Goal: Task Accomplishment & Management: Use online tool/utility

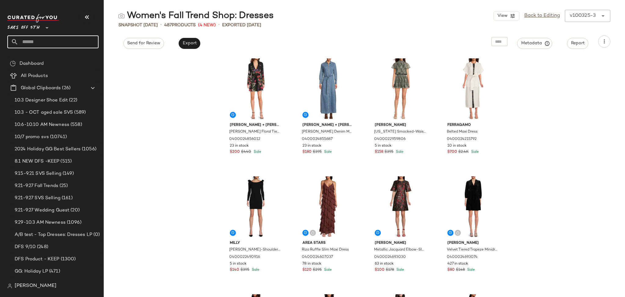
click at [39, 43] on input "text" at bounding box center [58, 41] width 80 height 13
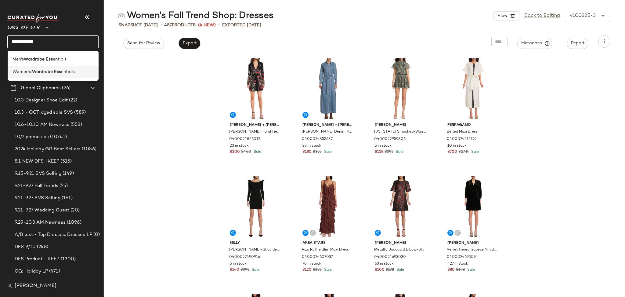
type input "**********"
click at [62, 71] on span "entials" at bounding box center [68, 72] width 14 height 6
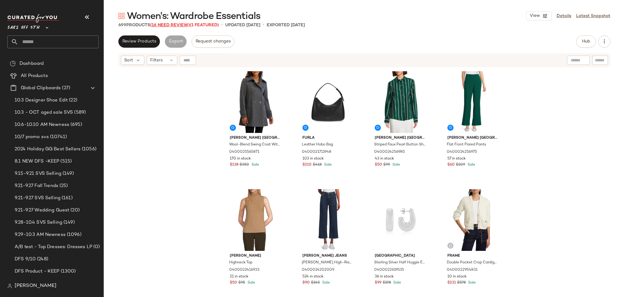
click at [173, 23] on span "(16 Need Review)" at bounding box center [170, 25] width 40 height 5
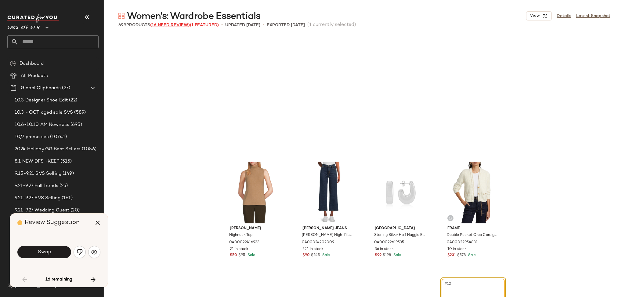
scroll to position [123, 0]
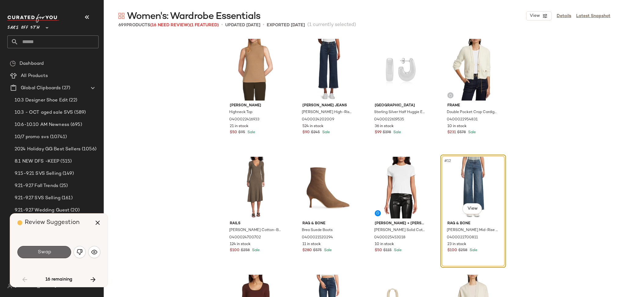
click at [42, 253] on span "Swap" at bounding box center [44, 252] width 14 height 6
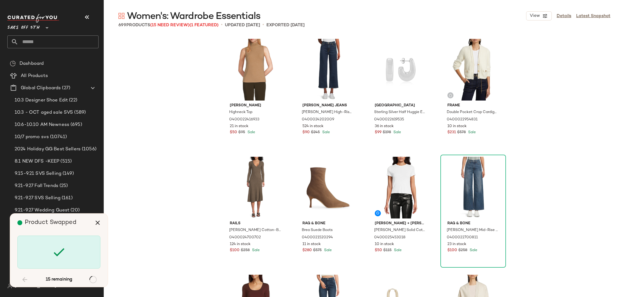
scroll to position [1296, 0]
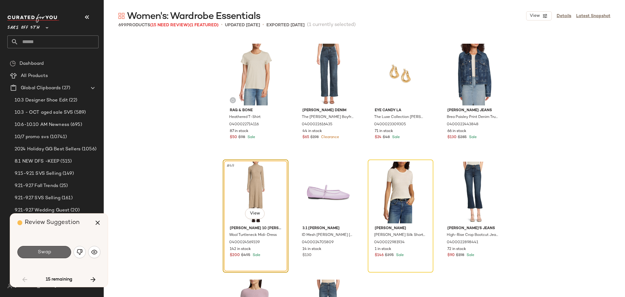
click at [66, 254] on button "Swap" at bounding box center [44, 252] width 54 height 12
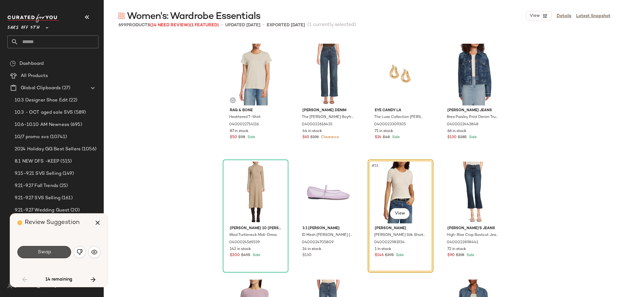
click at [66, 254] on button "Swap" at bounding box center [44, 252] width 54 height 12
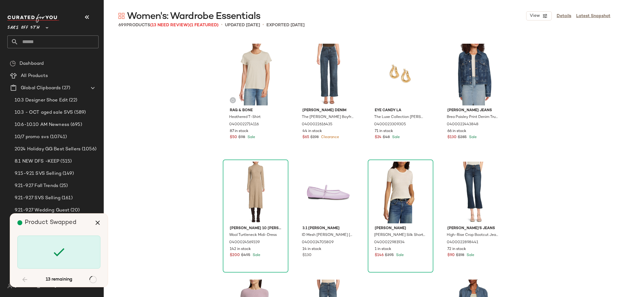
scroll to position [3417, 0]
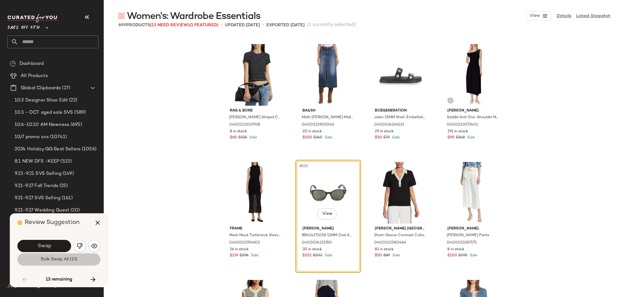
click at [69, 264] on button "Bulk Swap All (13)" at bounding box center [58, 259] width 83 height 12
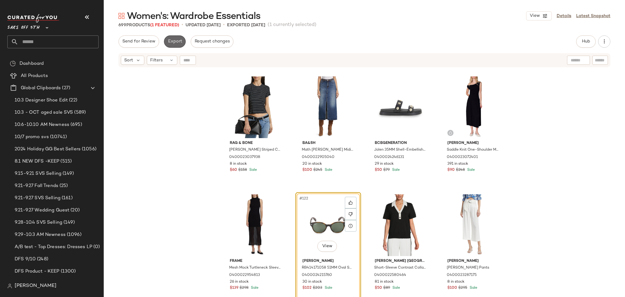
click at [177, 37] on button "Export" at bounding box center [175, 41] width 22 height 12
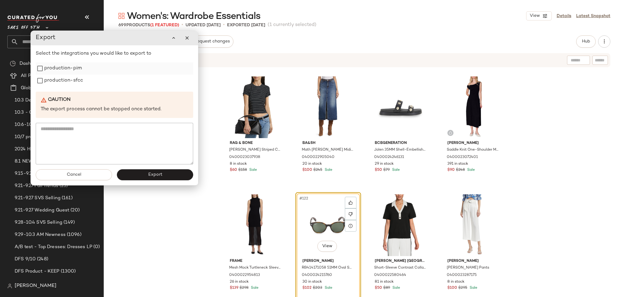
click at [70, 70] on label "production-pim" at bounding box center [63, 68] width 38 height 12
click at [70, 80] on label "production-sfcc" at bounding box center [63, 80] width 39 height 12
click at [153, 169] on button "Export" at bounding box center [155, 174] width 76 height 11
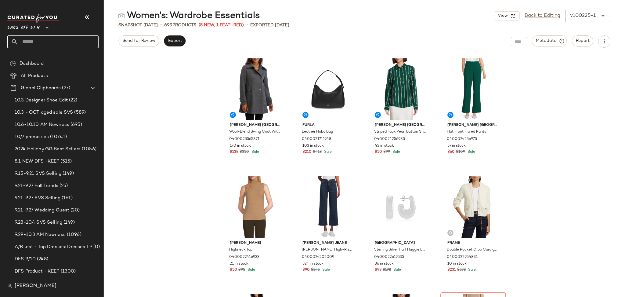
click at [29, 42] on input "text" at bounding box center [58, 41] width 80 height 13
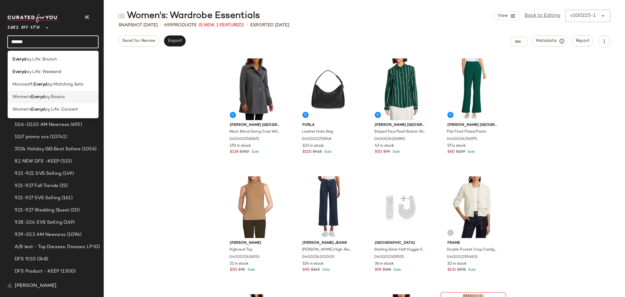
type input "******"
click at [67, 99] on div "Women's Everyd ay Basics" at bounding box center [54, 97] width 82 height 6
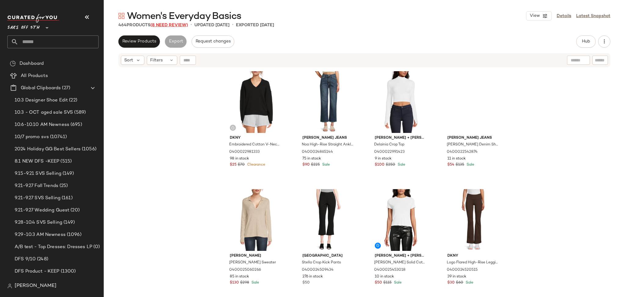
click at [170, 26] on span "(8 Need Review)" at bounding box center [169, 25] width 38 height 5
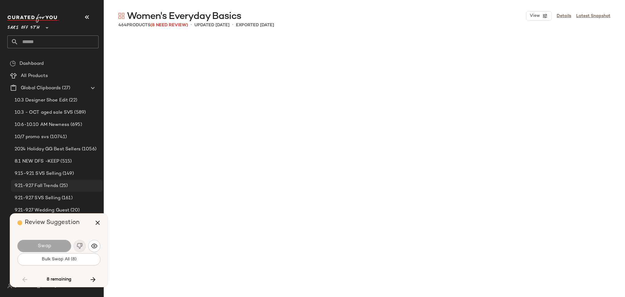
scroll to position [8248, 0]
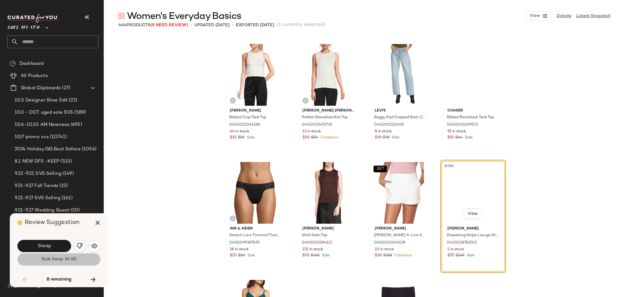
click at [85, 259] on button "Bulk Swap All (8)" at bounding box center [58, 259] width 83 height 12
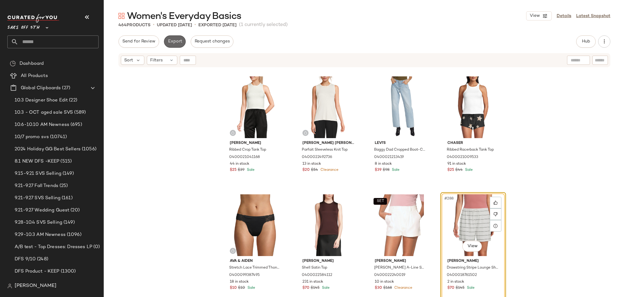
click at [175, 41] on span "Export" at bounding box center [175, 41] width 14 height 5
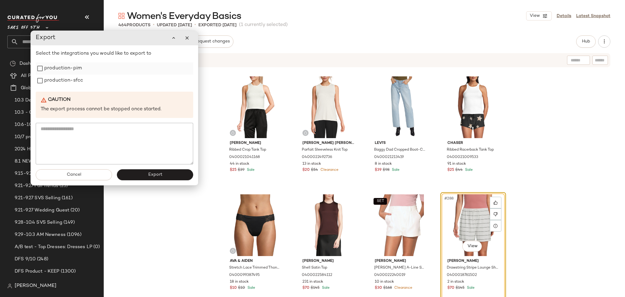
click at [65, 72] on label "production-pim" at bounding box center [63, 68] width 38 height 12
click at [65, 80] on label "production-sfcc" at bounding box center [63, 80] width 39 height 12
click at [139, 177] on button "Export" at bounding box center [155, 174] width 76 height 11
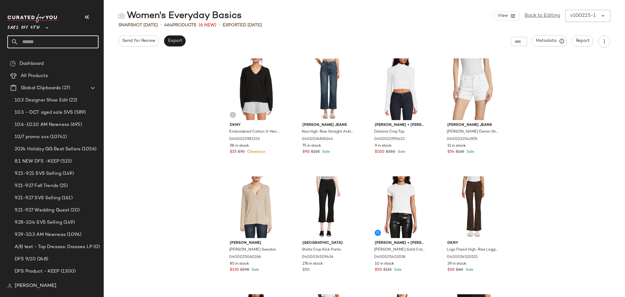
click at [52, 41] on input "text" at bounding box center [58, 41] width 80 height 13
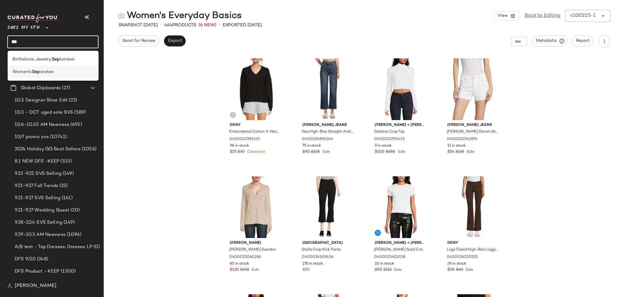
type input "***"
click at [39, 69] on b "Sep" at bounding box center [36, 72] width 8 height 6
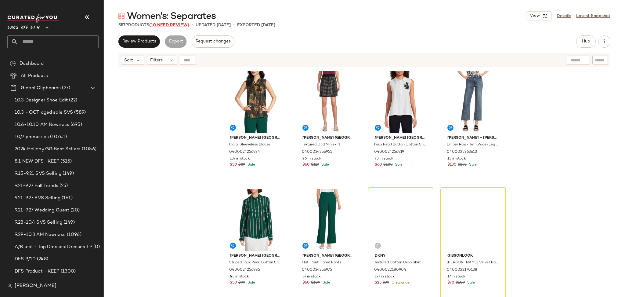
click at [156, 27] on span "(10 Need Review)" at bounding box center [169, 25] width 40 height 5
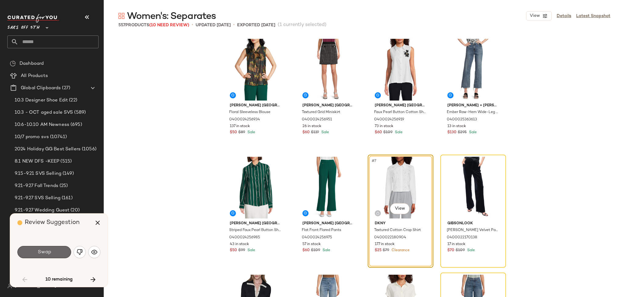
click at [59, 255] on button "Swap" at bounding box center [44, 252] width 54 height 12
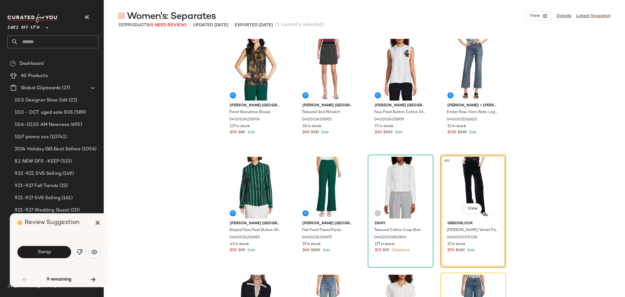
click at [59, 255] on button "Swap" at bounding box center [44, 252] width 54 height 12
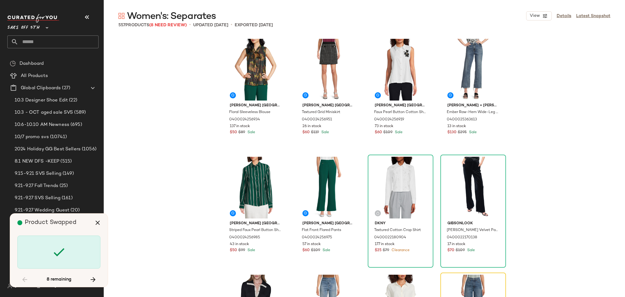
scroll to position [123, 0]
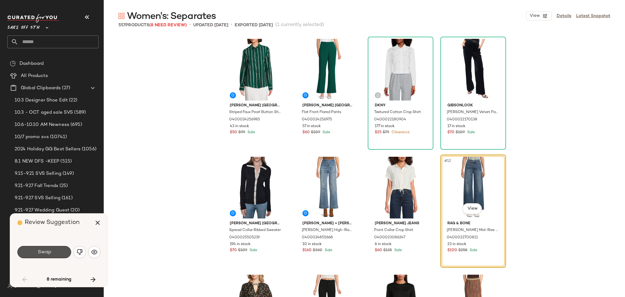
click at [59, 255] on button "Swap" at bounding box center [44, 252] width 54 height 12
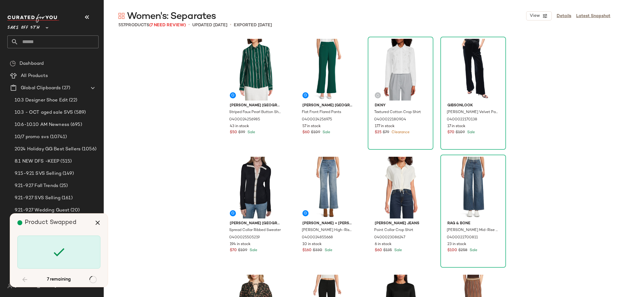
scroll to position [5538, 0]
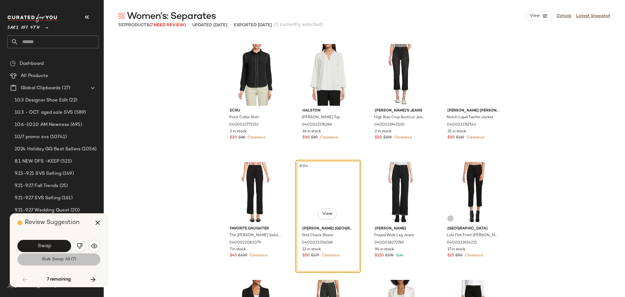
click at [61, 262] on span "Bulk Swap All (7)" at bounding box center [59, 259] width 34 height 5
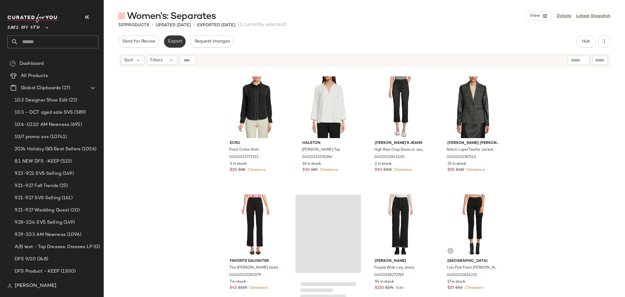
click at [174, 36] on button "Export" at bounding box center [175, 41] width 22 height 12
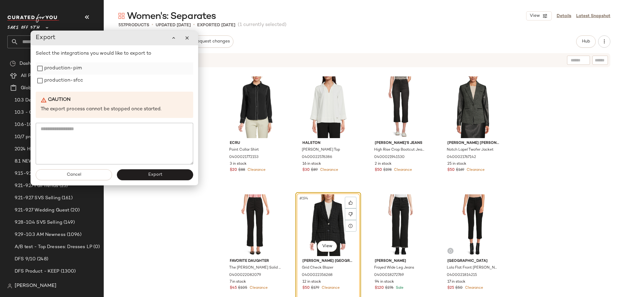
click at [49, 64] on label "production-pim" at bounding box center [63, 68] width 38 height 12
click at [52, 81] on label "production-sfcc" at bounding box center [63, 80] width 39 height 12
click at [142, 169] on button "Export" at bounding box center [155, 174] width 76 height 11
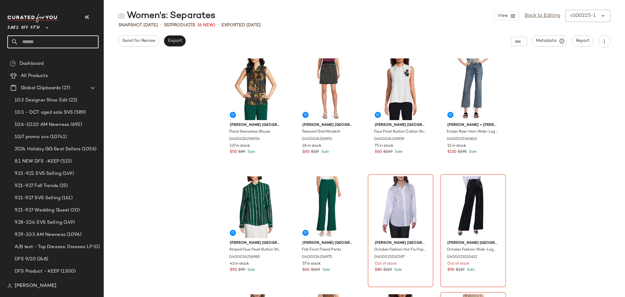
click at [71, 43] on input "text" at bounding box center [58, 41] width 80 height 13
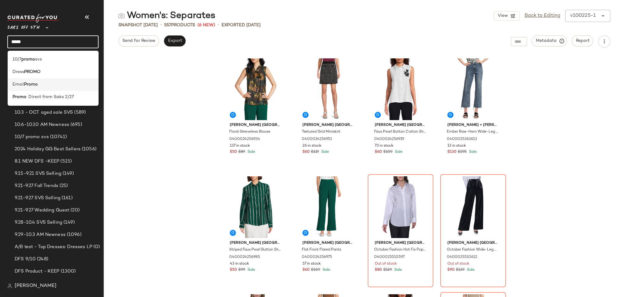
type input "*****"
click at [49, 82] on div "Email Promo" at bounding box center [54, 84] width 82 height 6
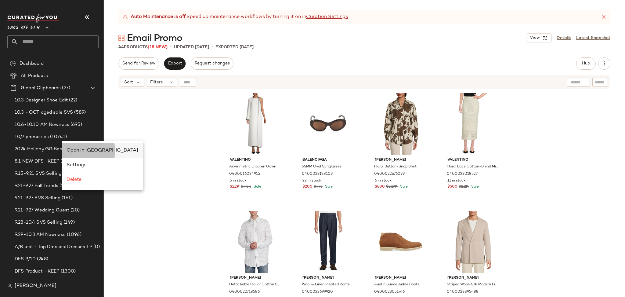
click at [81, 151] on span "Open in Split View" at bounding box center [103, 150] width 72 height 5
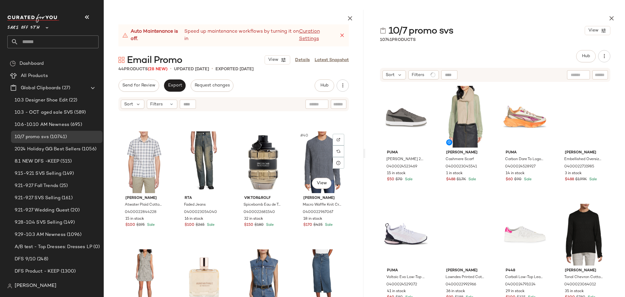
scroll to position [1076, 0]
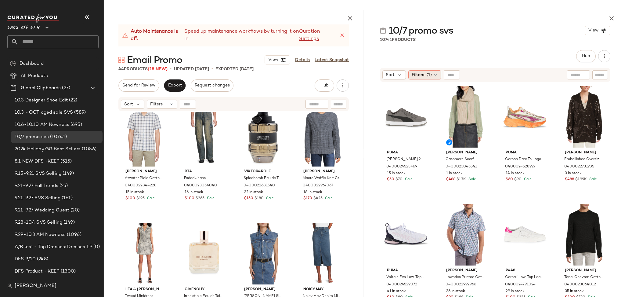
click at [431, 74] on span "(1)" at bounding box center [429, 75] width 5 height 6
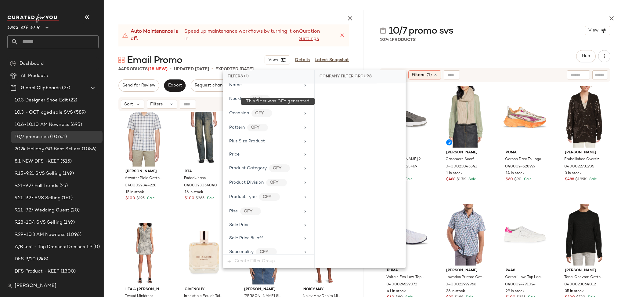
scroll to position [399, 0]
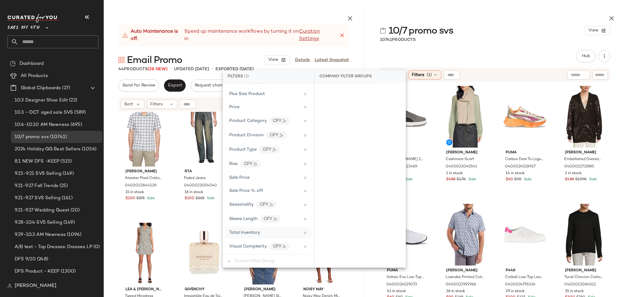
click at [273, 233] on div "Total Inventory" at bounding box center [264, 232] width 71 height 6
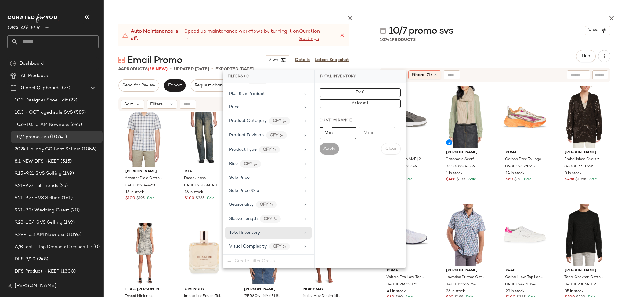
click at [343, 137] on input "Min" at bounding box center [338, 133] width 37 height 12
type input "*"
click at [334, 147] on span "Apply" at bounding box center [329, 148] width 12 height 5
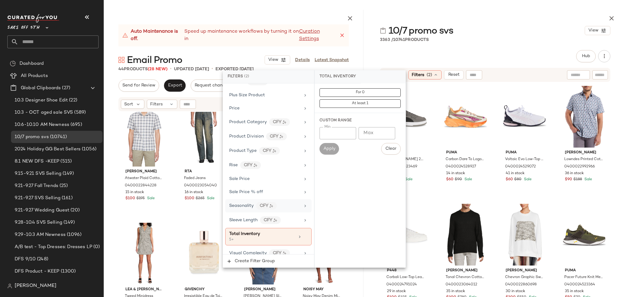
scroll to position [404, 0]
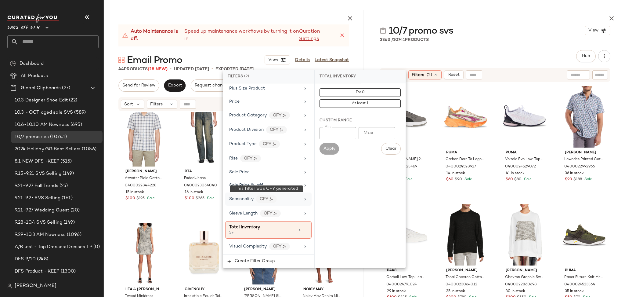
click at [267, 200] on div "CFY" at bounding box center [266, 199] width 21 height 8
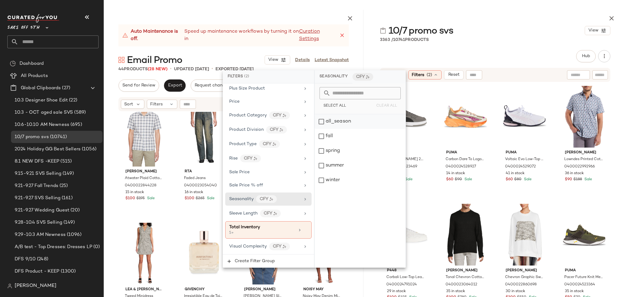
click at [323, 120] on div "all_season" at bounding box center [360, 121] width 91 height 15
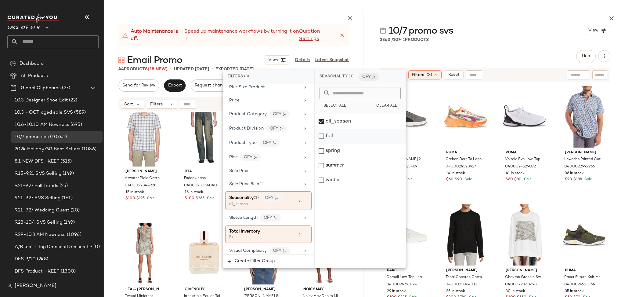
click at [323, 133] on div "fall" at bounding box center [360, 136] width 91 height 15
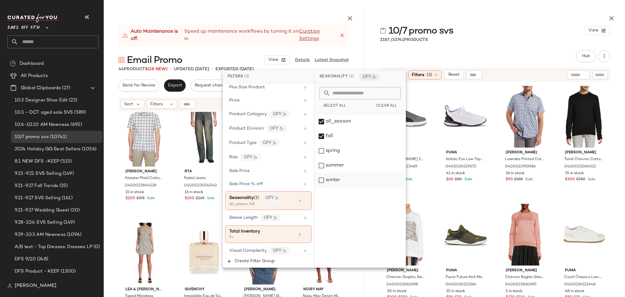
click at [325, 177] on div "winter" at bounding box center [360, 180] width 91 height 15
click at [320, 121] on div "all_season" at bounding box center [360, 121] width 91 height 15
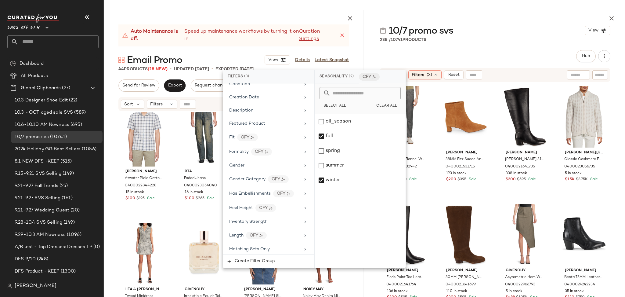
scroll to position [159, 0]
click at [263, 168] on div "Gender" at bounding box center [264, 165] width 71 height 6
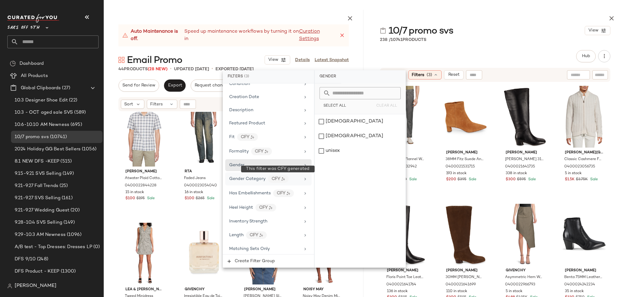
click at [285, 181] on div "CFY" at bounding box center [278, 179] width 21 height 8
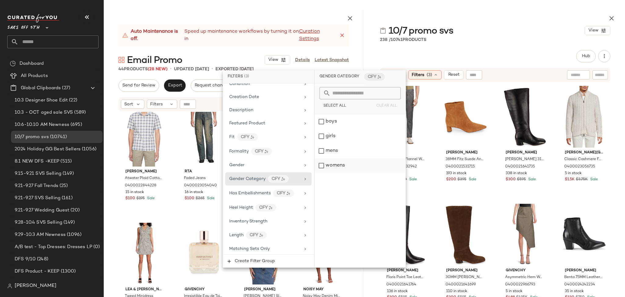
click at [324, 165] on div "womens" at bounding box center [360, 165] width 91 height 15
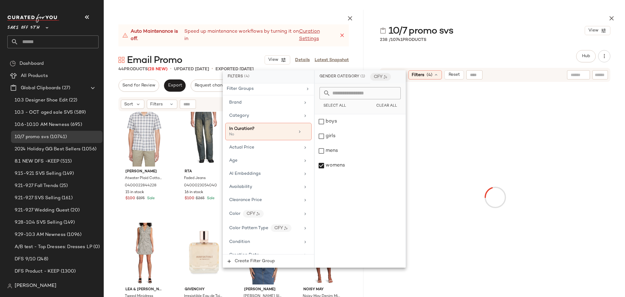
scroll to position [0, 0]
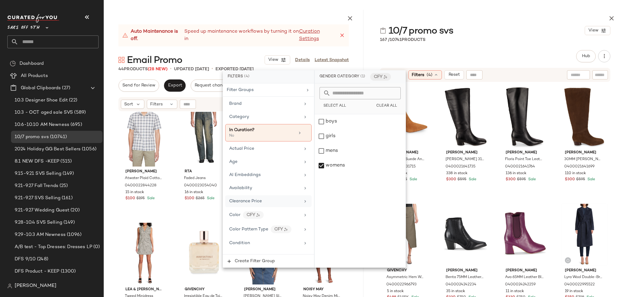
click at [256, 198] on div "Clearance Price" at bounding box center [245, 201] width 33 height 6
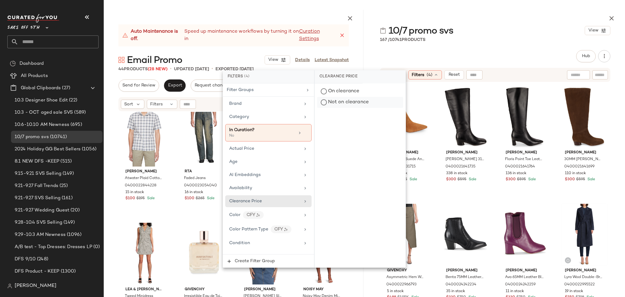
click at [333, 106] on div "Not on clearance" at bounding box center [360, 102] width 86 height 11
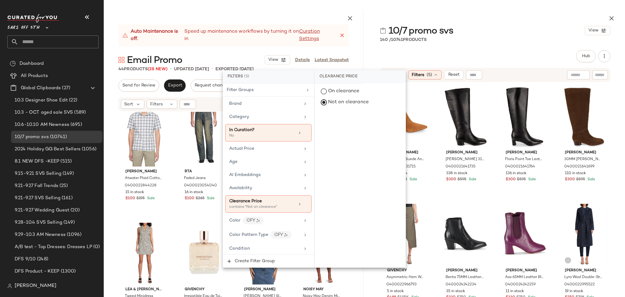
click at [417, 53] on div "Hub Send for Review External Review Internal Review Cancel Send for Review Revi…" at bounding box center [495, 56] width 230 height 12
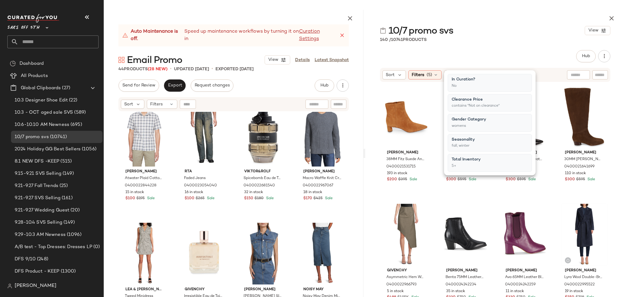
click at [417, 53] on div "Hub Send for Review External Review Internal Review Cancel Send for Review Revi…" at bounding box center [495, 56] width 230 height 12
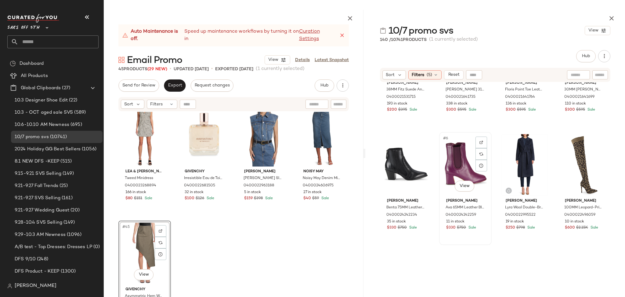
scroll to position [70, 0]
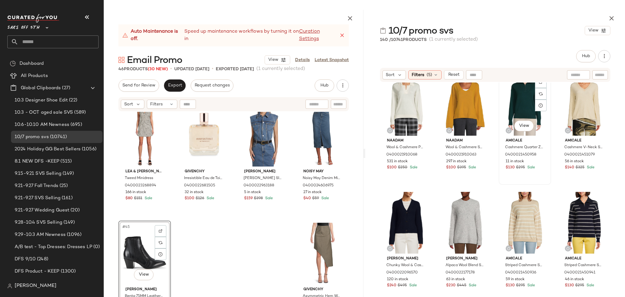
scroll to position [253, 0]
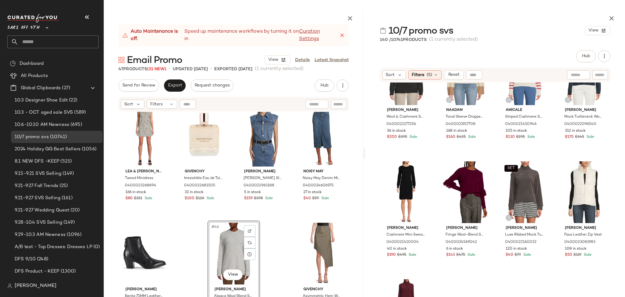
scroll to position [519, 0]
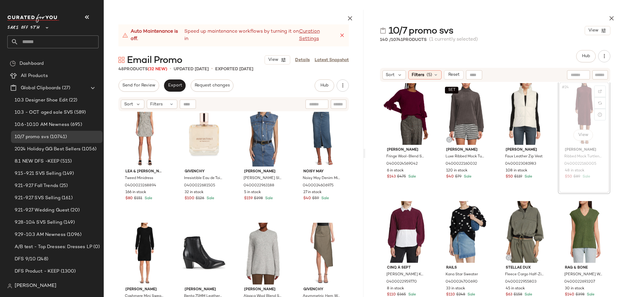
scroll to position [596, 0]
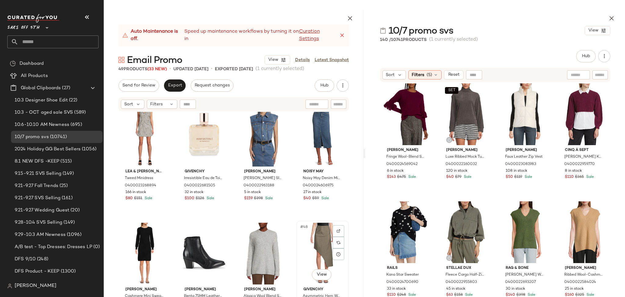
scroll to position [1311, 0]
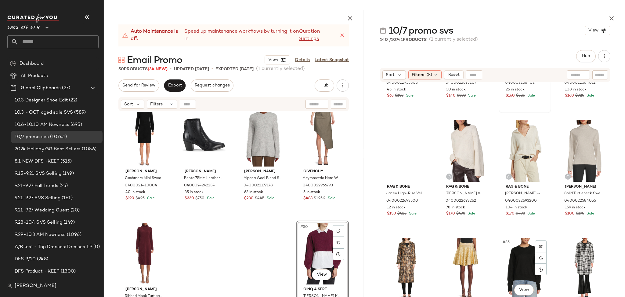
scroll to position [790, 0]
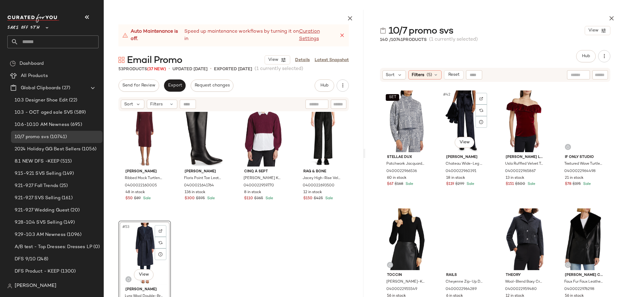
scroll to position [1180, 0]
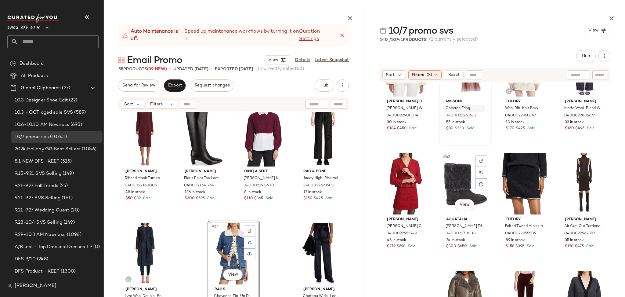
scroll to position [1706, 0]
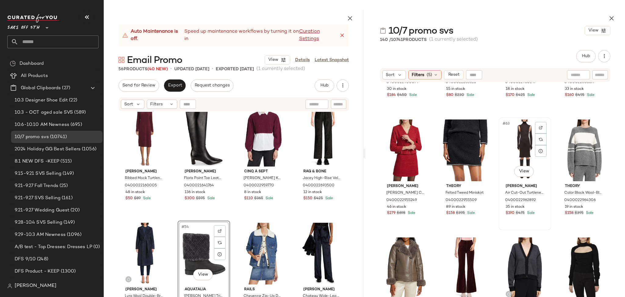
scroll to position [1736, 0]
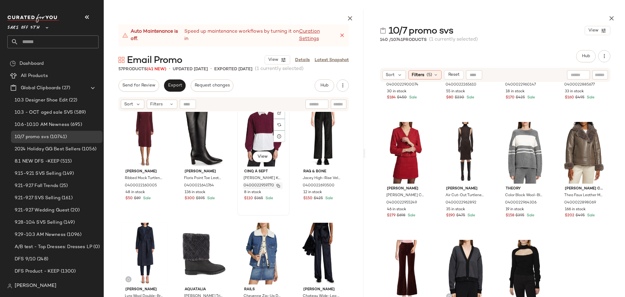
scroll to position [1547, 0]
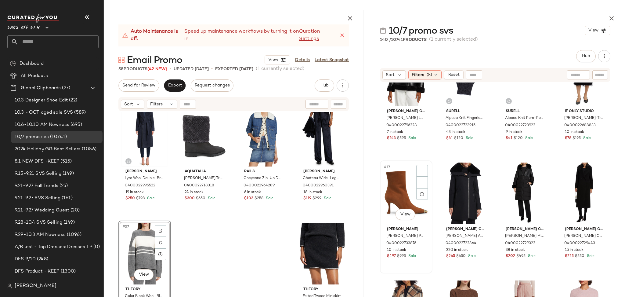
scroll to position [2168, 0]
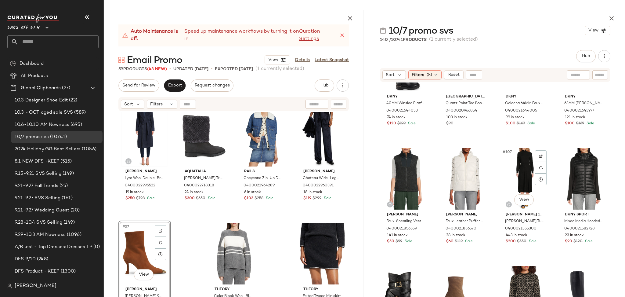
scroll to position [3007, 0]
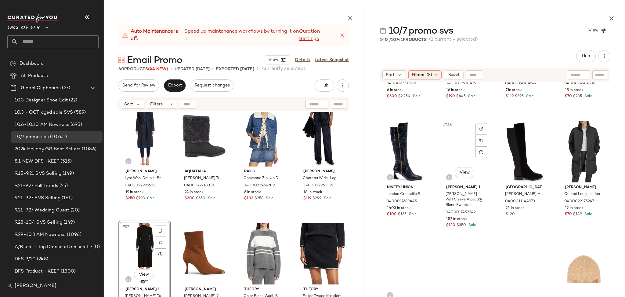
scroll to position [3410, 0]
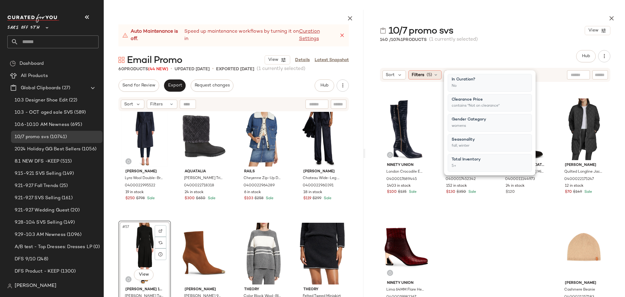
click at [432, 76] on div "Filters (5)" at bounding box center [424, 74] width 33 height 9
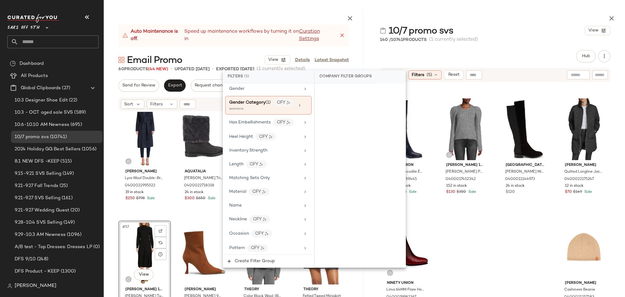
scroll to position [244, 0]
click at [262, 103] on div "Gender Category (1)" at bounding box center [250, 99] width 42 height 6
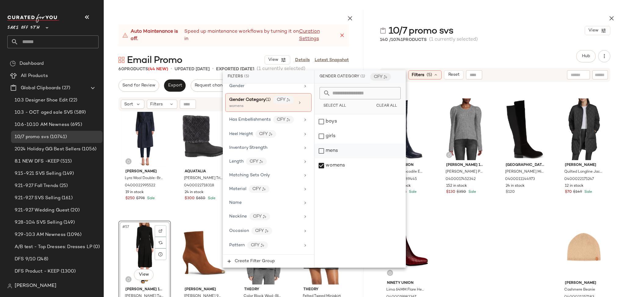
click at [323, 153] on div "mens" at bounding box center [360, 150] width 91 height 15
click at [324, 166] on div "womens" at bounding box center [360, 165] width 91 height 15
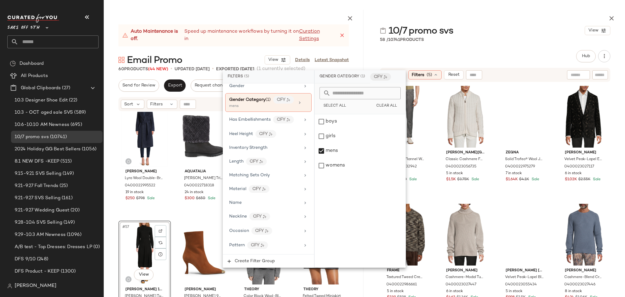
click at [397, 55] on div "Hub Send for Review External Review Internal Review Cancel Send for Review Revi…" at bounding box center [495, 56] width 230 height 12
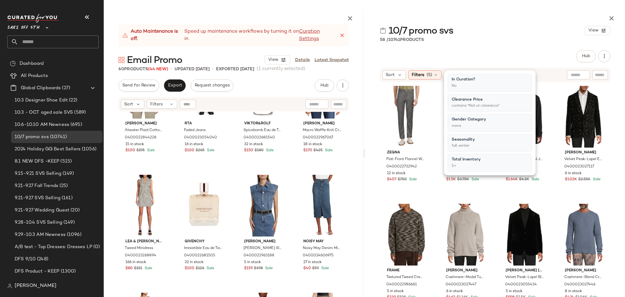
scroll to position [1124, 0]
click at [459, 44] on div "10/7 promo svs View 58 / 10741 Products Hub Send for Review External Review Int…" at bounding box center [495, 153] width 260 height 287
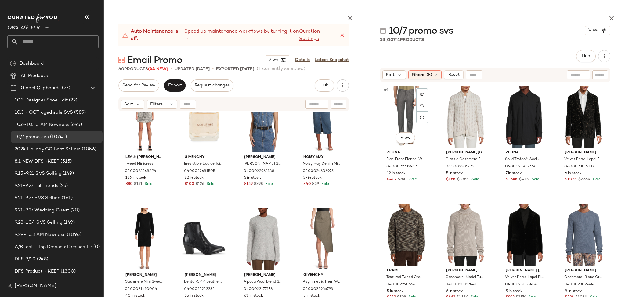
scroll to position [1207, 0]
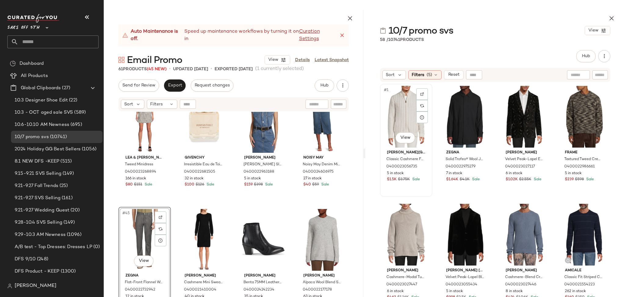
click at [403, 118] on div "#1 View" at bounding box center [406, 117] width 48 height 62
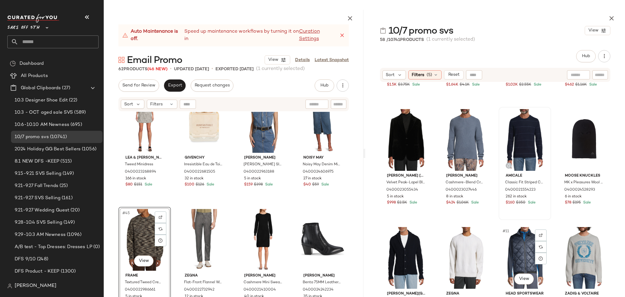
scroll to position [96, 0]
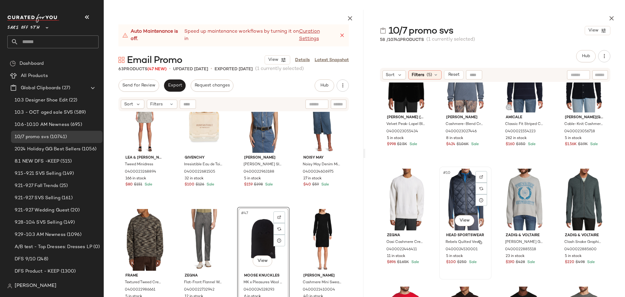
scroll to position [179, 0]
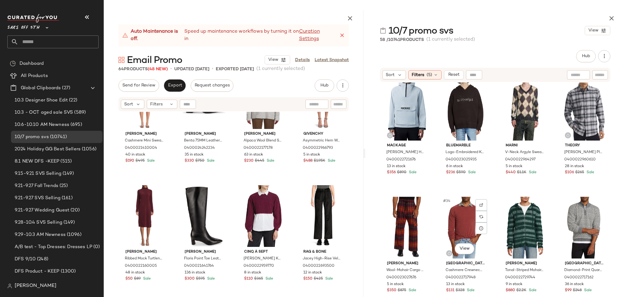
scroll to position [836, 0]
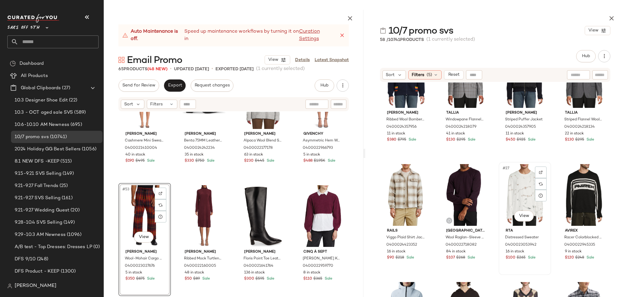
scroll to position [633, 0]
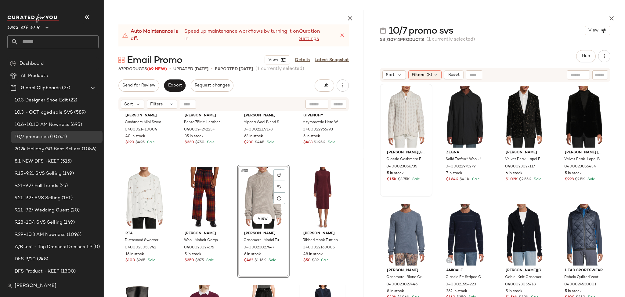
scroll to position [1484, 0]
click at [430, 74] on span "(5)" at bounding box center [429, 75] width 5 height 6
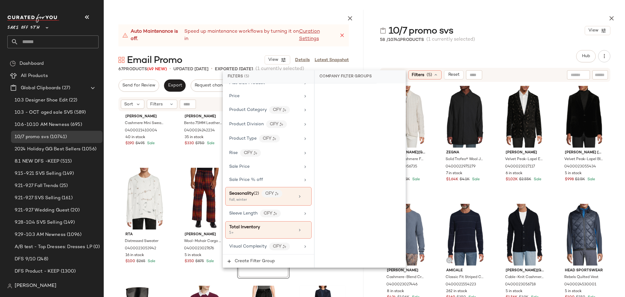
scroll to position [421, 0]
click at [273, 202] on div "fall, winter" at bounding box center [259, 199] width 61 height 5
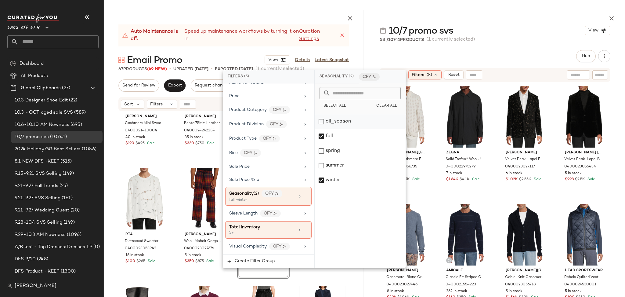
click at [321, 122] on div "all_season" at bounding box center [360, 121] width 91 height 15
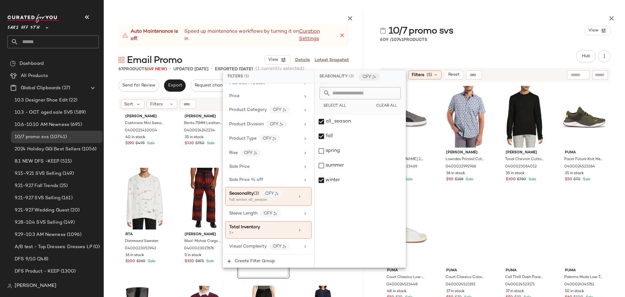
click at [479, 53] on div "Hub Send for Review External Review Internal Review Cancel Send for Review Revi…" at bounding box center [495, 56] width 230 height 12
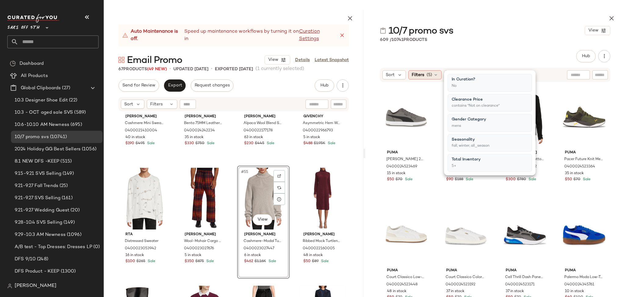
click at [429, 74] on span "(5)" at bounding box center [429, 75] width 5 height 6
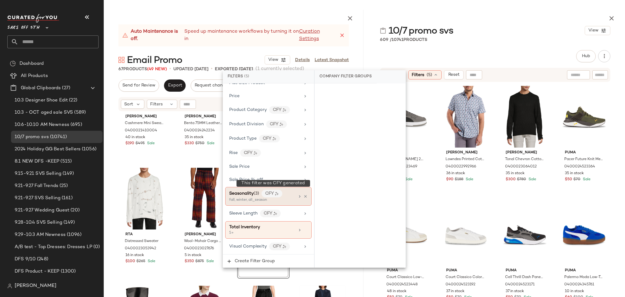
click at [280, 195] on div "CFY" at bounding box center [272, 194] width 21 height 8
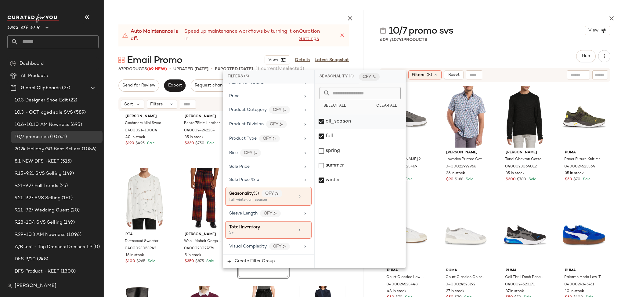
click at [321, 121] on div "all_season" at bounding box center [360, 121] width 91 height 15
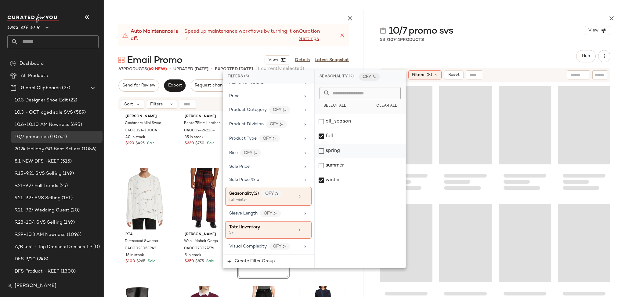
click at [319, 149] on div "spring" at bounding box center [360, 150] width 91 height 15
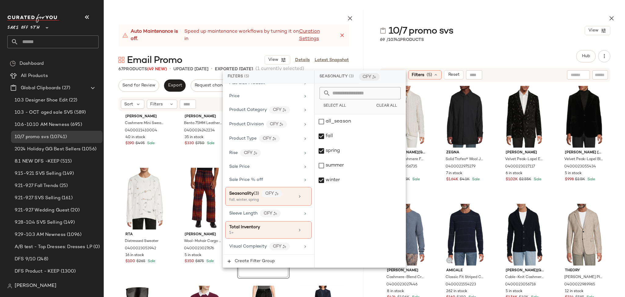
click at [500, 47] on div "10/7 promo svs View 69 / 10741 Products Hub Send for Review External Review Int…" at bounding box center [495, 153] width 260 height 287
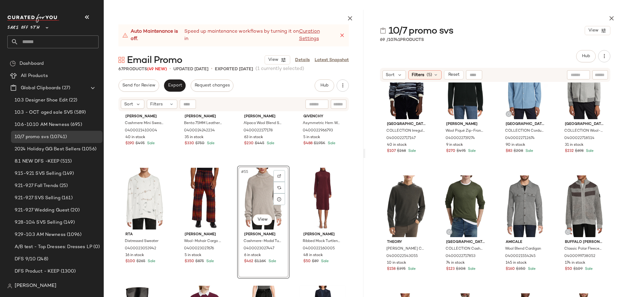
scroll to position [1164, 0]
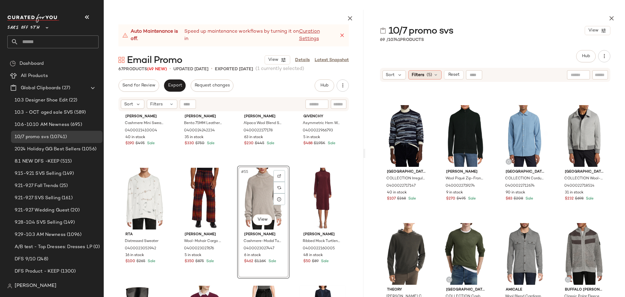
click at [423, 78] on div "Filters (5)" at bounding box center [424, 74] width 33 height 9
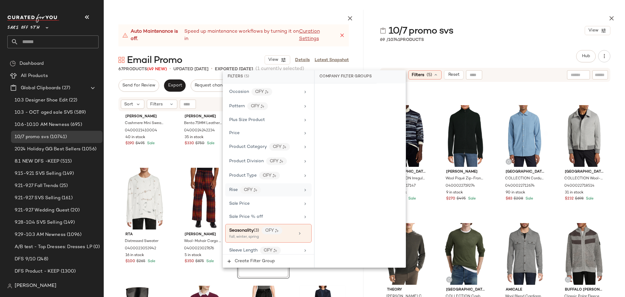
scroll to position [421, 0]
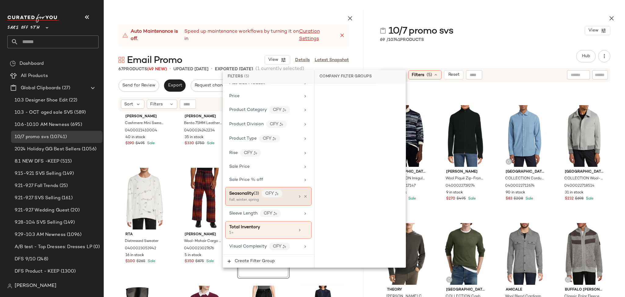
click at [275, 198] on div "fall, winter, spring" at bounding box center [259, 199] width 61 height 5
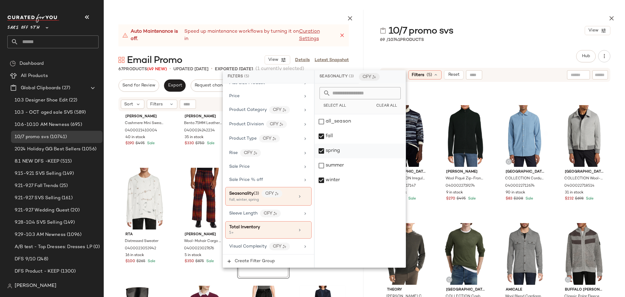
click at [322, 151] on div "spring" at bounding box center [360, 150] width 91 height 15
click at [323, 120] on div "all_season" at bounding box center [360, 121] width 91 height 15
click at [450, 50] on div "Hub Send for Review External Review Internal Review Cancel Send for Review Revi…" at bounding box center [495, 56] width 230 height 12
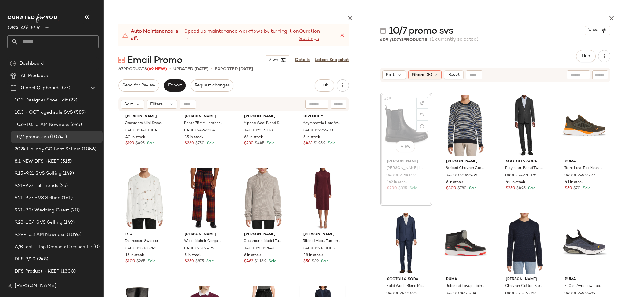
scroll to position [1483, 0]
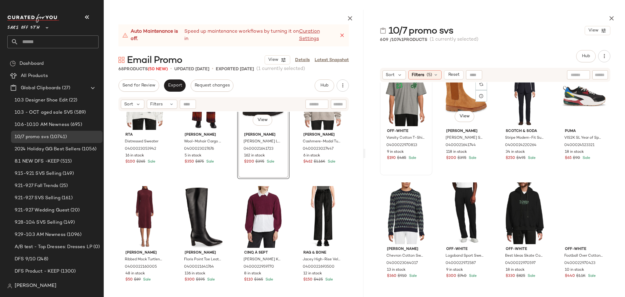
scroll to position [1089, 0]
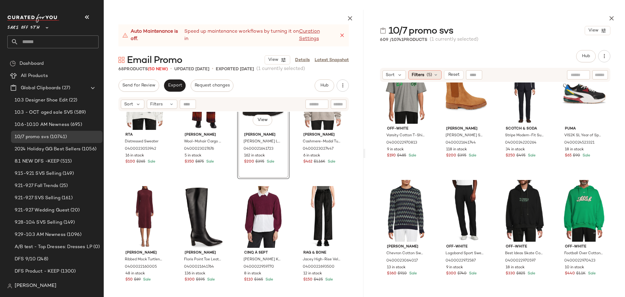
click at [424, 77] on div "Filters (5)" at bounding box center [424, 74] width 33 height 9
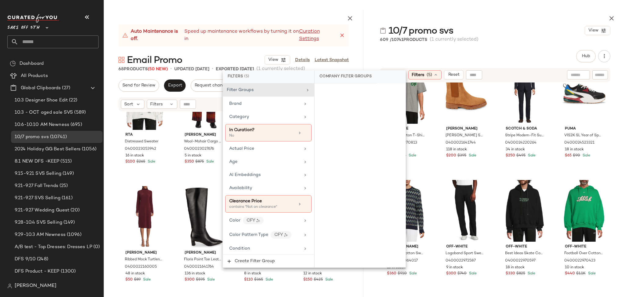
click at [488, 58] on div "Hub Send for Review External Review Internal Review Cancel Send for Review Revi…" at bounding box center [495, 56] width 230 height 12
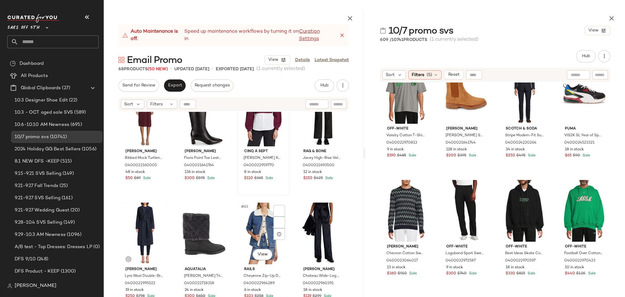
scroll to position [1688, 0]
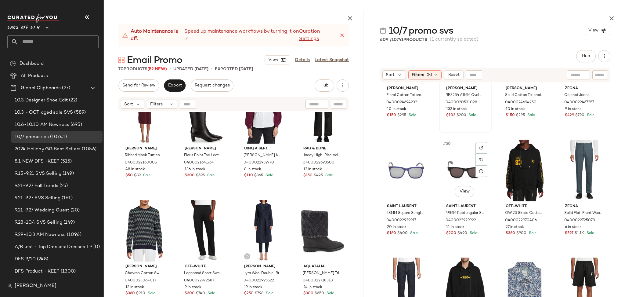
scroll to position [1366, 0]
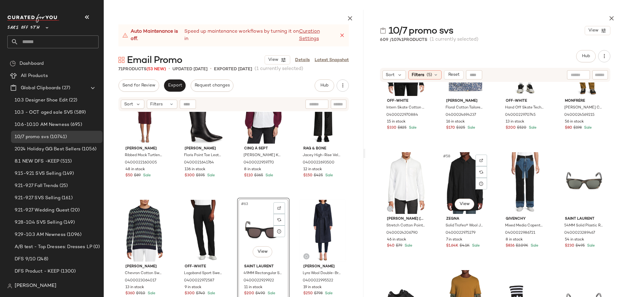
scroll to position [1589, 0]
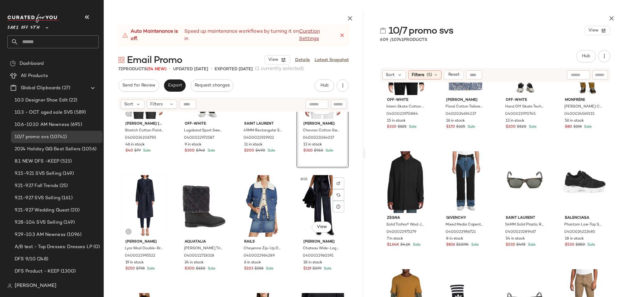
scroll to position [1901, 0]
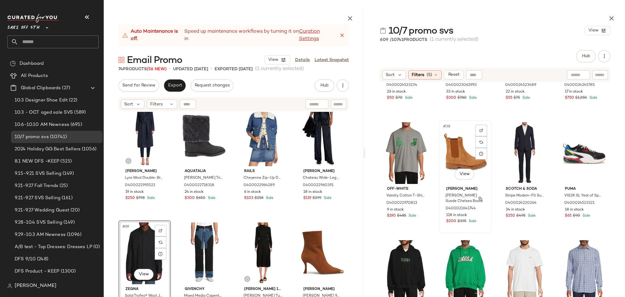
scroll to position [1029, 0]
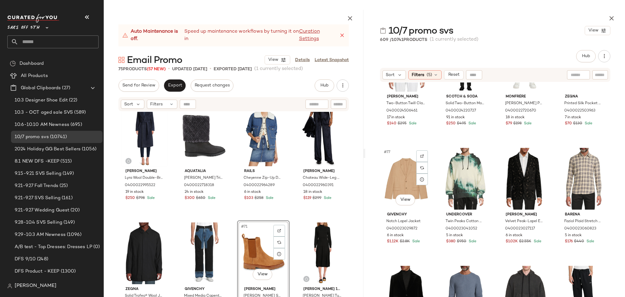
scroll to position [2181, 0]
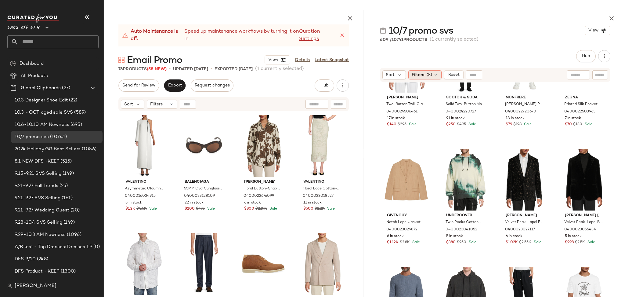
click at [432, 75] on div "Filters (5)" at bounding box center [424, 74] width 33 height 9
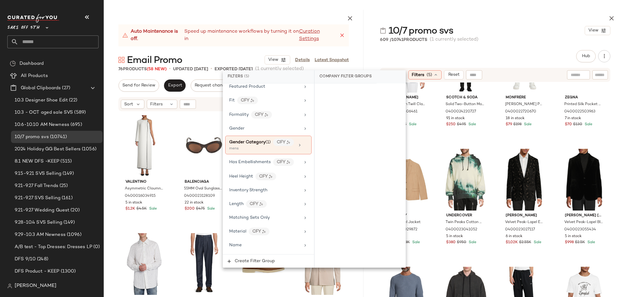
scroll to position [202, 0]
click at [303, 146] on icon at bounding box center [305, 144] width 4 height 4
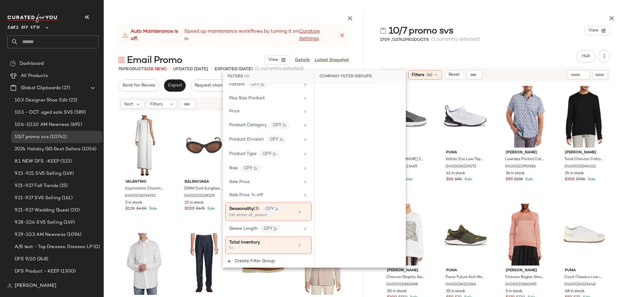
scroll to position [415, 0]
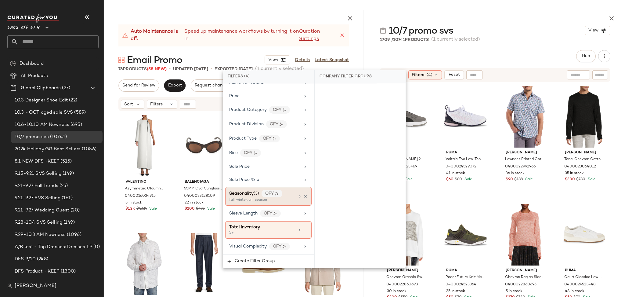
click at [287, 197] on div "Seasonality (3) CFY" at bounding box center [262, 194] width 66 height 8
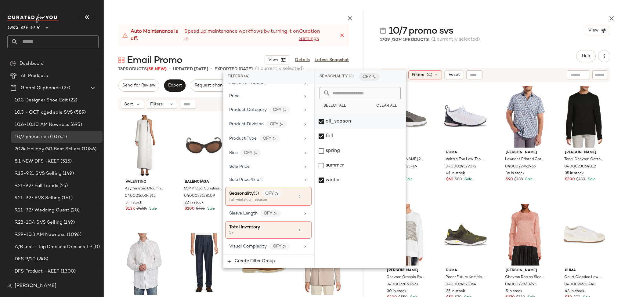
click at [321, 122] on div "all_season" at bounding box center [360, 121] width 91 height 15
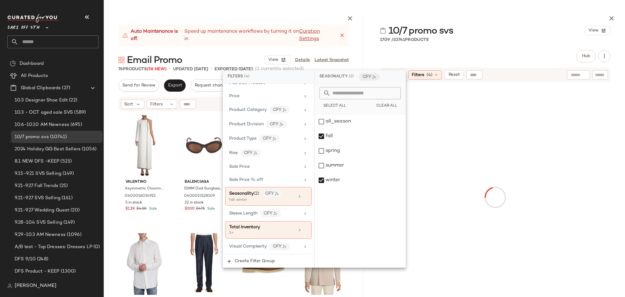
click at [507, 31] on div "10/7 promo svs View" at bounding box center [495, 30] width 260 height 12
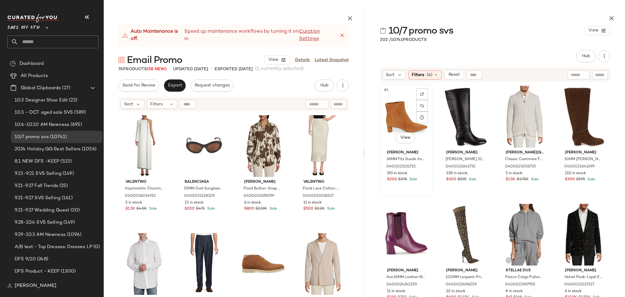
click at [408, 110] on div "#1 View" at bounding box center [406, 117] width 48 height 62
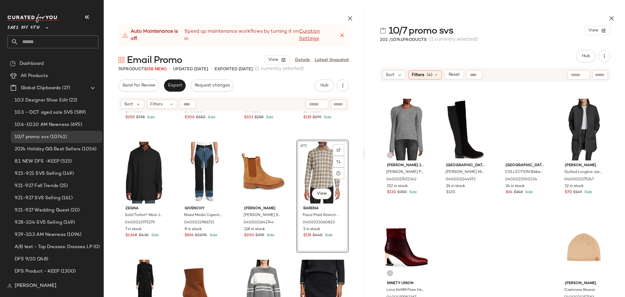
scroll to position [2018, 0]
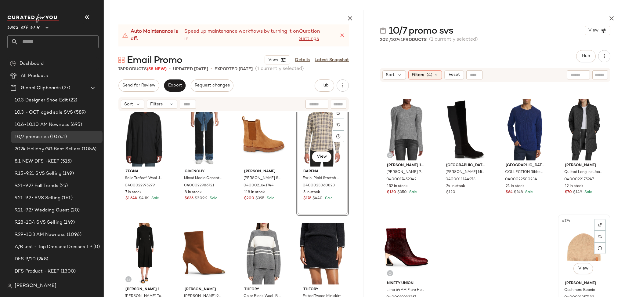
click at [578, 241] on div "#174 View" at bounding box center [584, 247] width 48 height 62
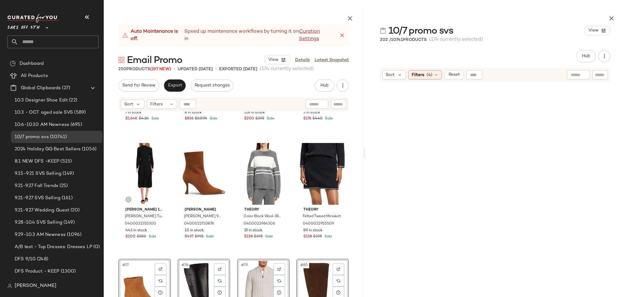
scroll to position [2094, 0]
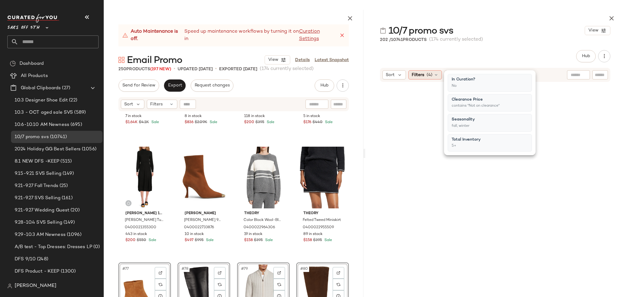
click at [426, 73] on div "Filters (4)" at bounding box center [425, 74] width 34 height 9
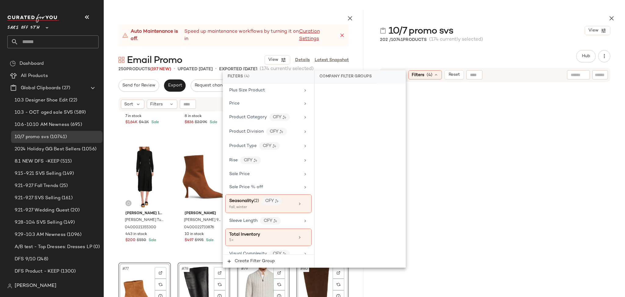
scroll to position [415, 0]
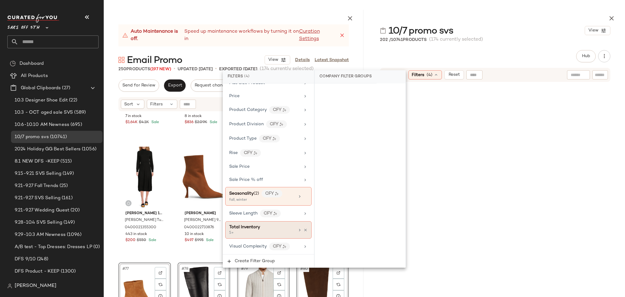
click at [272, 231] on div "5+" at bounding box center [259, 232] width 61 height 5
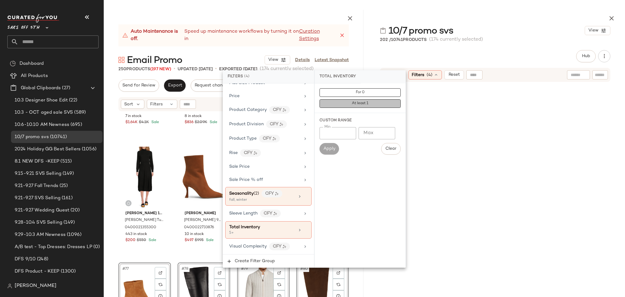
click at [341, 103] on button "At least 1" at bounding box center [360, 103] width 81 height 9
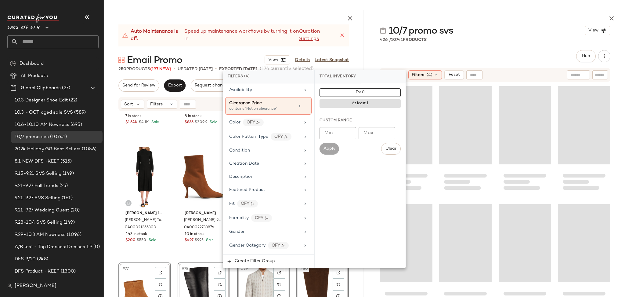
scroll to position [0, 0]
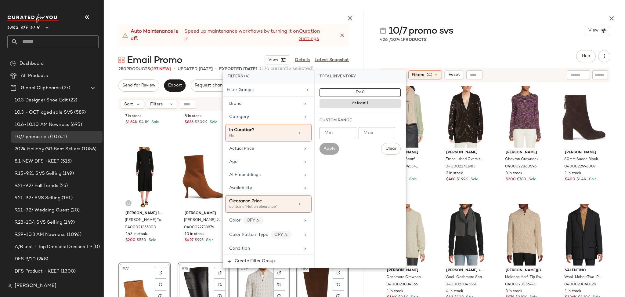
click at [485, 43] on div "10/7 promo svs View 426 / 10741 Products Hub Send for Review External Review In…" at bounding box center [495, 153] width 260 height 287
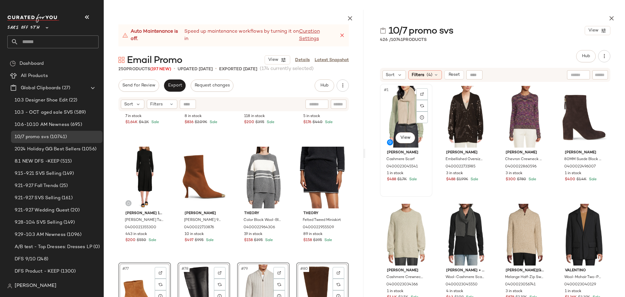
click at [394, 94] on div "#1 View" at bounding box center [406, 117] width 48 height 62
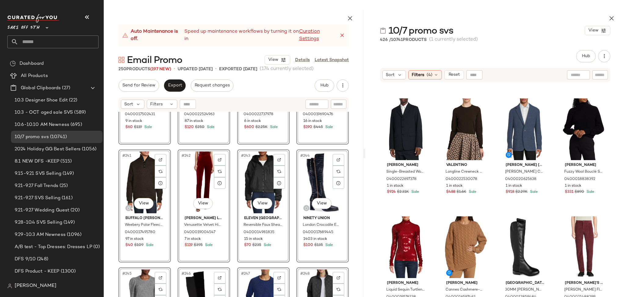
scroll to position [7203, 0]
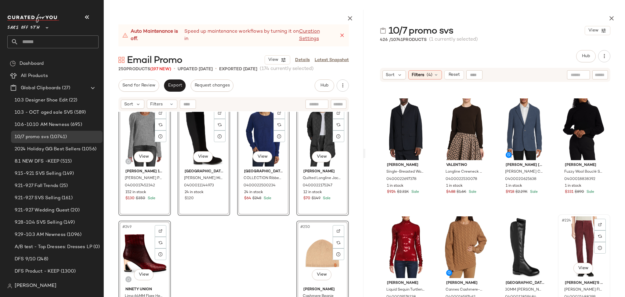
click at [572, 242] on div "#224 View" at bounding box center [584, 247] width 48 height 62
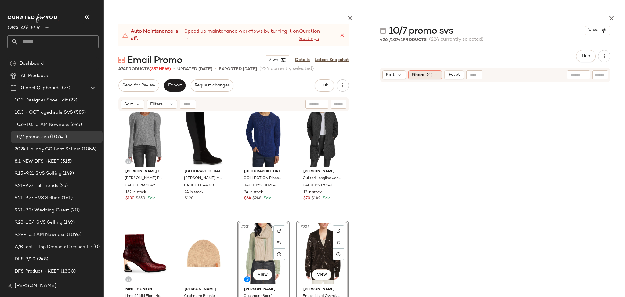
click at [428, 73] on span "(4)" at bounding box center [430, 75] width 6 height 6
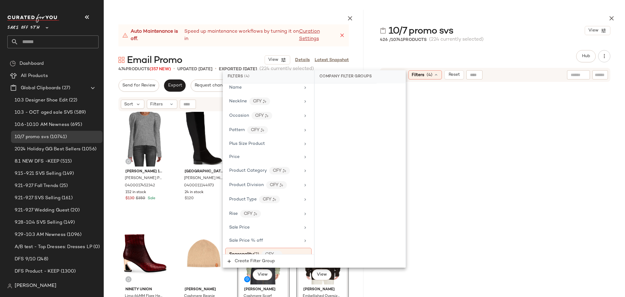
scroll to position [415, 0]
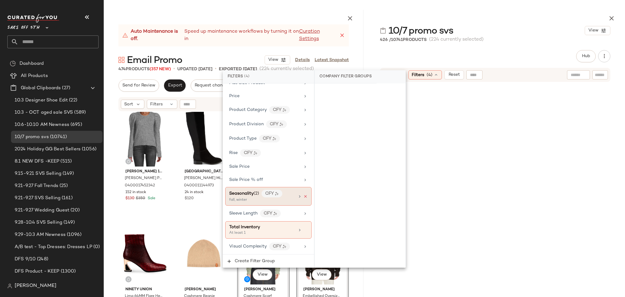
click at [303, 198] on icon at bounding box center [305, 196] width 4 height 4
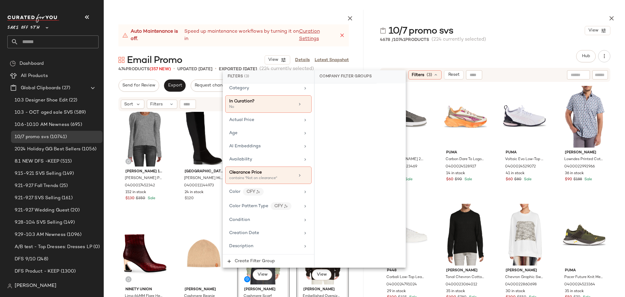
scroll to position [0, 0]
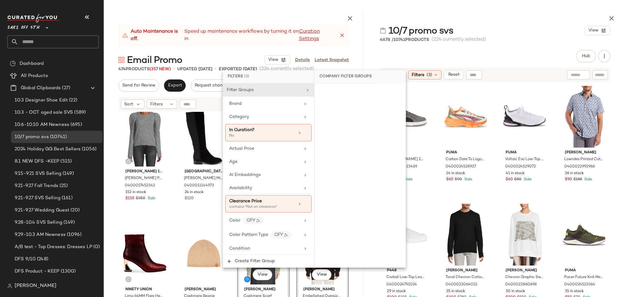
click at [511, 41] on div "4678 / 10741 Products (224 currently selected)" at bounding box center [495, 40] width 260 height 6
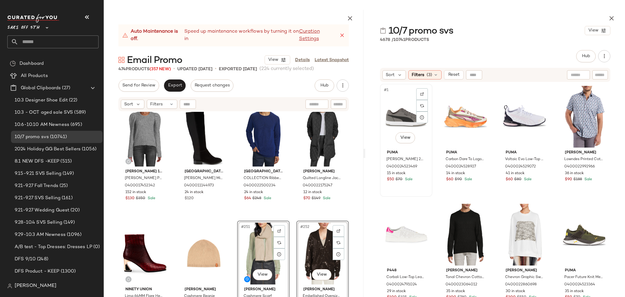
click at [413, 109] on div "#1 View" at bounding box center [406, 117] width 48 height 62
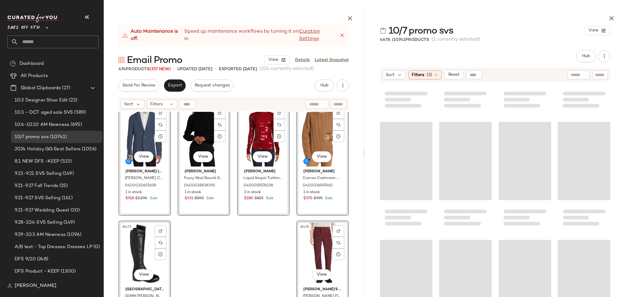
scroll to position [123599, 0]
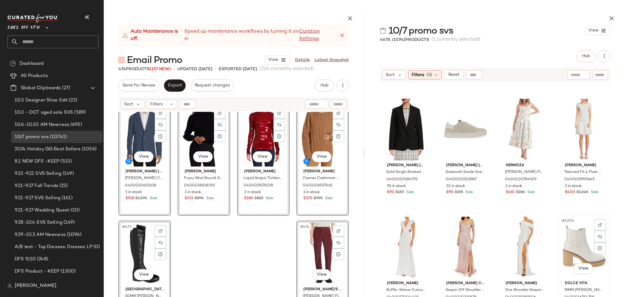
click at [575, 241] on div "#4204 View" at bounding box center [584, 247] width 48 height 62
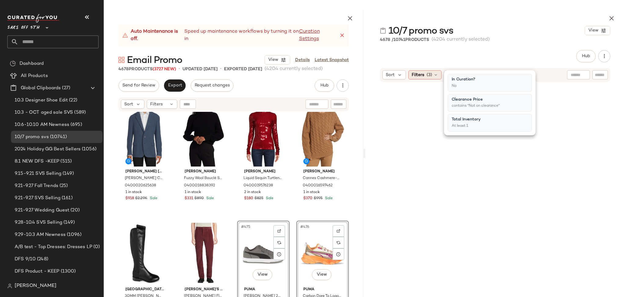
click at [425, 71] on div "Filters (3)" at bounding box center [424, 74] width 33 height 9
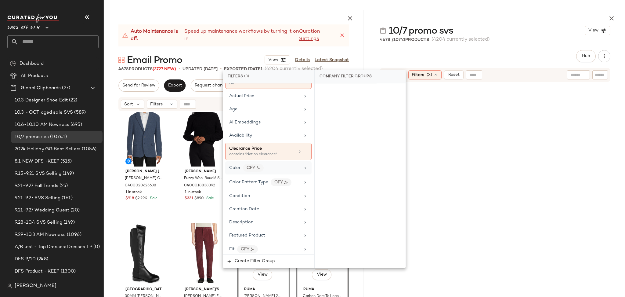
scroll to position [53, 0]
click at [305, 151] on icon at bounding box center [305, 151] width 4 height 4
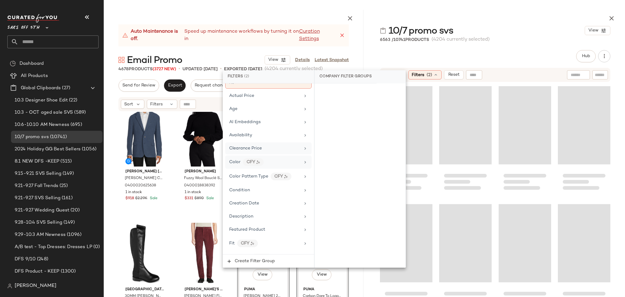
scroll to position [0, 0]
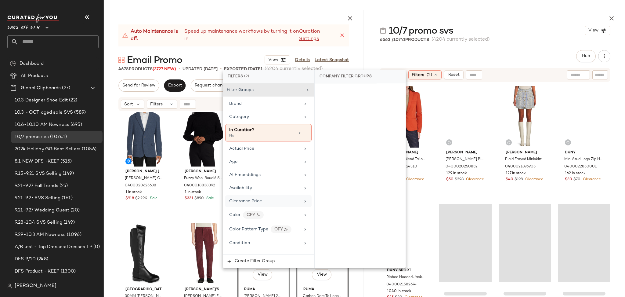
click at [463, 49] on div "10/7 promo svs View 6563 / 10741 Products (4204 currently selected) Hub Send fo…" at bounding box center [495, 153] width 260 height 287
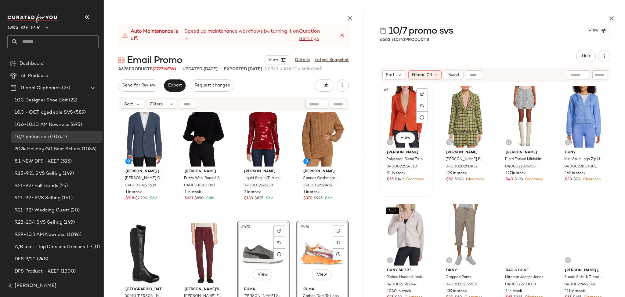
click at [397, 110] on div "#1 View" at bounding box center [406, 117] width 48 height 62
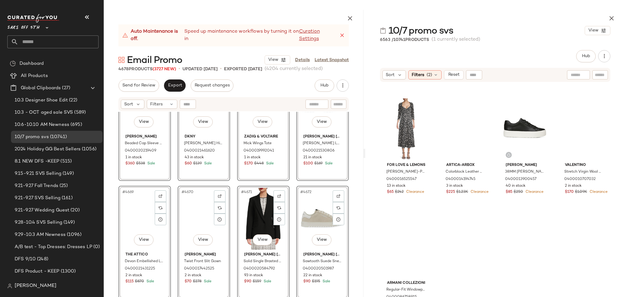
scroll to position [137645, 0]
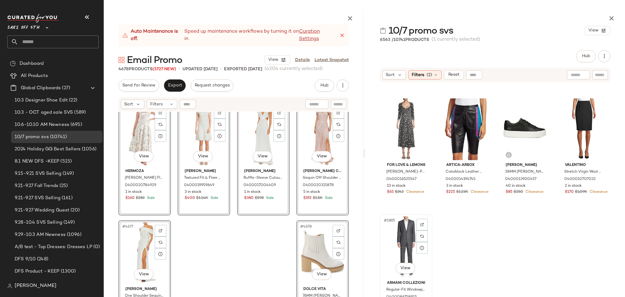
click at [404, 236] on div "#1885 View" at bounding box center [406, 247] width 48 height 62
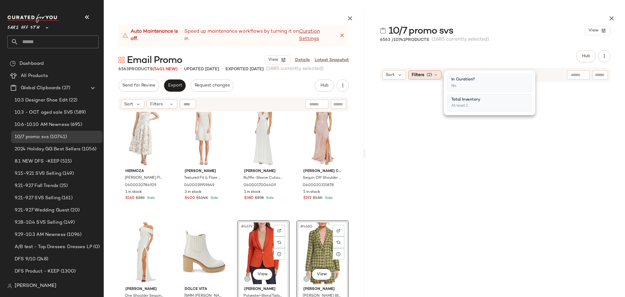
click at [420, 73] on span "Filters" at bounding box center [418, 75] width 13 height 6
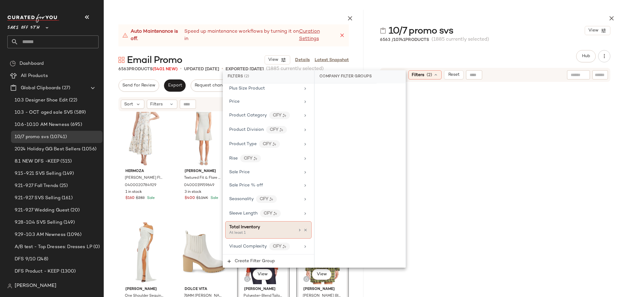
click at [281, 226] on div "Total Inventory" at bounding box center [262, 227] width 66 height 6
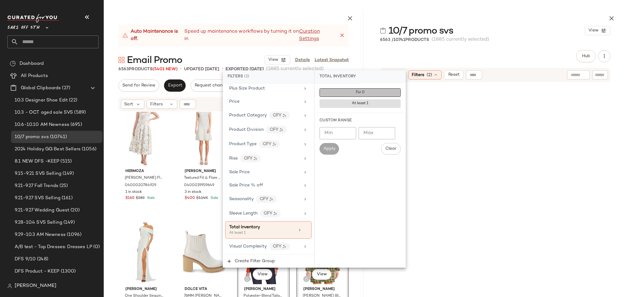
click at [343, 88] on button "For 0" at bounding box center [360, 92] width 81 height 9
click at [473, 43] on span "(1885 currently selected)" at bounding box center [461, 39] width 58 height 7
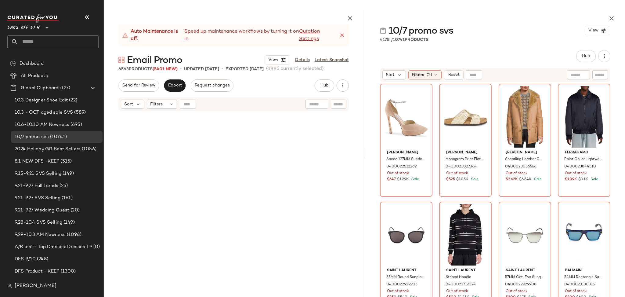
scroll to position [181462, 0]
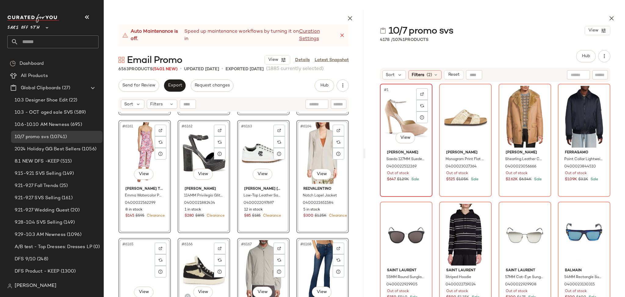
click at [412, 111] on div "#1 View" at bounding box center [406, 117] width 48 height 62
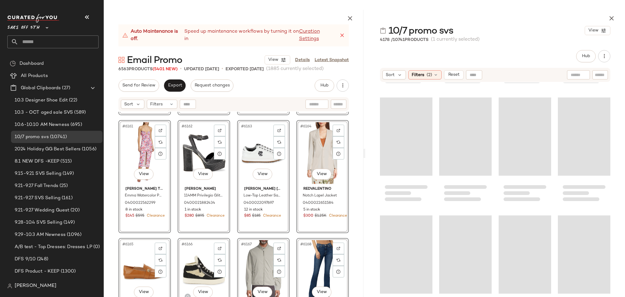
scroll to position [122892, 0]
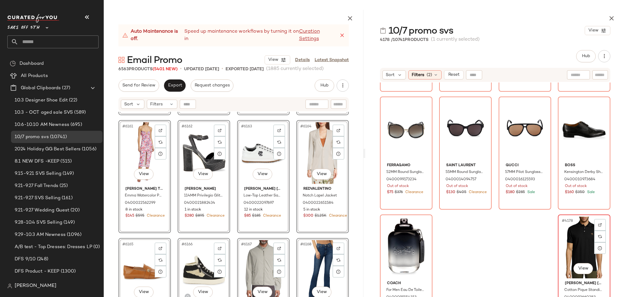
click at [571, 231] on div "#4178 View" at bounding box center [584, 247] width 48 height 62
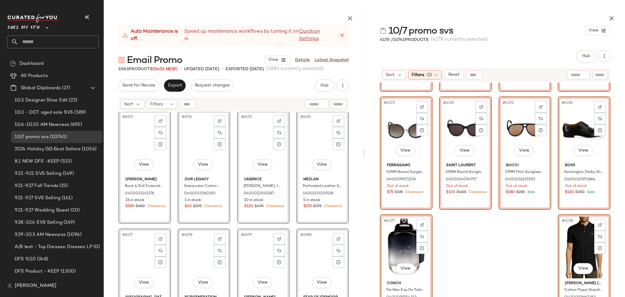
scroll to position [181855, 0]
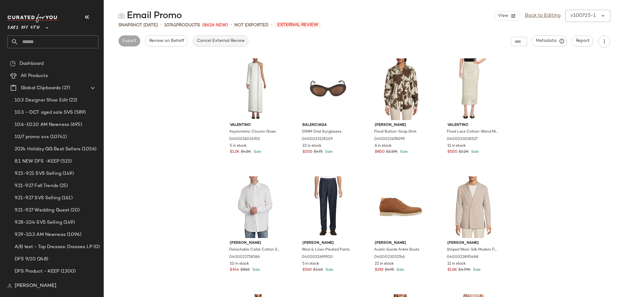
click at [236, 41] on span "Cancel External Review" at bounding box center [221, 40] width 48 height 5
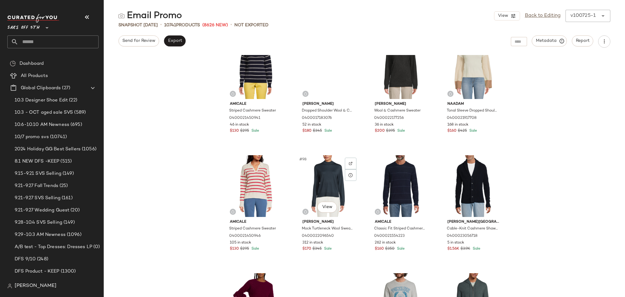
scroll to position [2736, 0]
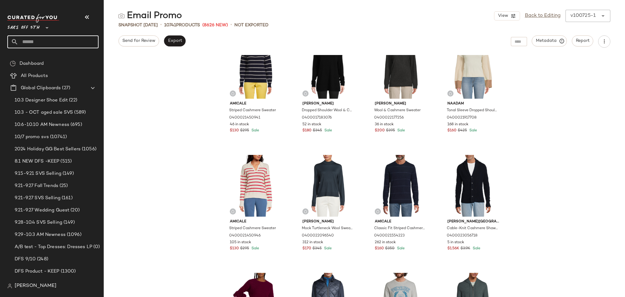
click at [61, 38] on input "text" at bounding box center [58, 41] width 80 height 13
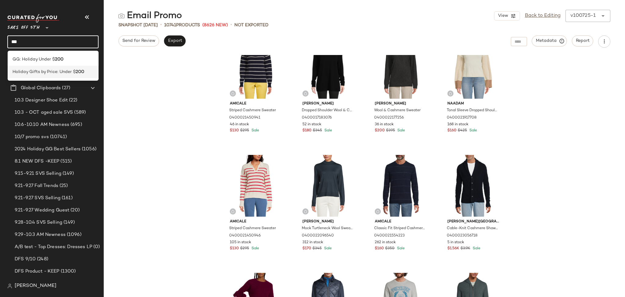
type input "***"
click at [57, 67] on div "Holiday Gifts by Price: Under $ 200" at bounding box center [53, 72] width 91 height 13
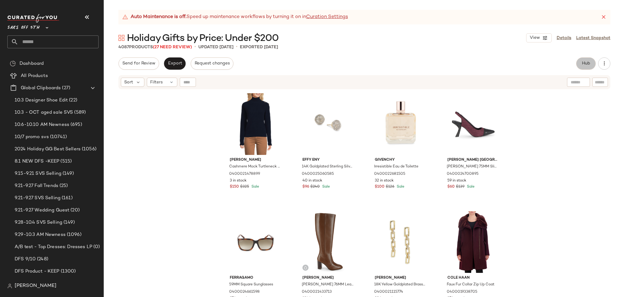
click at [583, 64] on span "Hub" at bounding box center [586, 63] width 9 height 5
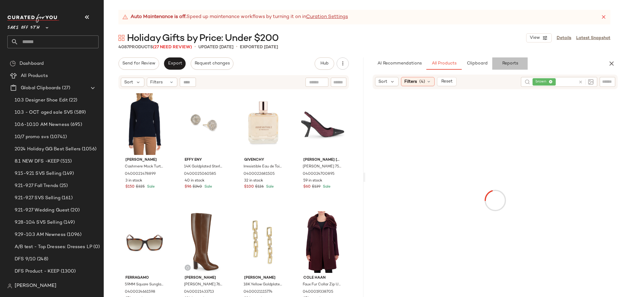
click at [506, 64] on span "Reports" at bounding box center [510, 63] width 16 height 5
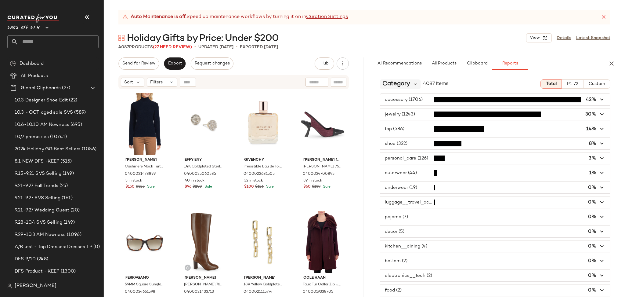
click at [400, 82] on span "Category" at bounding box center [397, 83] width 28 height 9
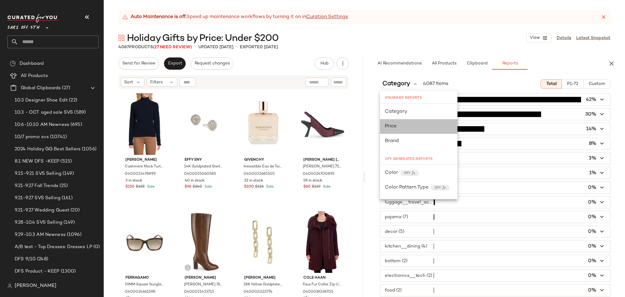
click at [395, 127] on span "Price" at bounding box center [391, 126] width 12 height 5
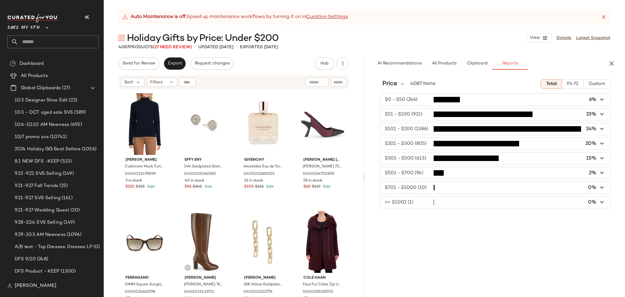
click at [474, 144] on span "button" at bounding box center [495, 144] width 230 height 12
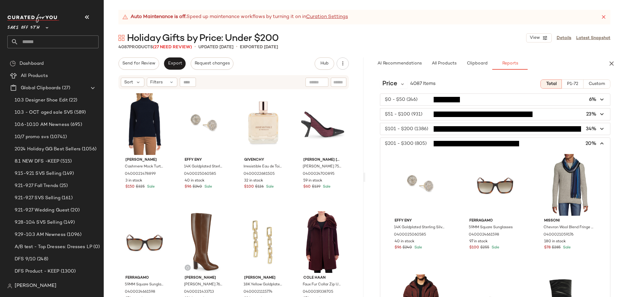
click at [531, 144] on span "button" at bounding box center [495, 144] width 230 height 12
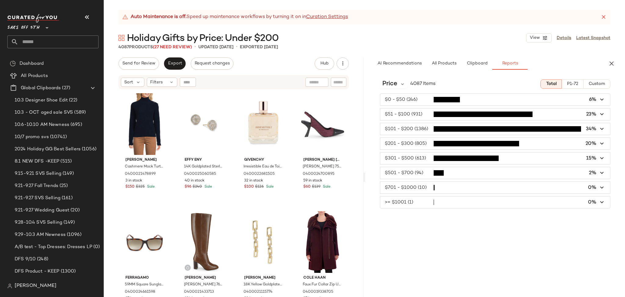
click at [458, 190] on span "button" at bounding box center [495, 188] width 230 height 12
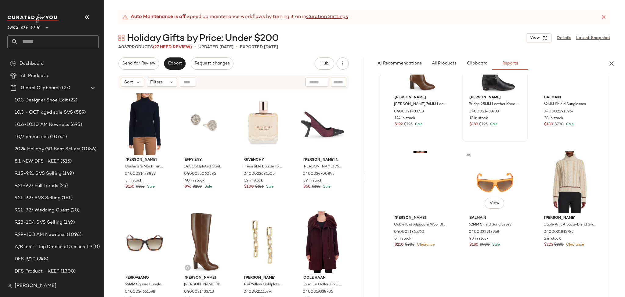
scroll to position [167, 0]
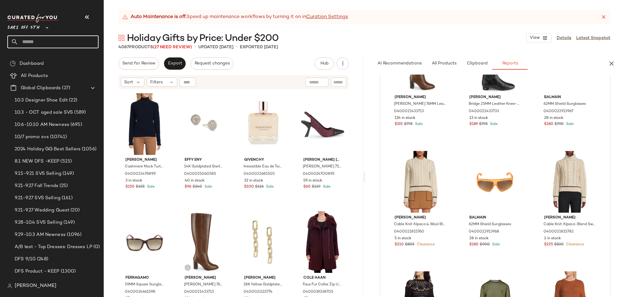
click at [56, 44] on input "text" at bounding box center [58, 41] width 80 height 13
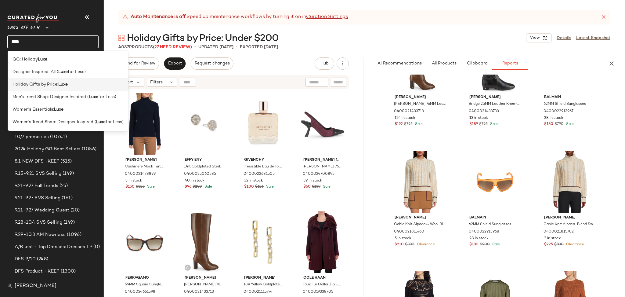
type input "****"
click at [63, 84] on b "Luxe" at bounding box center [62, 84] width 9 height 6
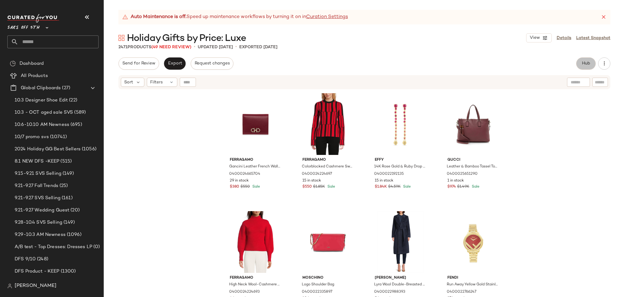
click at [584, 65] on span "Hub" at bounding box center [586, 63] width 9 height 5
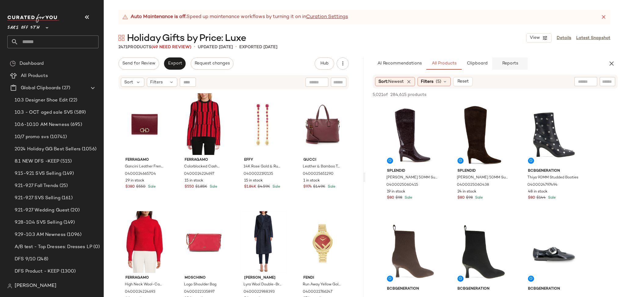
click at [515, 61] on span "Reports" at bounding box center [510, 63] width 16 height 5
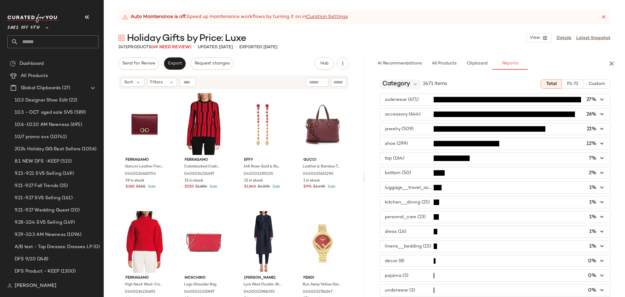
click at [404, 85] on span "Category" at bounding box center [397, 83] width 28 height 9
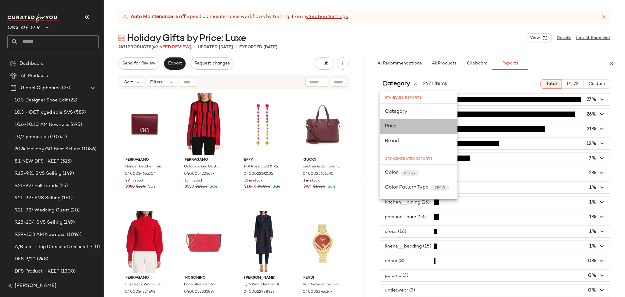
click at [399, 121] on div "Price" at bounding box center [419, 126] width 78 height 15
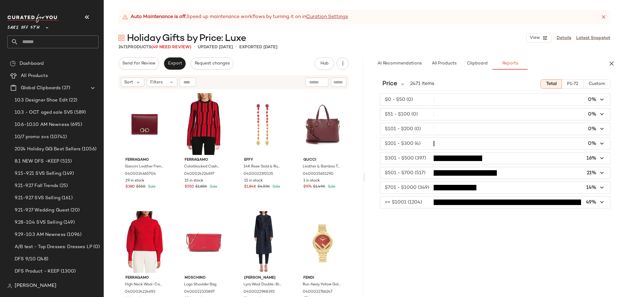
click at [504, 162] on span "button" at bounding box center [495, 158] width 230 height 12
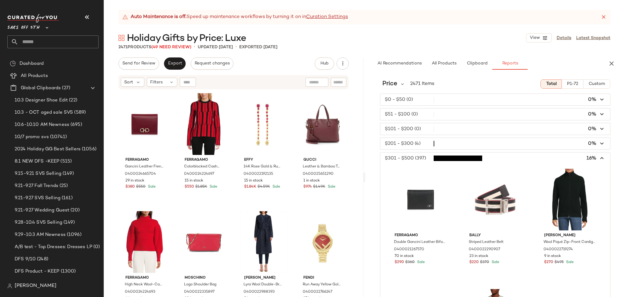
click at [455, 144] on span "button" at bounding box center [495, 144] width 230 height 12
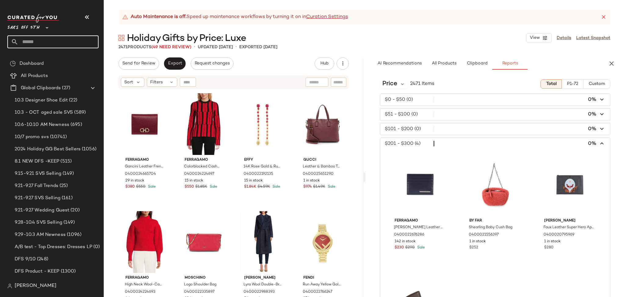
click at [80, 40] on input "text" at bounding box center [58, 41] width 80 height 13
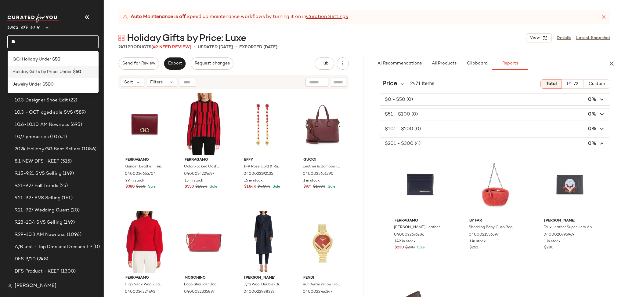
type input "**"
click at [69, 74] on span "Holiday Gifts by Price: Under $" at bounding box center [44, 72] width 63 height 6
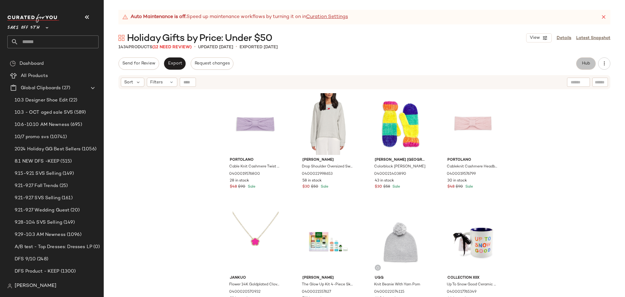
click at [584, 63] on span "Hub" at bounding box center [586, 63] width 9 height 5
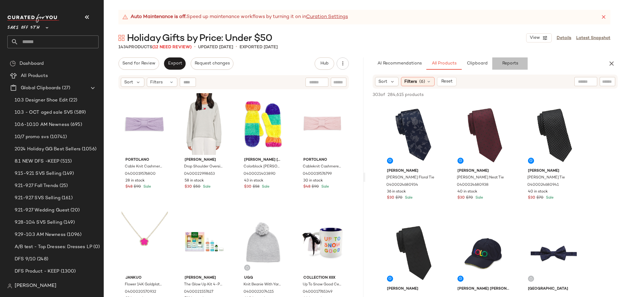
click at [510, 64] on span "Reports" at bounding box center [510, 63] width 16 height 5
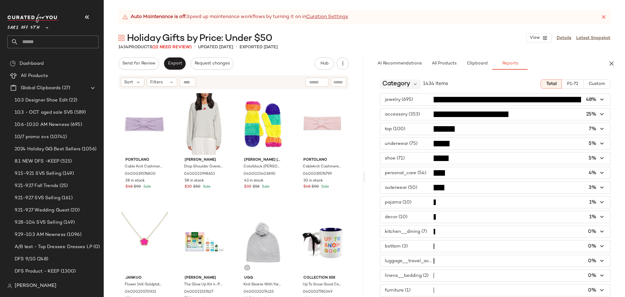
click at [409, 84] on span "Category" at bounding box center [397, 83] width 28 height 9
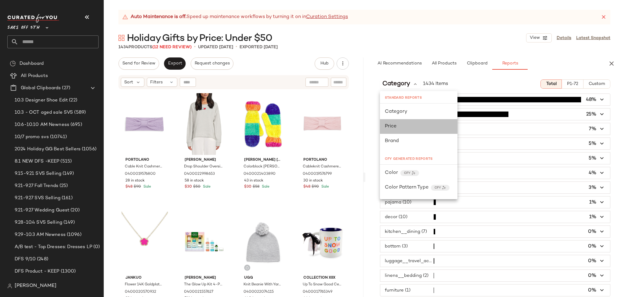
click at [399, 123] on div "Price" at bounding box center [419, 126] width 68 height 7
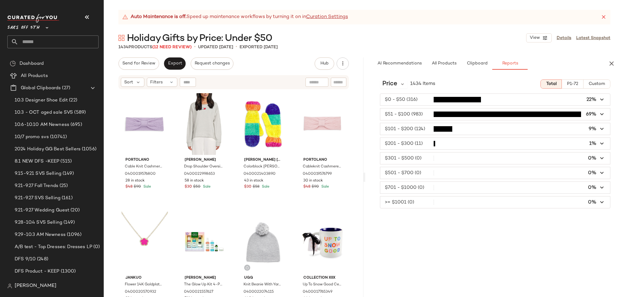
click at [485, 132] on span "button" at bounding box center [495, 129] width 230 height 12
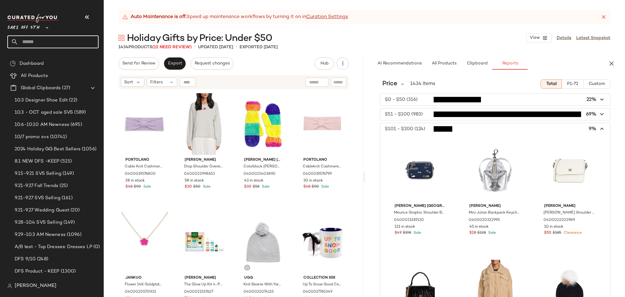
click at [49, 43] on input "text" at bounding box center [58, 41] width 80 height 13
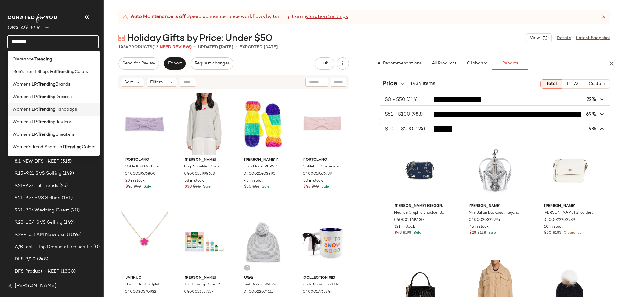
type input "********"
click at [60, 106] on span "Handbags" at bounding box center [66, 109] width 21 height 6
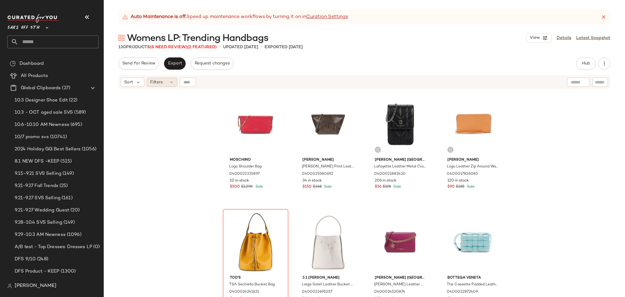
click at [153, 84] on span "Filters" at bounding box center [156, 82] width 13 height 6
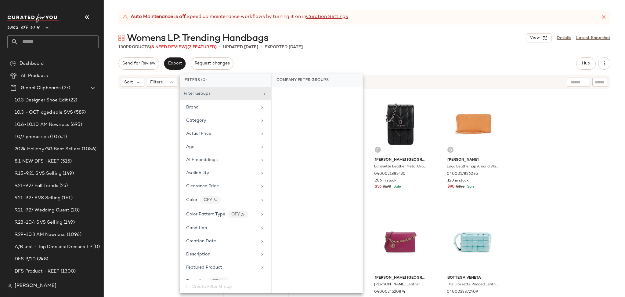
scroll to position [258, 0]
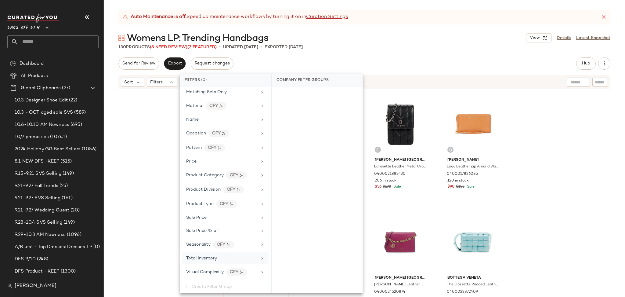
click at [211, 261] on div "Total Inventory" at bounding box center [201, 258] width 31 height 6
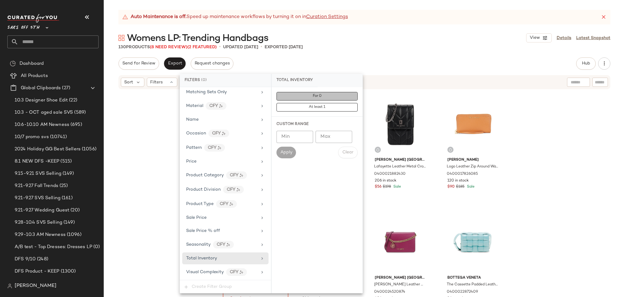
click at [324, 98] on button "For 0" at bounding box center [317, 96] width 81 height 9
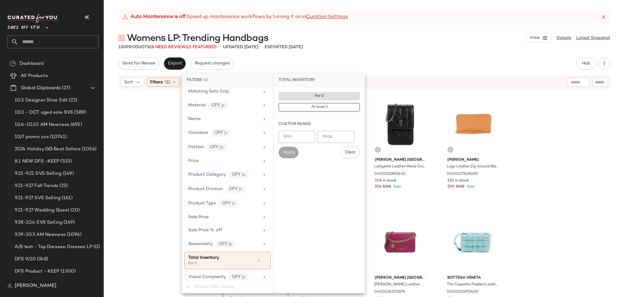
click at [404, 51] on div "Auto Maintenance is off. Speed up maintenance workflows by turning it on in Cur…" at bounding box center [364, 153] width 521 height 287
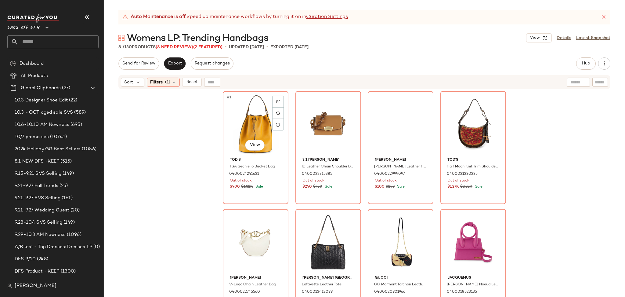
click at [247, 111] on div "#1 View" at bounding box center [255, 124] width 61 height 62
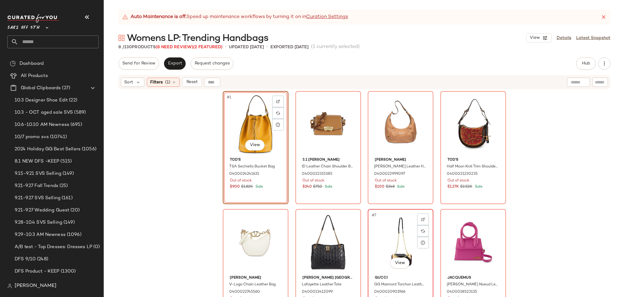
scroll to position [9, 0]
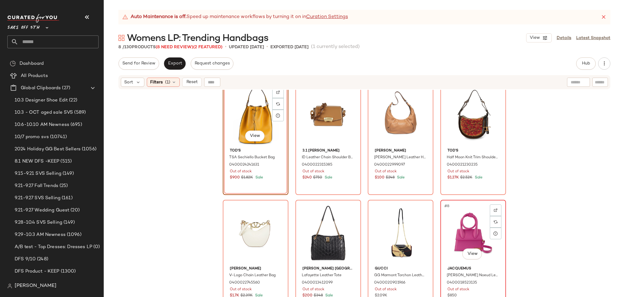
click at [475, 230] on div "#8 View" at bounding box center [473, 233] width 61 height 62
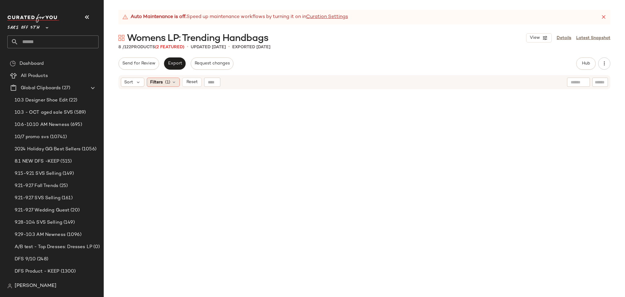
click at [160, 80] on span "Filters" at bounding box center [156, 82] width 13 height 6
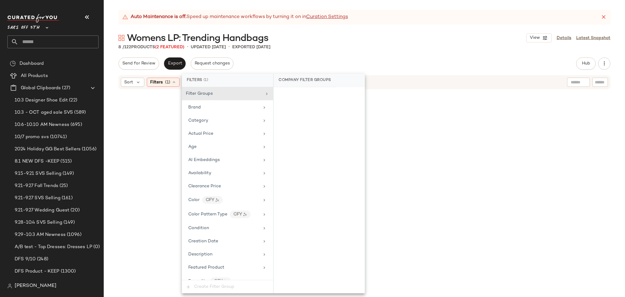
scroll to position [264, 0]
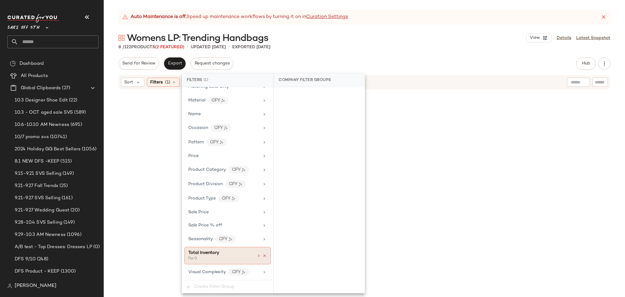
click at [263, 255] on icon at bounding box center [265, 255] width 4 height 4
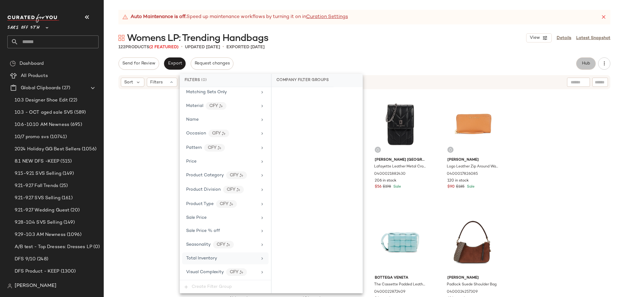
click at [582, 63] on span "Hub" at bounding box center [586, 63] width 9 height 5
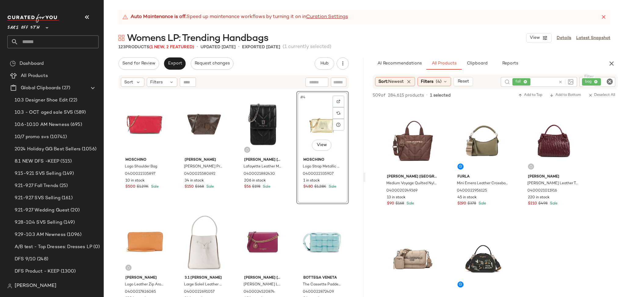
scroll to position [234, 0]
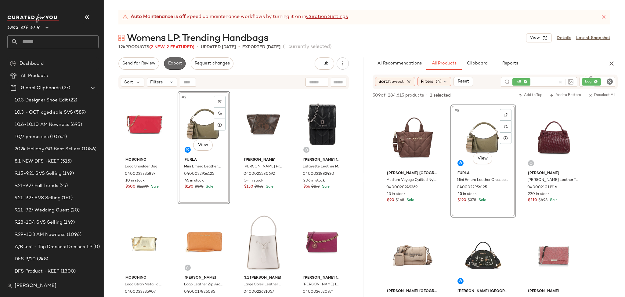
click at [173, 65] on span "Export" at bounding box center [175, 63] width 14 height 5
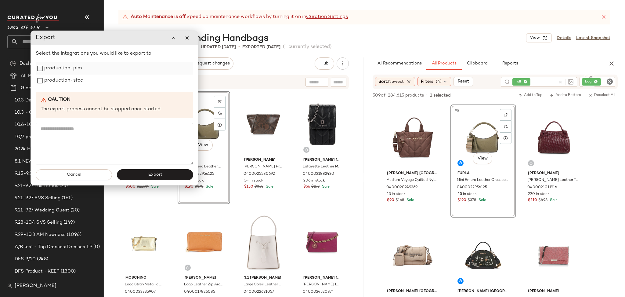
click at [67, 69] on label "production-pim" at bounding box center [63, 68] width 38 height 12
click at [68, 79] on label "production-sfcc" at bounding box center [63, 80] width 39 height 12
click at [151, 175] on span "Export" at bounding box center [155, 174] width 14 height 5
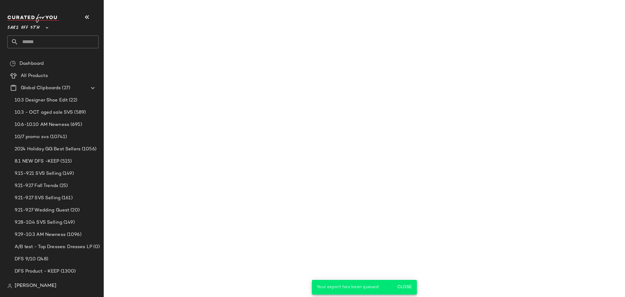
scroll to position [352, 0]
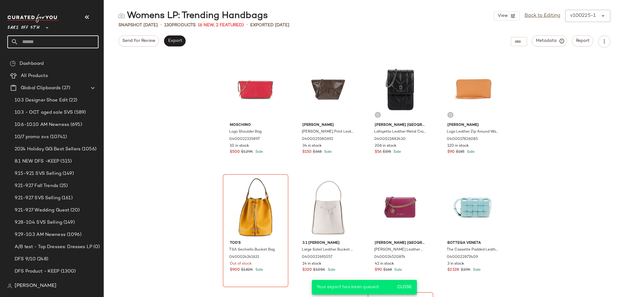
click at [51, 42] on input "text" at bounding box center [58, 41] width 80 height 13
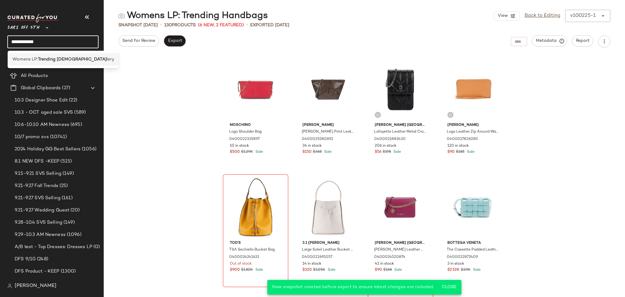
type input "**********"
click at [52, 58] on b "Trending [DEMOGRAPHIC_DATA]" at bounding box center [72, 59] width 69 height 6
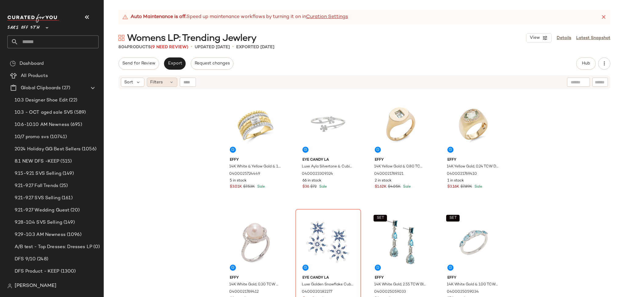
click at [165, 82] on div "Filters" at bounding box center [162, 82] width 31 height 9
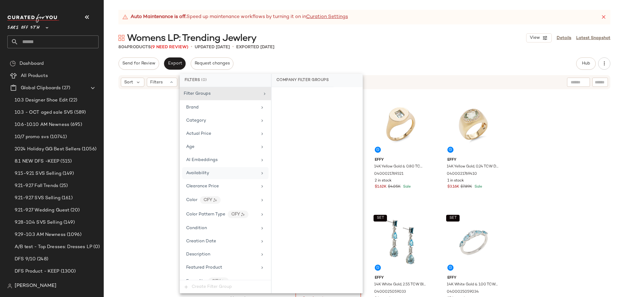
scroll to position [273, 0]
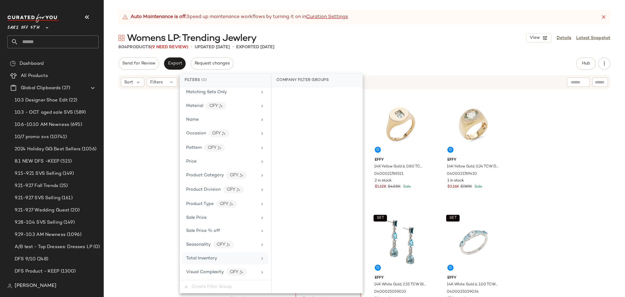
click at [237, 261] on div "Total Inventory" at bounding box center [221, 258] width 71 height 6
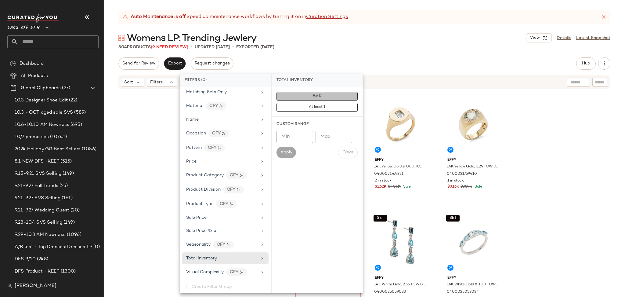
click at [335, 98] on button "For 0" at bounding box center [317, 96] width 81 height 9
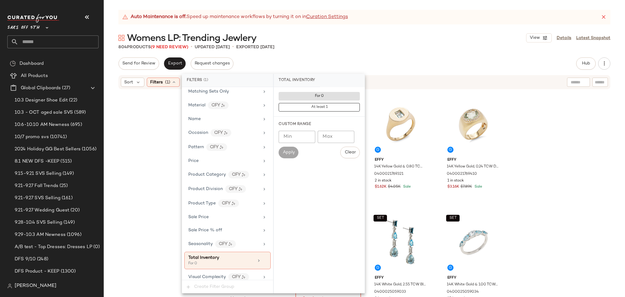
click at [398, 53] on div "Auto Maintenance is off. Speed up maintenance workflows by turning it on in Cur…" at bounding box center [364, 153] width 521 height 287
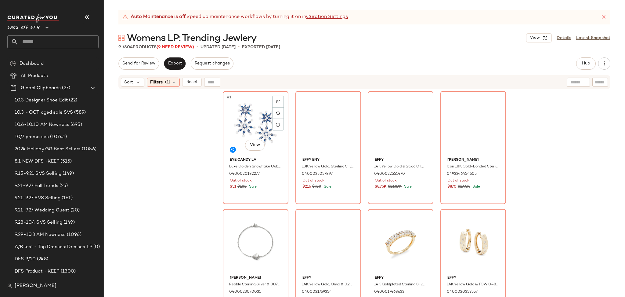
click at [253, 124] on div "#1 View" at bounding box center [255, 124] width 61 height 62
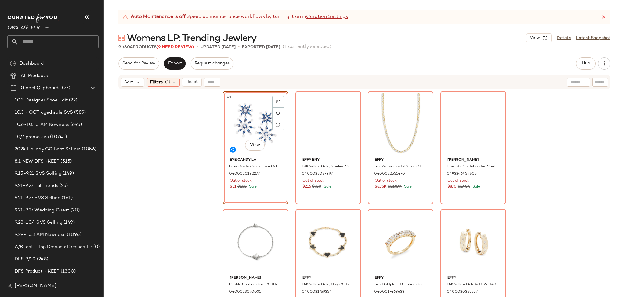
scroll to position [132, 0]
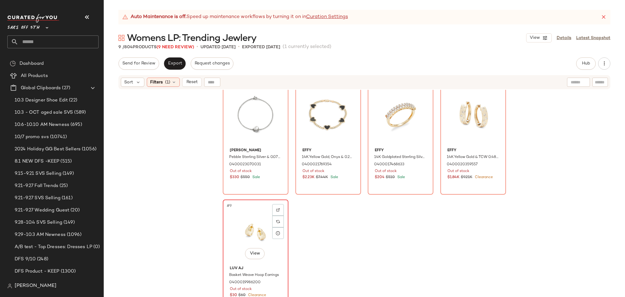
click at [238, 217] on div "#9 View" at bounding box center [255, 232] width 61 height 62
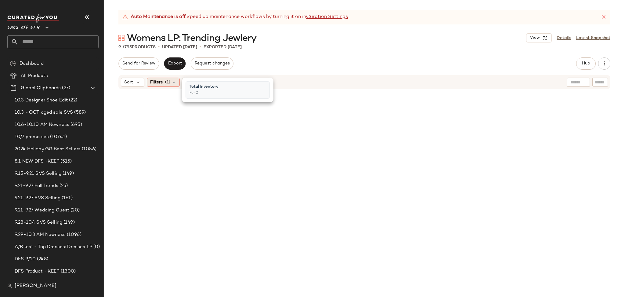
click at [160, 81] on span "Filters" at bounding box center [156, 82] width 13 height 6
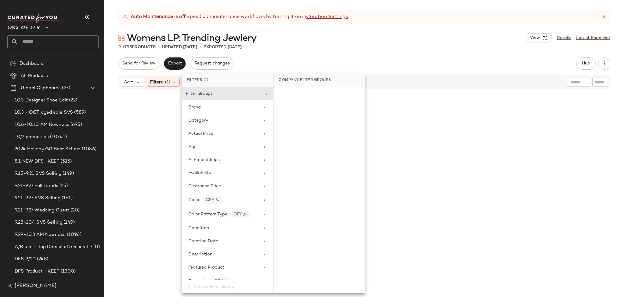
scroll to position [278, 0]
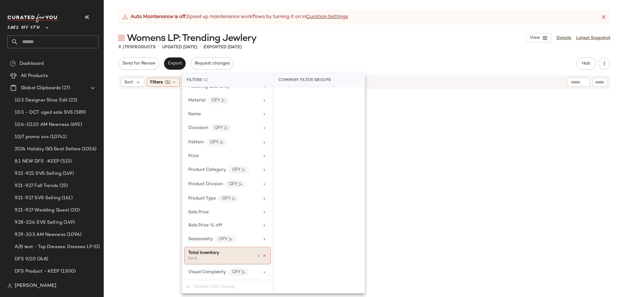
click at [263, 257] on icon at bounding box center [265, 255] width 4 height 4
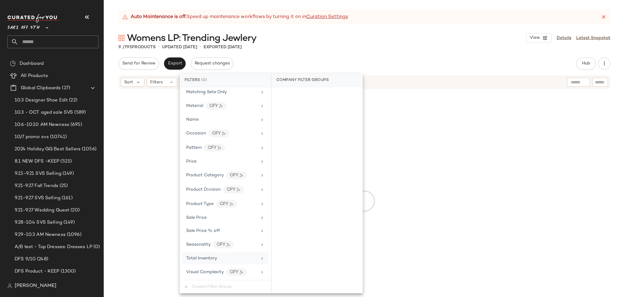
scroll to position [273, 0]
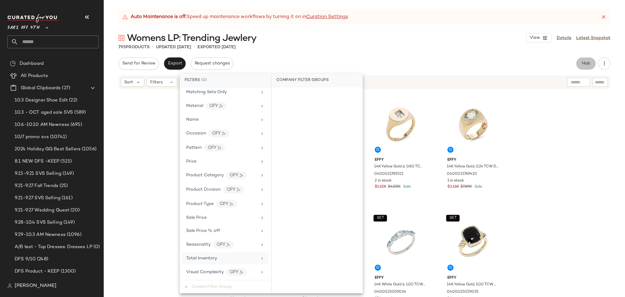
click at [582, 67] on button "Hub" at bounding box center [586, 63] width 20 height 12
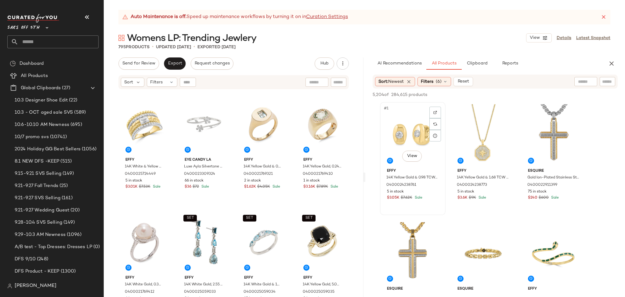
click at [405, 135] on div "#1 View" at bounding box center [412, 135] width 61 height 62
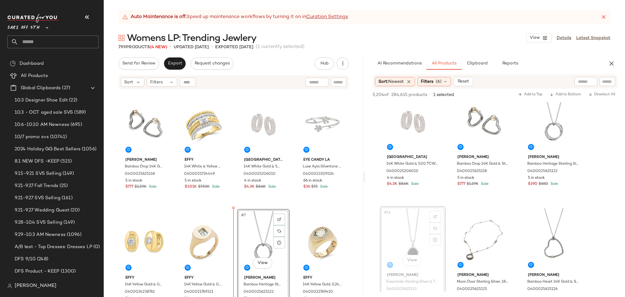
scroll to position [2, 0]
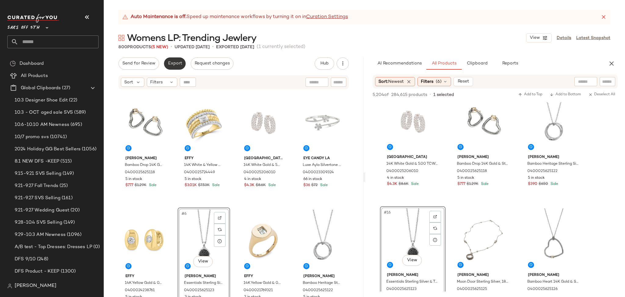
click at [173, 67] on button "Export" at bounding box center [175, 63] width 22 height 12
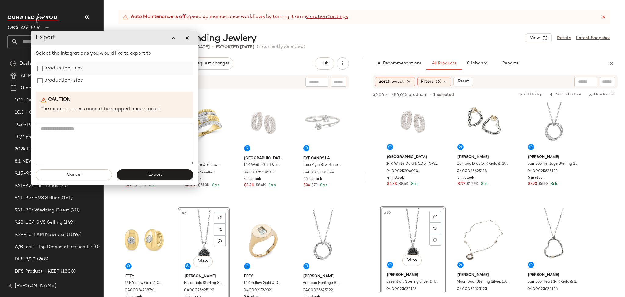
click at [81, 72] on label "production-pim" at bounding box center [63, 68] width 38 height 12
click at [79, 80] on label "production-sfcc" at bounding box center [63, 80] width 39 height 12
click at [150, 173] on span "Export" at bounding box center [155, 174] width 14 height 5
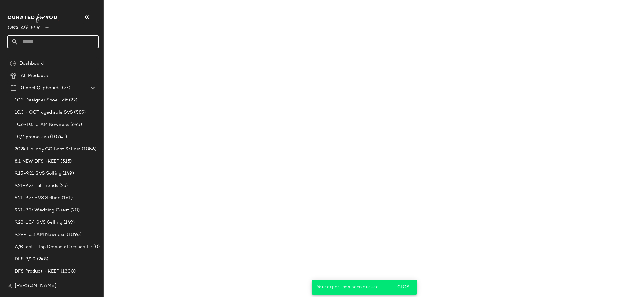
scroll to position [721, 0]
click at [48, 43] on input "text" at bounding box center [58, 41] width 80 height 13
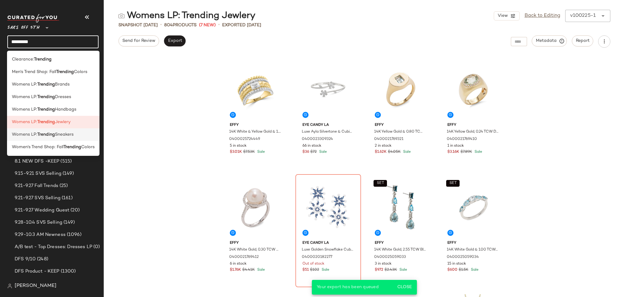
type input "********"
click at [63, 132] on span "Sneakers" at bounding box center [64, 134] width 19 height 6
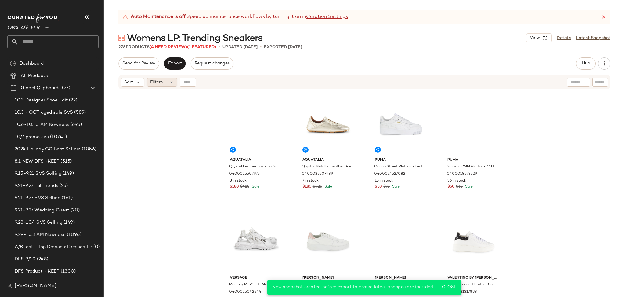
click at [172, 82] on icon at bounding box center [171, 82] width 5 height 5
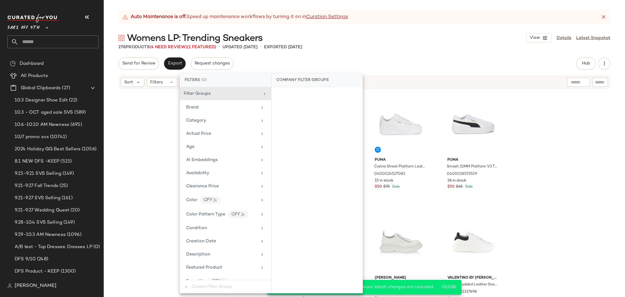
scroll to position [273, 0]
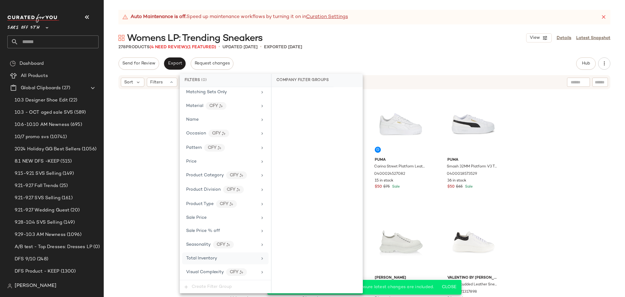
click at [228, 254] on div "Total Inventory" at bounding box center [225, 258] width 86 height 12
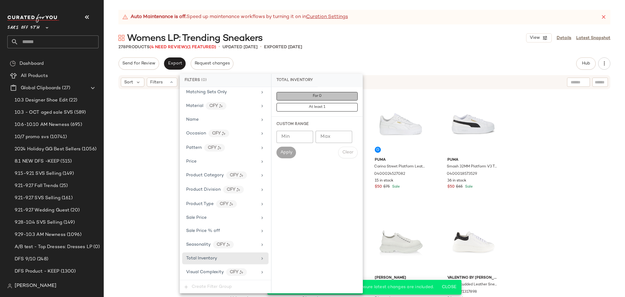
click at [307, 100] on button "For 0" at bounding box center [317, 96] width 81 height 9
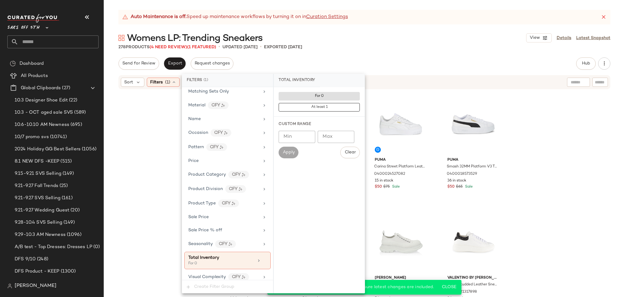
click at [388, 58] on div "Send for Review Export Request changes Hub Send for Review External Review Inte…" at bounding box center [364, 63] width 492 height 12
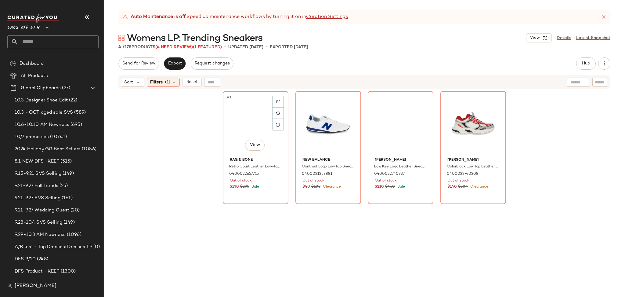
click at [226, 131] on div "#1 View" at bounding box center [255, 124] width 61 height 62
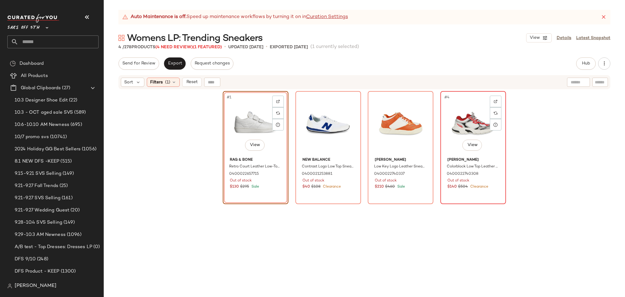
click at [457, 119] on div "#4 View" at bounding box center [473, 124] width 61 height 62
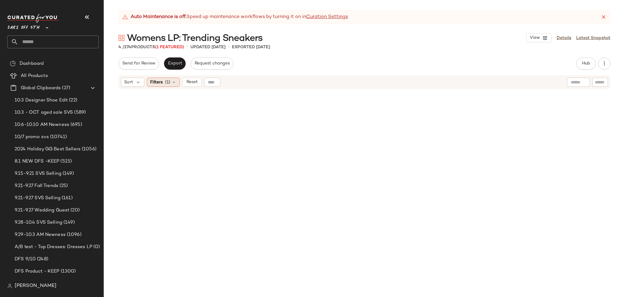
click at [167, 80] on span "(1)" at bounding box center [167, 82] width 5 height 6
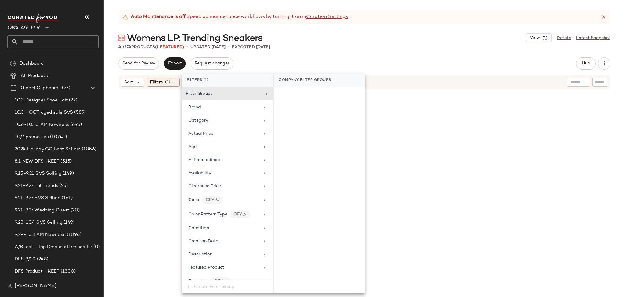
scroll to position [278, 0]
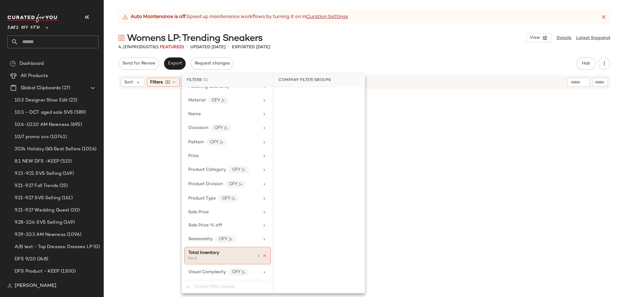
click at [263, 256] on icon at bounding box center [265, 255] width 4 height 4
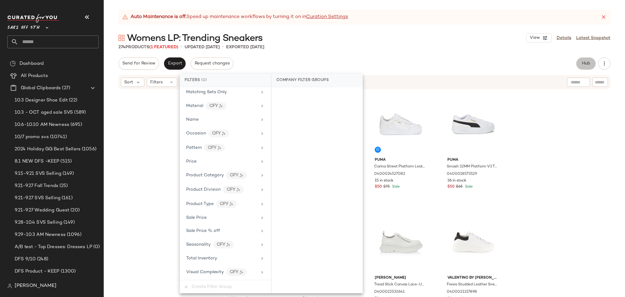
click at [583, 64] on span "Hub" at bounding box center [586, 63] width 9 height 5
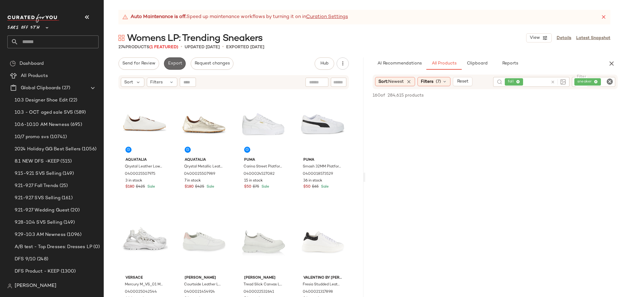
click at [172, 62] on span "Export" at bounding box center [175, 63] width 14 height 5
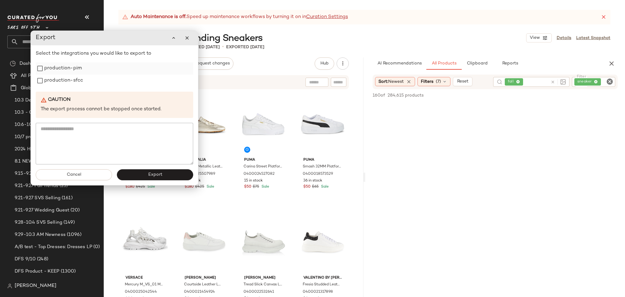
click at [67, 71] on label "production-pim" at bounding box center [63, 68] width 38 height 12
click at [67, 81] on label "production-sfcc" at bounding box center [63, 80] width 39 height 12
click at [155, 176] on span "Export" at bounding box center [155, 174] width 14 height 5
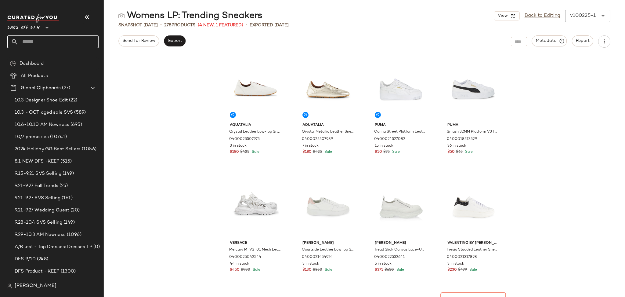
click at [42, 40] on input "text" at bounding box center [58, 41] width 80 height 13
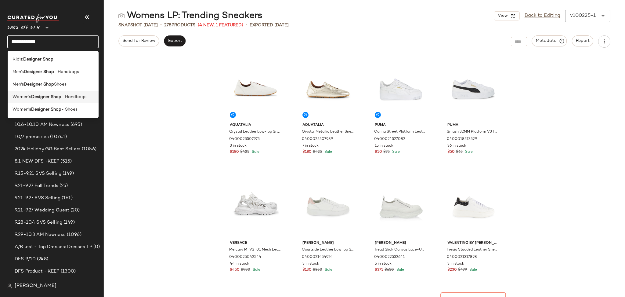
type input "**********"
click at [69, 95] on span "- Handbags" at bounding box center [73, 97] width 25 height 6
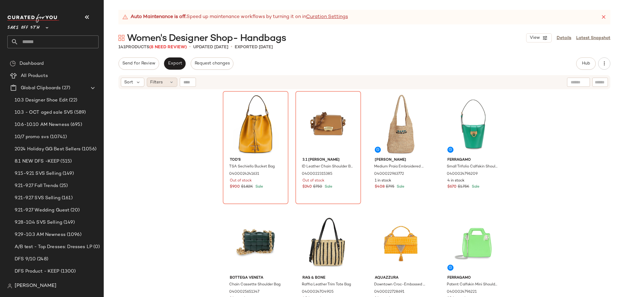
click at [159, 85] on span "Filters" at bounding box center [156, 82] width 13 height 6
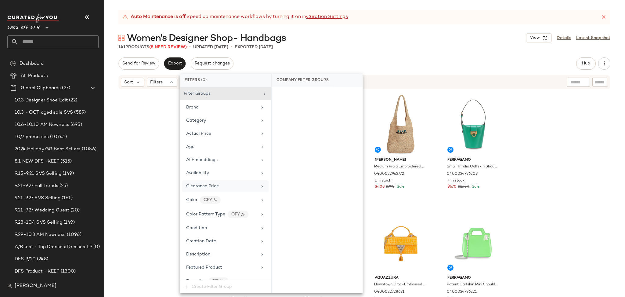
scroll to position [258, 0]
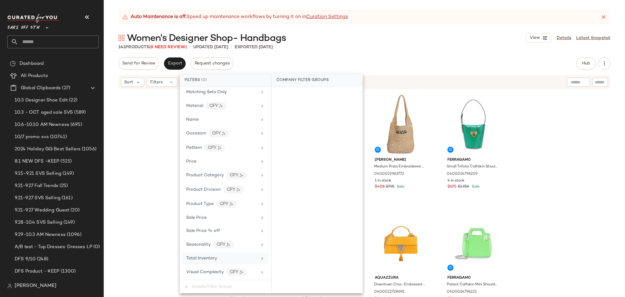
click at [204, 259] on span "Total Inventory" at bounding box center [201, 258] width 31 height 5
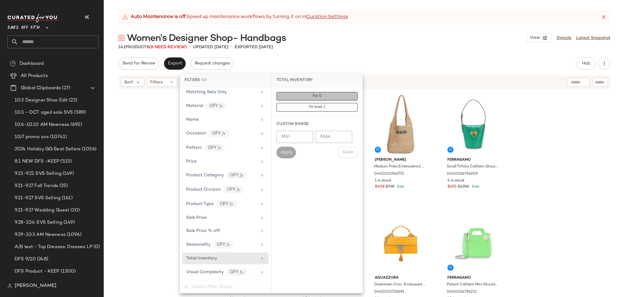
click at [320, 93] on button "For 0" at bounding box center [317, 96] width 81 height 9
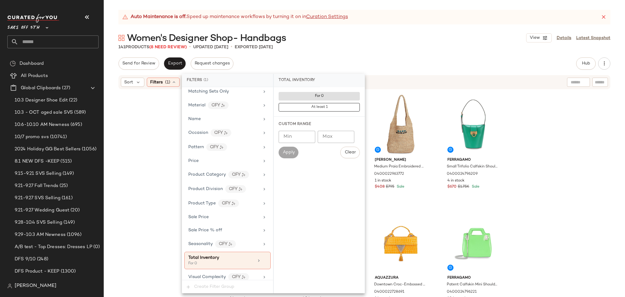
click at [367, 71] on div "Send for Review Export Request changes Hub Send for Review External Review Inte…" at bounding box center [364, 176] width 521 height 239
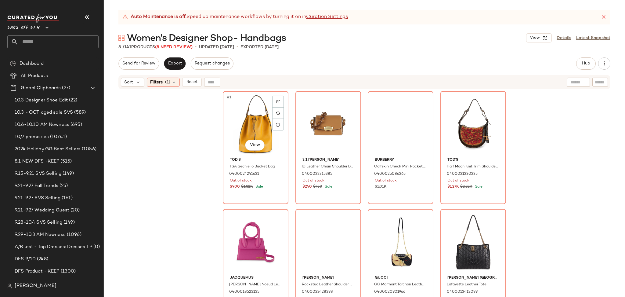
click at [226, 122] on div "#1 View" at bounding box center [255, 124] width 61 height 62
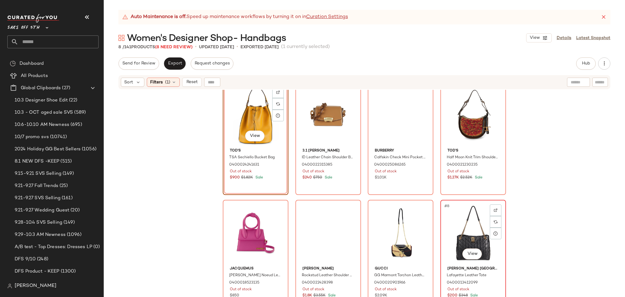
click at [456, 221] on div "#8 View" at bounding box center [473, 233] width 61 height 62
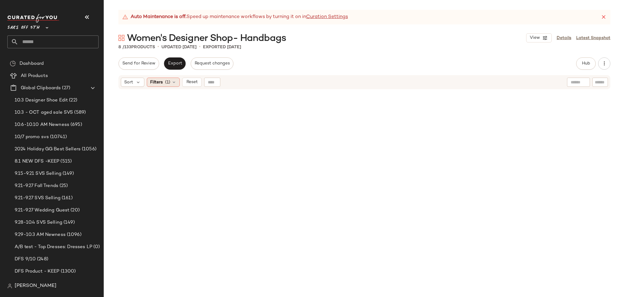
click at [175, 81] on icon at bounding box center [174, 82] width 5 height 5
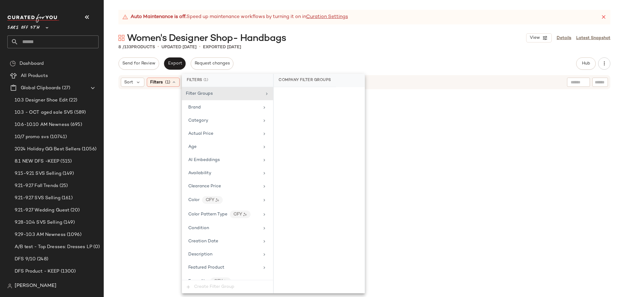
scroll to position [264, 0]
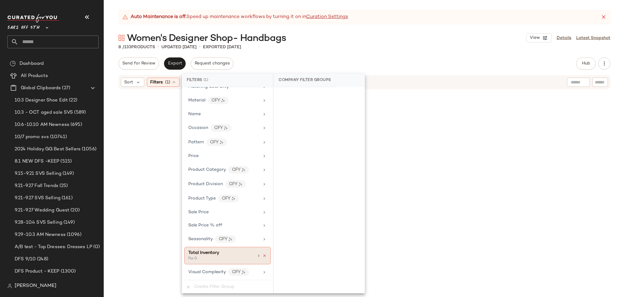
click at [263, 255] on icon at bounding box center [265, 255] width 4 height 4
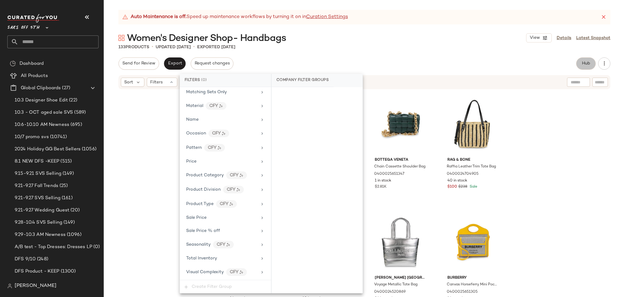
click at [587, 64] on span "Hub" at bounding box center [586, 63] width 9 height 5
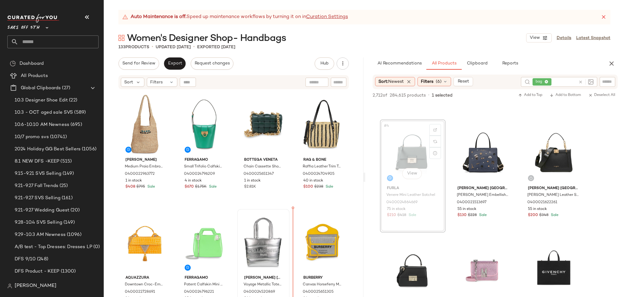
scroll to position [0, 0]
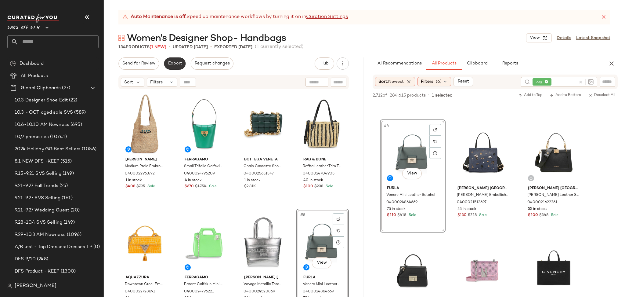
click at [169, 64] on span "Export" at bounding box center [175, 63] width 14 height 5
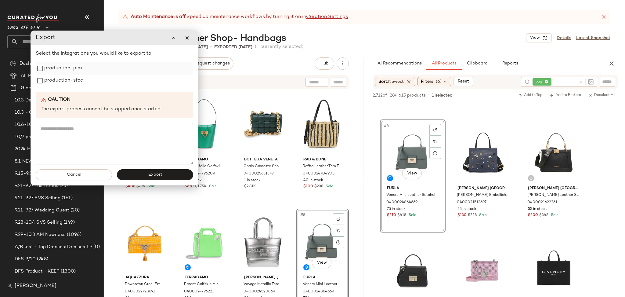
click at [72, 71] on label "production-pim" at bounding box center [63, 68] width 38 height 12
click at [72, 80] on label "production-sfcc" at bounding box center [63, 80] width 39 height 12
click at [147, 176] on button "Export" at bounding box center [155, 174] width 76 height 11
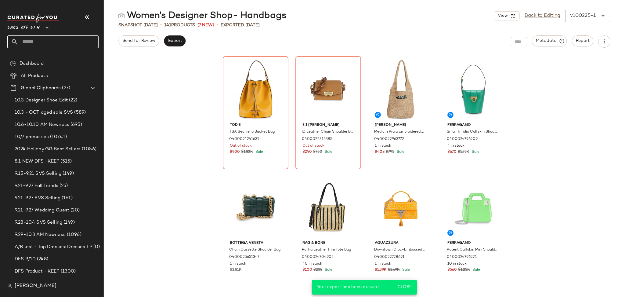
click at [56, 42] on input "text" at bounding box center [58, 41] width 80 height 13
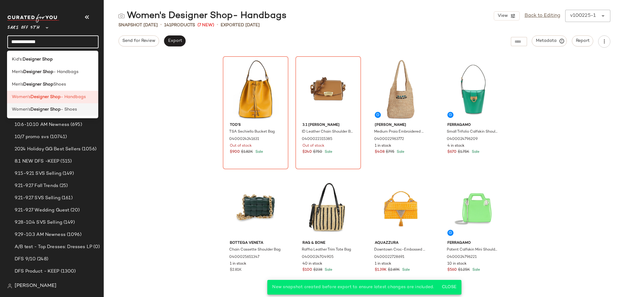
type input "**********"
click at [81, 106] on div "Women's Designer Shop - Shoes" at bounding box center [53, 109] width 82 height 6
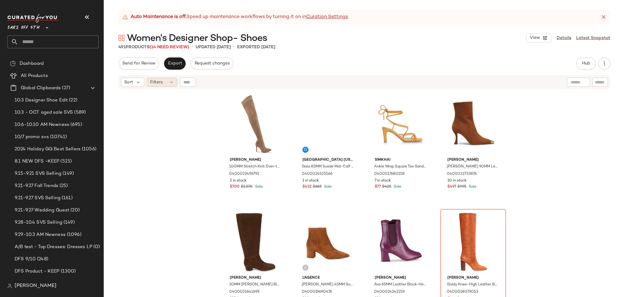
click at [164, 81] on div "Filters" at bounding box center [162, 82] width 31 height 9
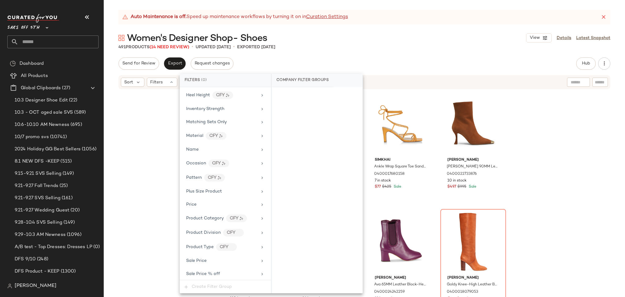
scroll to position [286, 0]
click at [212, 258] on span "Total Inventory" at bounding box center [201, 258] width 31 height 5
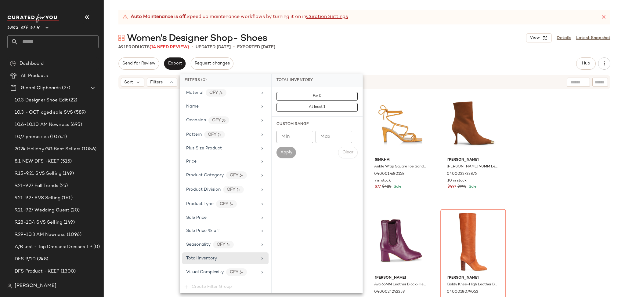
click at [322, 92] on div "For 0 At least 1" at bounding box center [317, 102] width 91 height 30
click at [323, 97] on button "For 0" at bounding box center [317, 96] width 81 height 9
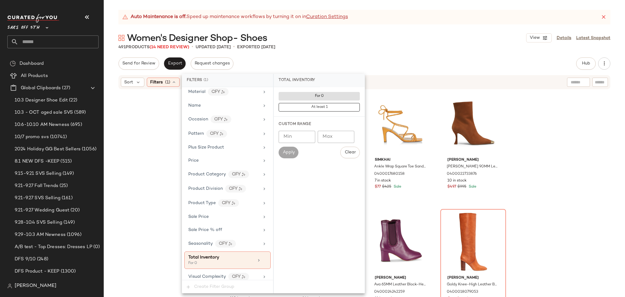
click at [352, 55] on div "Auto Maintenance is off. Speed up maintenance workflows by turning it on in Cur…" at bounding box center [364, 153] width 521 height 287
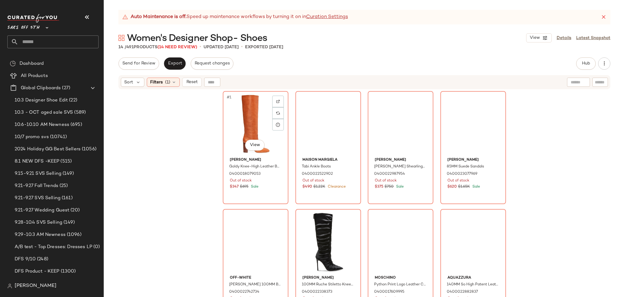
click at [232, 122] on div "#1 View" at bounding box center [255, 124] width 61 height 62
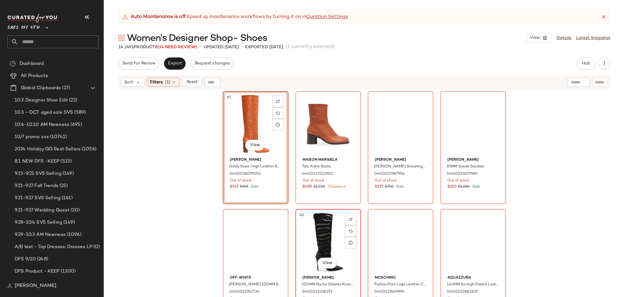
scroll to position [250, 0]
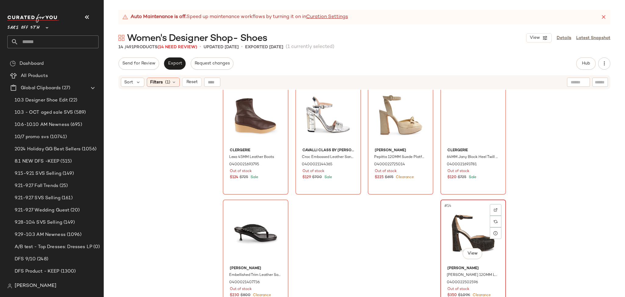
click at [449, 226] on div "#14 View" at bounding box center [473, 232] width 61 height 62
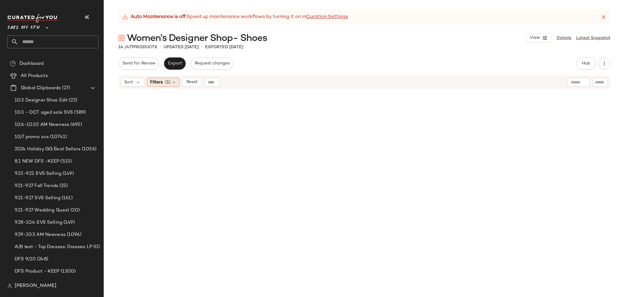
click at [173, 84] on icon at bounding box center [174, 82] width 5 height 5
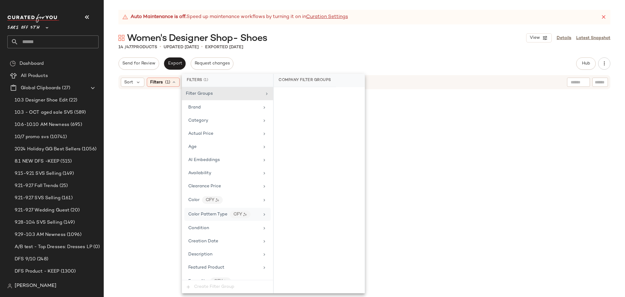
scroll to position [292, 0]
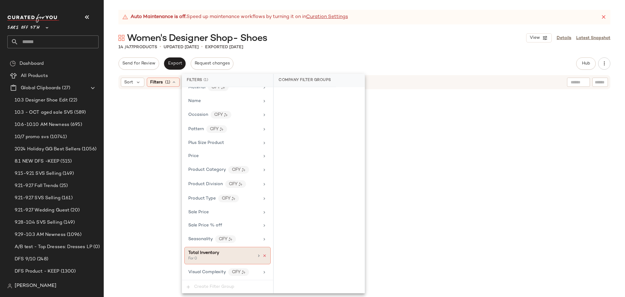
click at [263, 255] on icon at bounding box center [265, 255] width 4 height 4
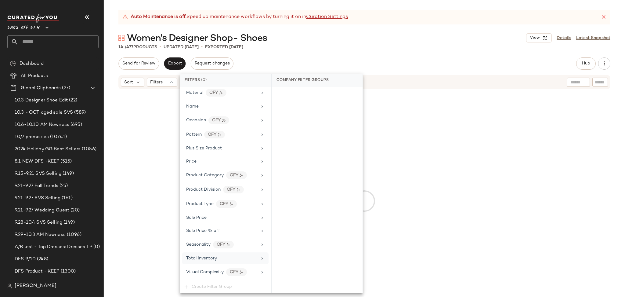
scroll to position [286, 0]
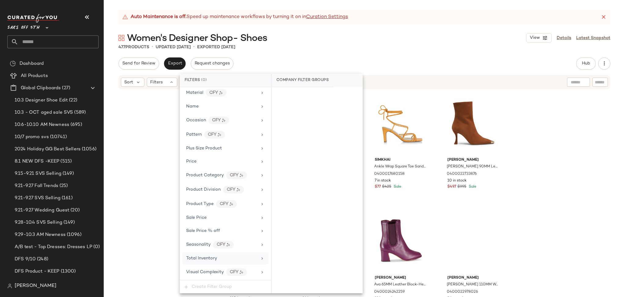
click at [513, 53] on div "Auto Maintenance is off. Speed up maintenance workflows by turning it on in Cur…" at bounding box center [364, 153] width 521 height 287
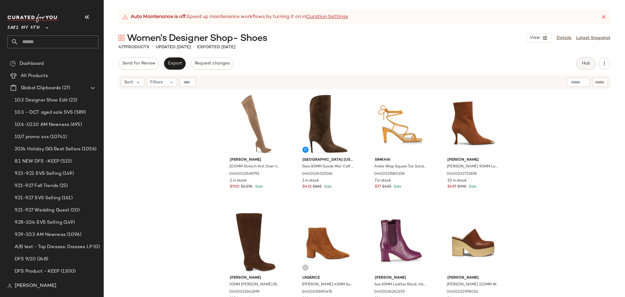
click at [593, 63] on button "Hub" at bounding box center [586, 63] width 20 height 12
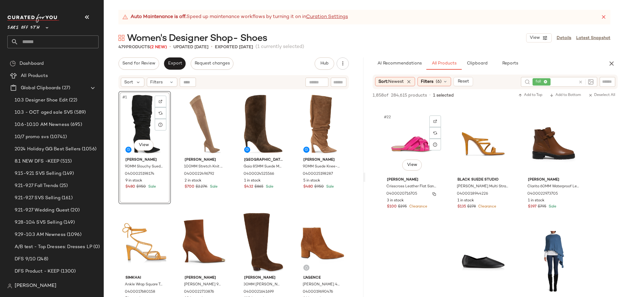
scroll to position [817, 0]
click at [172, 60] on button "Export" at bounding box center [175, 63] width 22 height 12
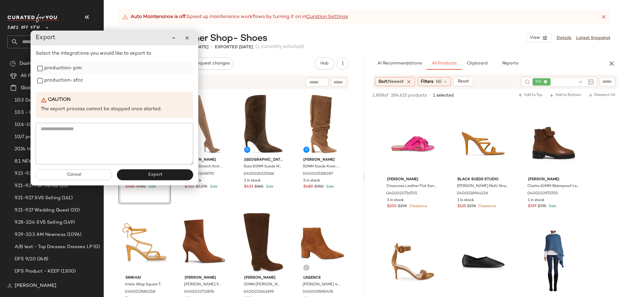
click at [64, 67] on label "production-pim" at bounding box center [63, 68] width 38 height 12
click at [64, 82] on label "production-sfcc" at bounding box center [63, 80] width 39 height 12
click at [147, 175] on button "Export" at bounding box center [155, 174] width 76 height 11
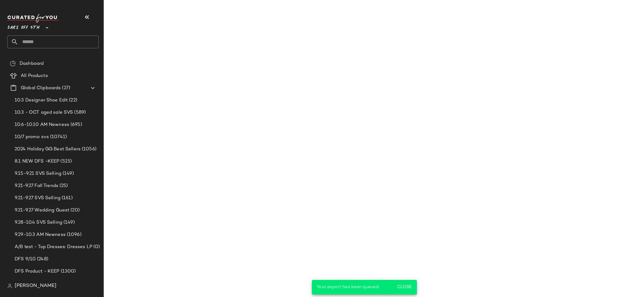
scroll to position [1170, 0]
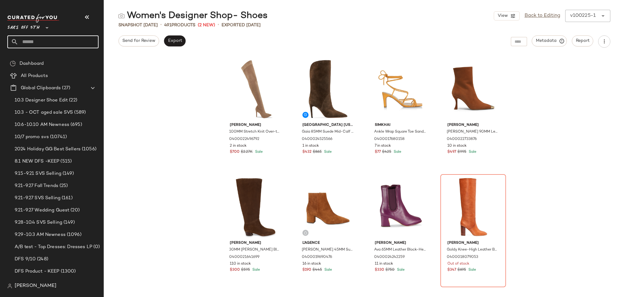
click at [46, 44] on input "text" at bounding box center [58, 41] width 80 height 13
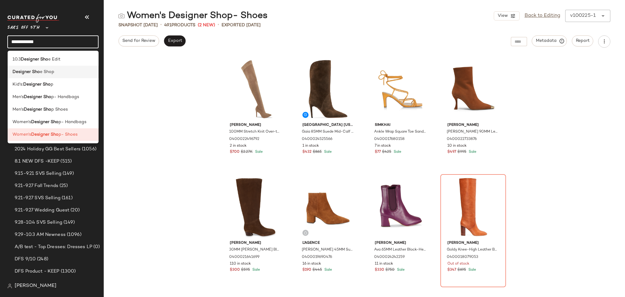
type input "**********"
click at [60, 70] on div "Designer Sho e Shop" at bounding box center [54, 72] width 82 height 6
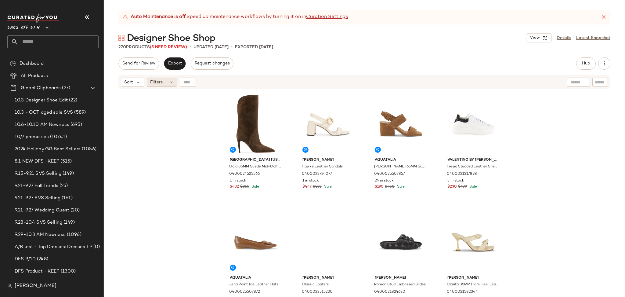
click at [168, 81] on div "Filters" at bounding box center [162, 82] width 31 height 9
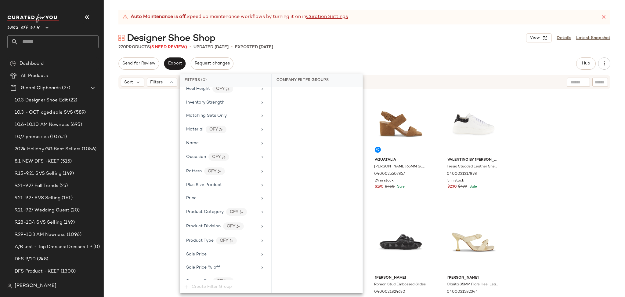
scroll to position [286, 0]
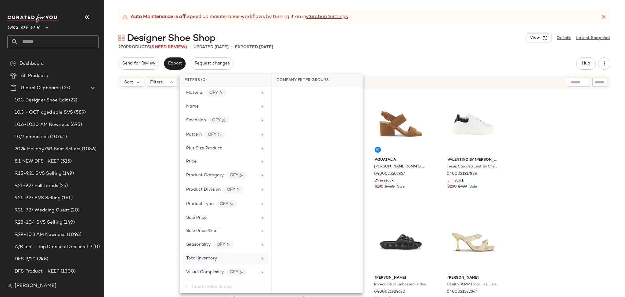
click at [210, 260] on span "Total Inventory" at bounding box center [201, 258] width 31 height 5
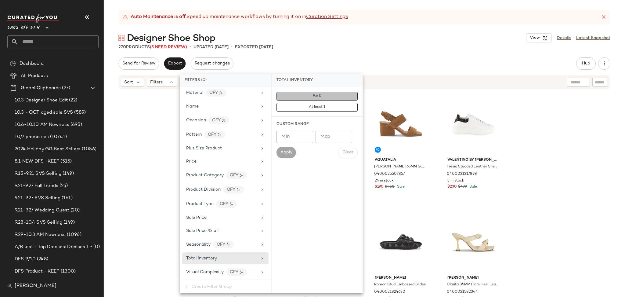
click at [299, 97] on button "For 0" at bounding box center [317, 96] width 81 height 9
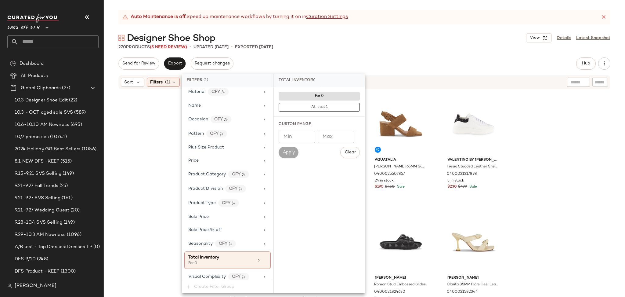
click at [385, 57] on div "Send for Review Export Request changes Hub Send for Review External Review Inte…" at bounding box center [364, 63] width 492 height 12
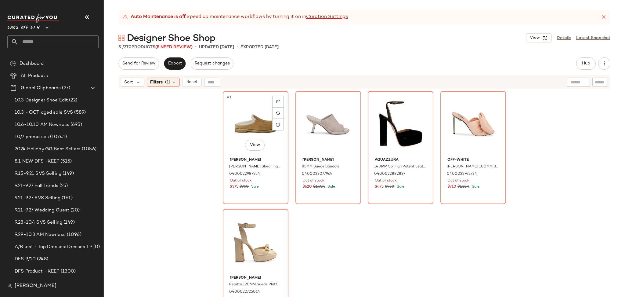
click at [241, 115] on div "#1 View" at bounding box center [255, 124] width 61 height 62
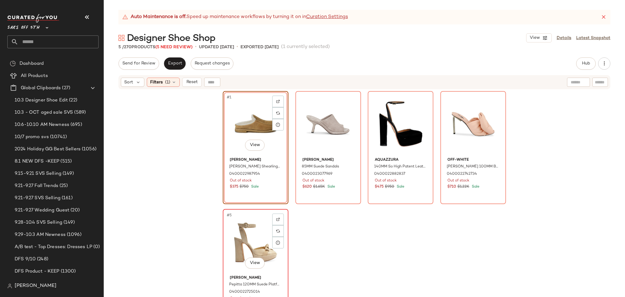
click at [244, 229] on div "#5 View" at bounding box center [255, 242] width 61 height 62
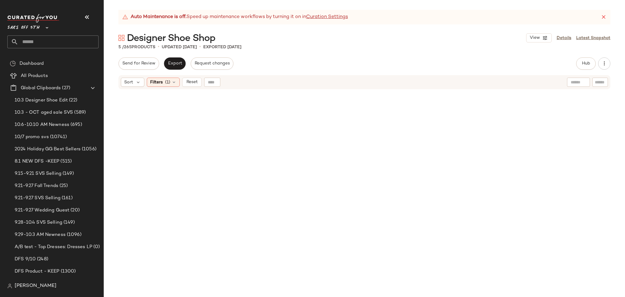
click at [170, 78] on div "Filters (1)" at bounding box center [163, 82] width 33 height 9
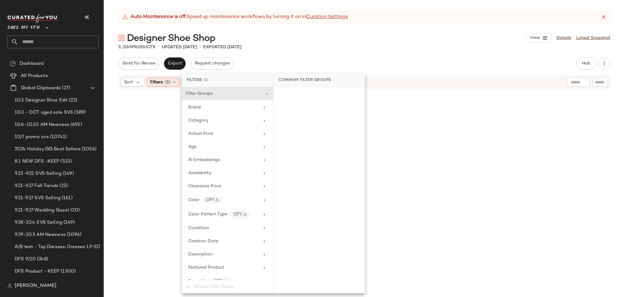
click at [170, 81] on span "(1)" at bounding box center [167, 82] width 5 height 6
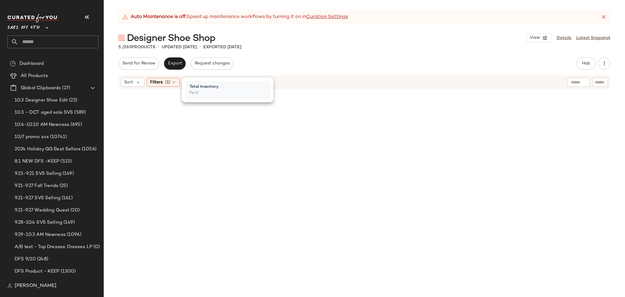
click at [170, 81] on span "(1)" at bounding box center [167, 82] width 5 height 6
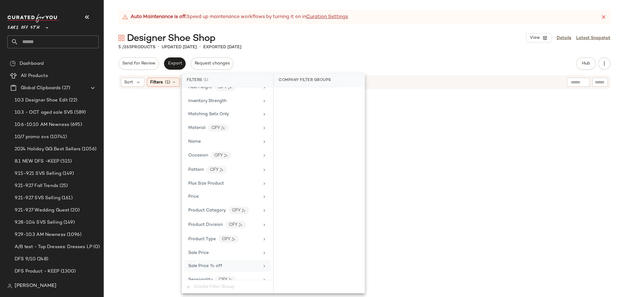
scroll to position [278, 0]
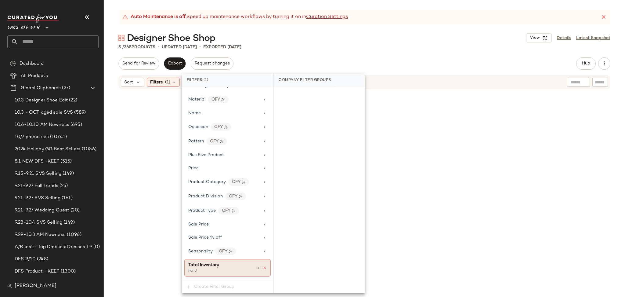
click at [263, 268] on icon at bounding box center [265, 268] width 4 height 4
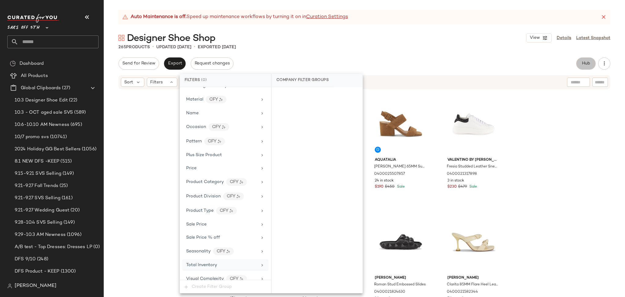
click at [583, 67] on button "Hub" at bounding box center [586, 63] width 20 height 12
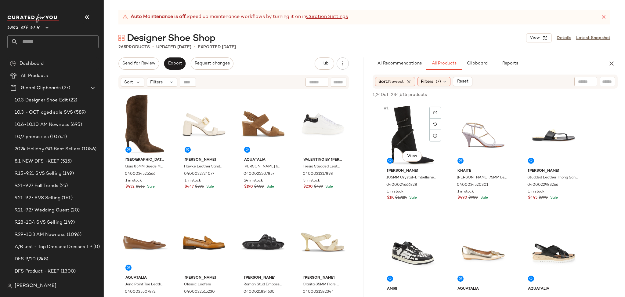
click at [421, 117] on div "#1 View" at bounding box center [412, 135] width 61 height 62
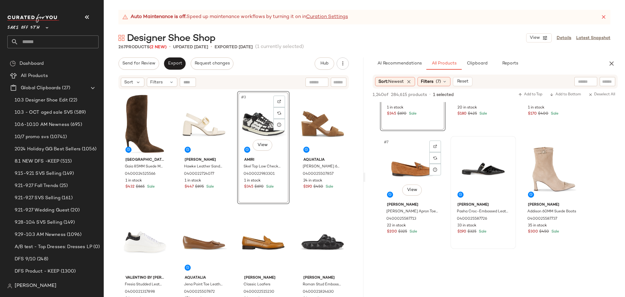
scroll to position [204, 0]
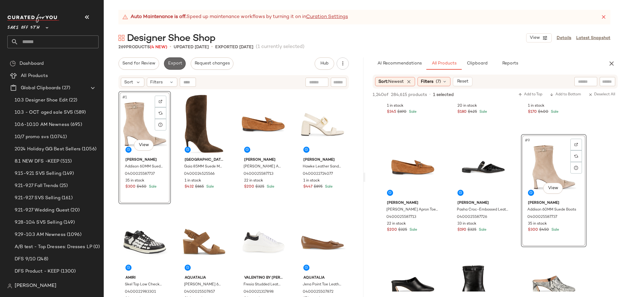
click at [173, 68] on button "Export" at bounding box center [175, 63] width 22 height 12
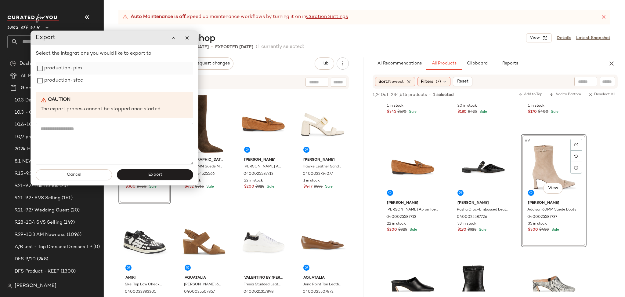
click at [69, 71] on label "production-pim" at bounding box center [63, 68] width 38 height 12
click at [70, 78] on label "production-sfcc" at bounding box center [63, 80] width 39 height 12
click at [147, 174] on button "Export" at bounding box center [155, 174] width 76 height 11
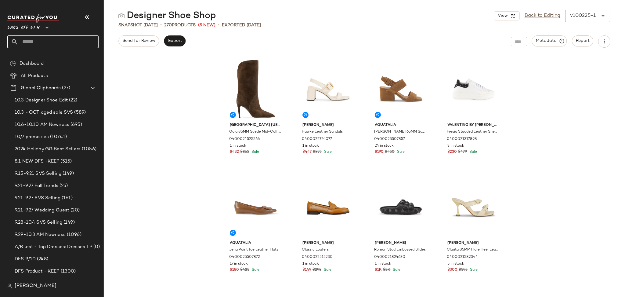
click at [83, 40] on input "text" at bounding box center [58, 41] width 80 height 13
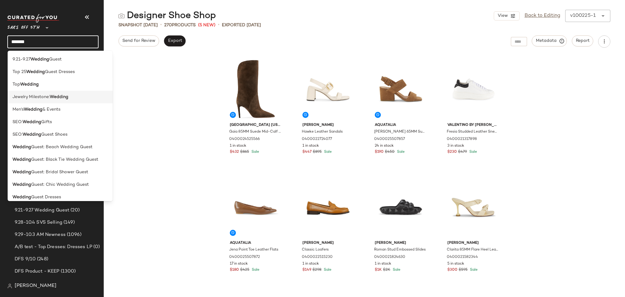
type input "*******"
click at [52, 97] on b "Wedding" at bounding box center [59, 97] width 19 height 6
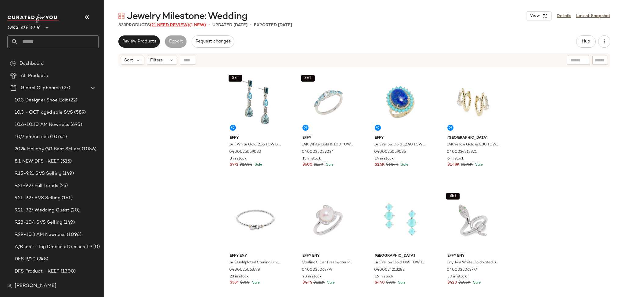
click at [171, 26] on span "(21 Need Review)" at bounding box center [169, 25] width 39 height 5
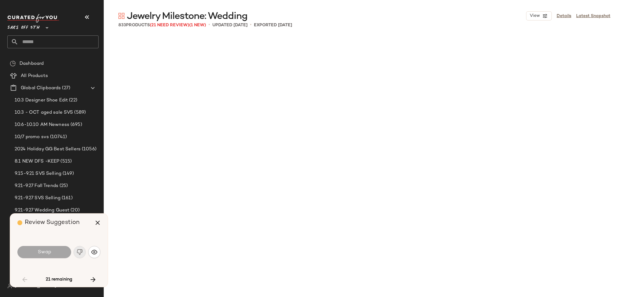
scroll to position [1767, 0]
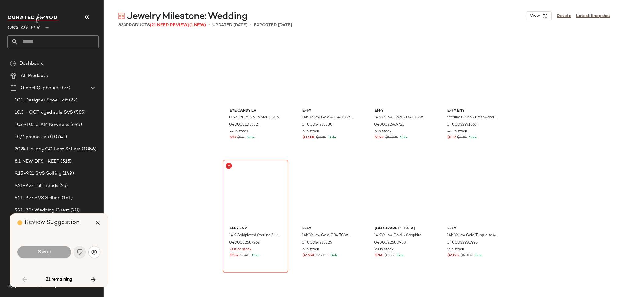
click at [62, 253] on div "Swap" at bounding box center [44, 252] width 54 height 12
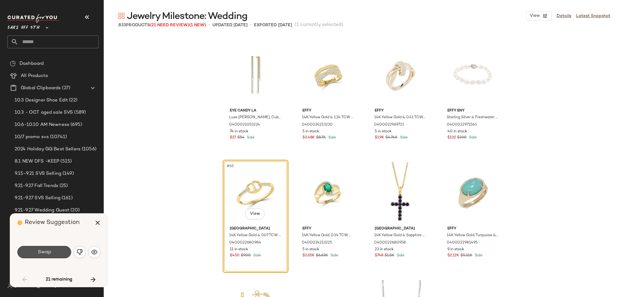
click at [62, 253] on button "Swap" at bounding box center [44, 252] width 54 height 12
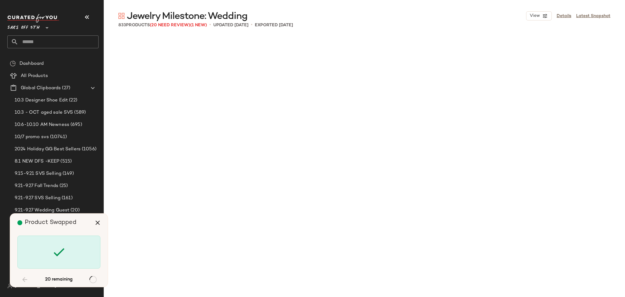
scroll to position [2239, 0]
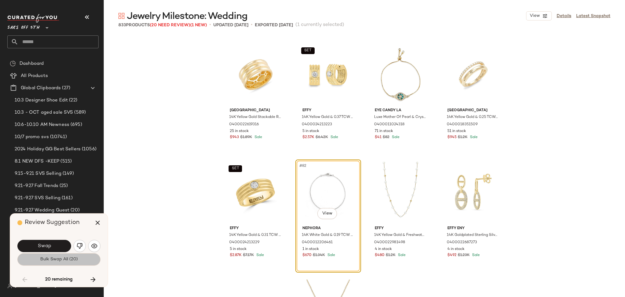
click at [61, 262] on button "Bulk Swap All (20)" at bounding box center [58, 259] width 83 height 12
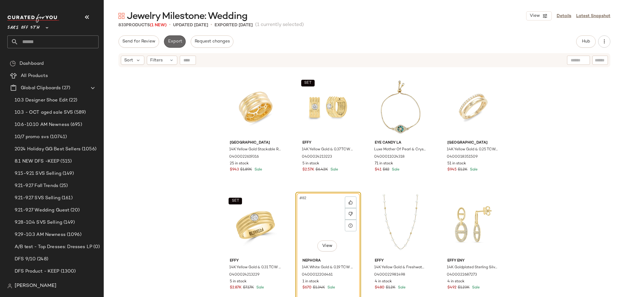
click at [174, 38] on button "Export" at bounding box center [175, 41] width 22 height 12
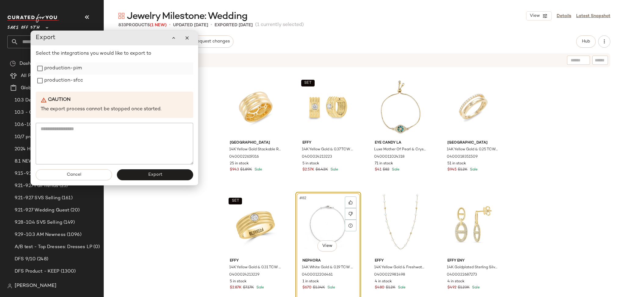
click at [74, 73] on label "production-pim" at bounding box center [63, 68] width 38 height 12
click at [75, 83] on label "production-sfcc" at bounding box center [63, 80] width 39 height 12
click at [164, 178] on button "Export" at bounding box center [155, 174] width 76 height 11
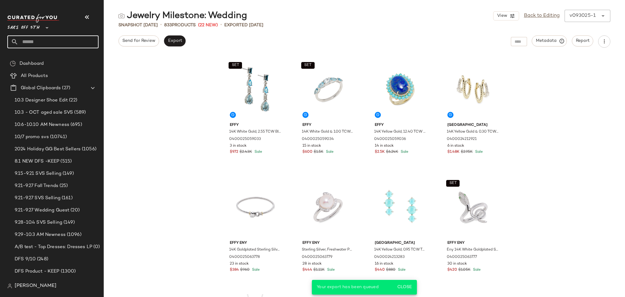
click at [60, 42] on input "text" at bounding box center [58, 41] width 80 height 13
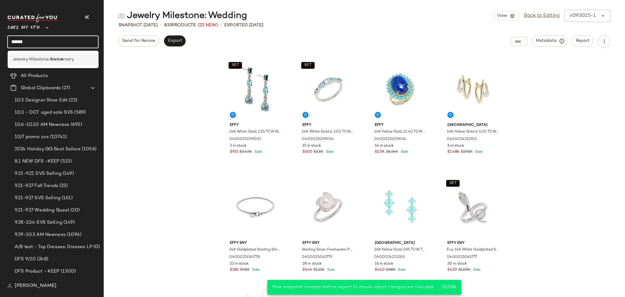
type input "******"
click at [59, 59] on b "Annive" at bounding box center [57, 59] width 14 height 6
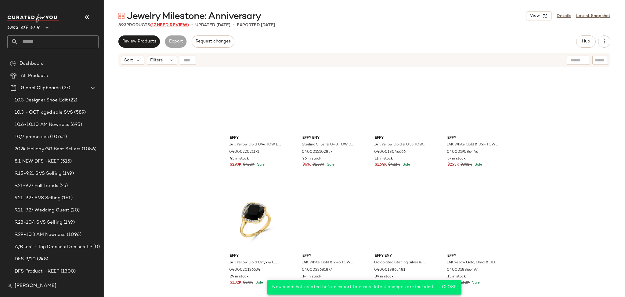
click at [179, 26] on span "(17 Need Review)" at bounding box center [169, 25] width 39 height 5
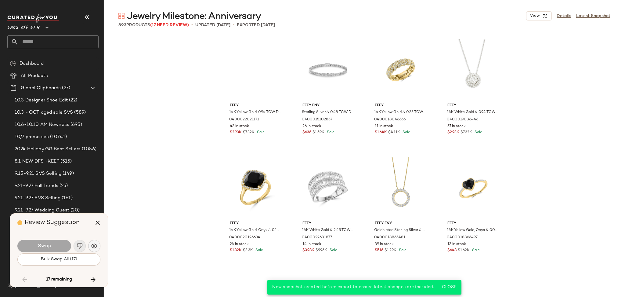
scroll to position [3417, 0]
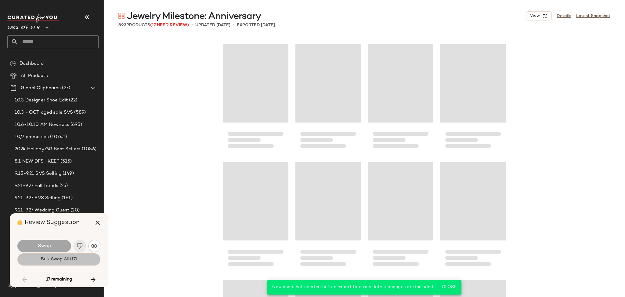
click at [77, 260] on button "Bulk Swap All (17)" at bounding box center [58, 259] width 83 height 12
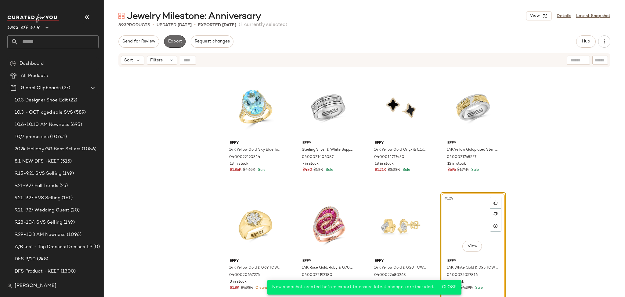
click at [178, 36] on button "Export" at bounding box center [175, 41] width 22 height 12
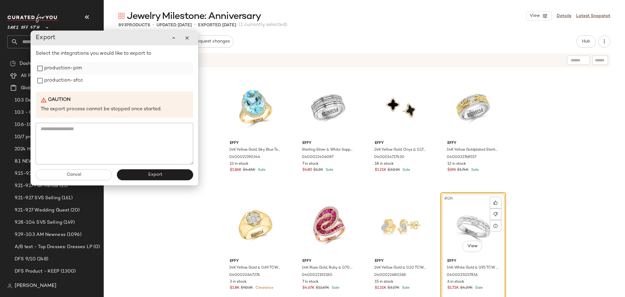
click at [59, 70] on label "production-pim" at bounding box center [63, 68] width 38 height 12
click at [60, 79] on label "production-sfcc" at bounding box center [63, 80] width 39 height 12
click at [146, 173] on button "Export" at bounding box center [155, 174] width 76 height 11
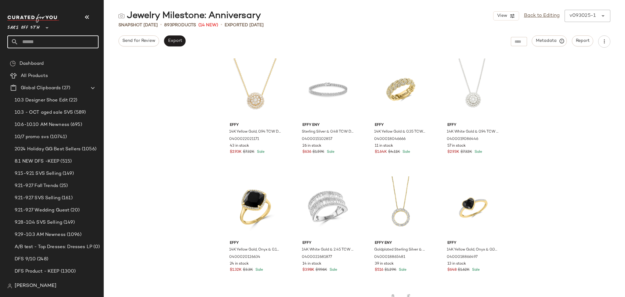
click at [78, 46] on input "text" at bounding box center [58, 41] width 80 height 13
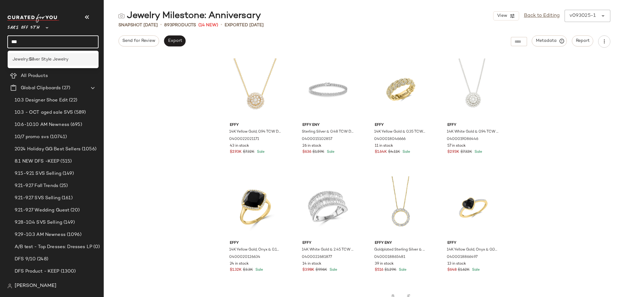
type input "***"
click at [59, 58] on span "ver Style Jewelry" at bounding box center [51, 59] width 34 height 6
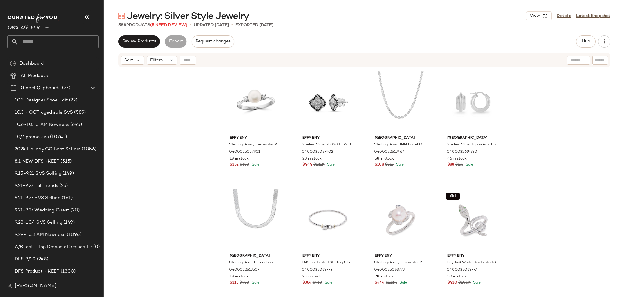
click at [168, 27] on span "(5 Need Review)" at bounding box center [168, 25] width 37 height 5
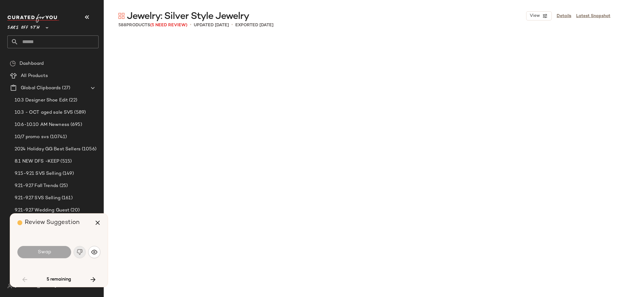
scroll to position [1767, 0]
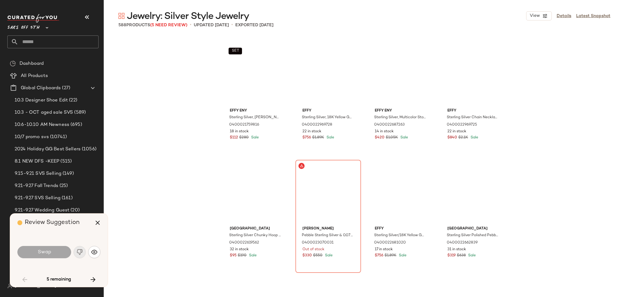
click at [53, 256] on div "Swap" at bounding box center [44, 252] width 54 height 12
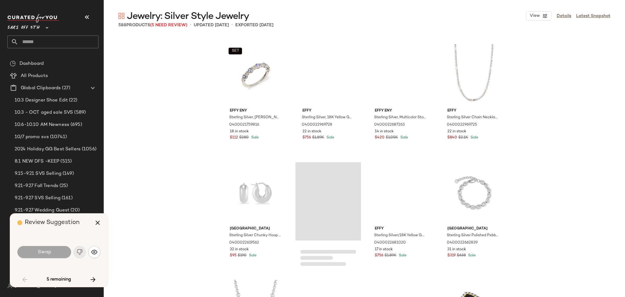
click at [53, 256] on div "Swap" at bounding box center [44, 252] width 54 height 12
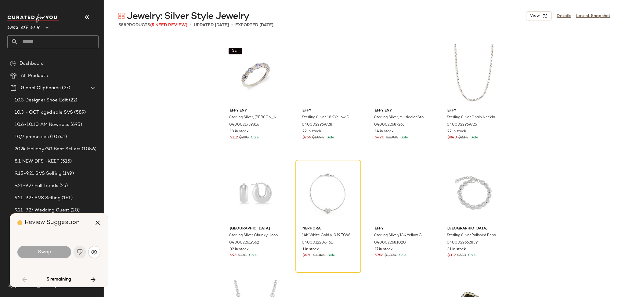
click at [53, 256] on div "Swap" at bounding box center [44, 252] width 54 height 12
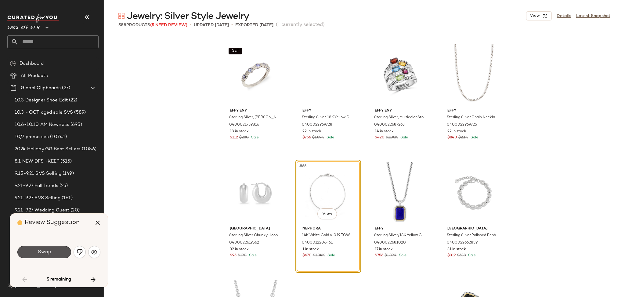
click at [53, 256] on button "Swap" at bounding box center [44, 252] width 54 height 12
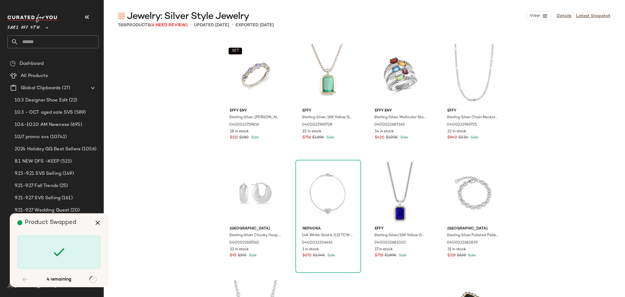
scroll to position [7659, 0]
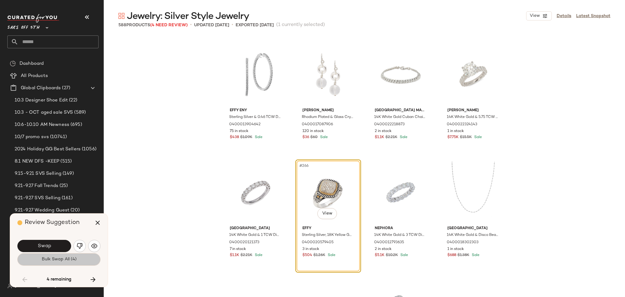
click at [53, 262] on button "Bulk Swap All (4)" at bounding box center [58, 259] width 83 height 12
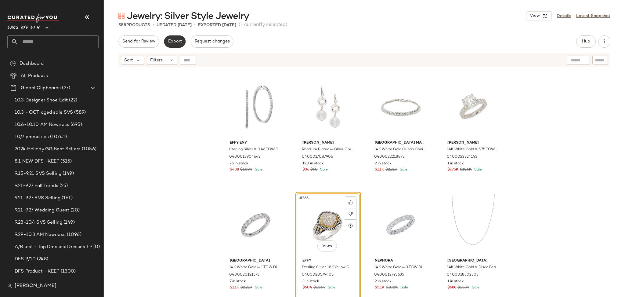
click at [176, 41] on span "Export" at bounding box center [175, 41] width 14 height 5
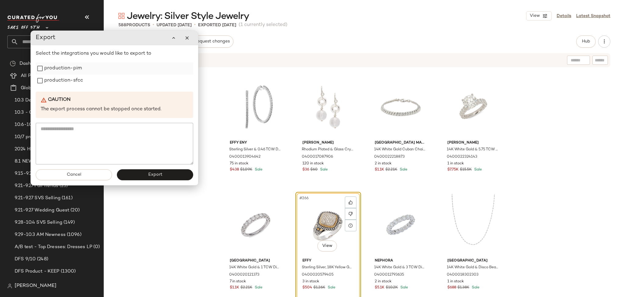
click at [56, 70] on label "production-pim" at bounding box center [63, 68] width 38 height 12
click at [57, 79] on label "production-sfcc" at bounding box center [63, 80] width 39 height 12
click at [144, 178] on button "Export" at bounding box center [155, 174] width 76 height 11
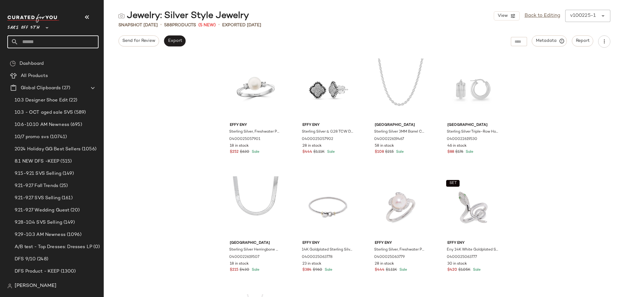
click at [27, 46] on input "text" at bounding box center [58, 41] width 80 height 13
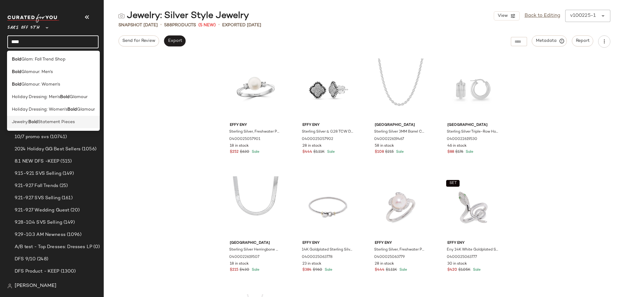
type input "****"
click at [51, 124] on span "Statement Pieces" at bounding box center [56, 122] width 37 height 6
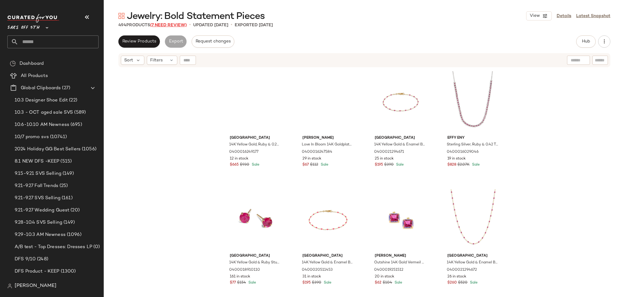
click at [174, 24] on span "(7 Need Review)" at bounding box center [168, 25] width 37 height 5
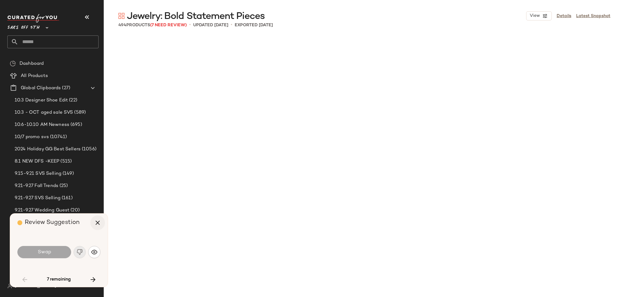
scroll to position [943, 0]
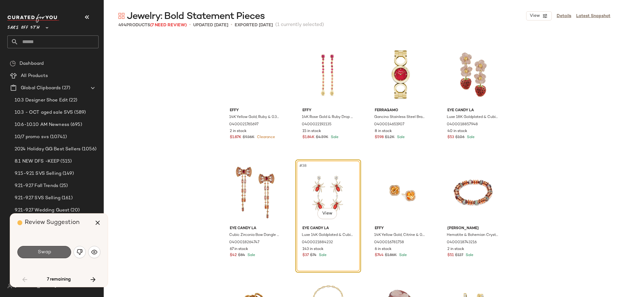
click at [56, 251] on button "Swap" at bounding box center [44, 252] width 54 height 12
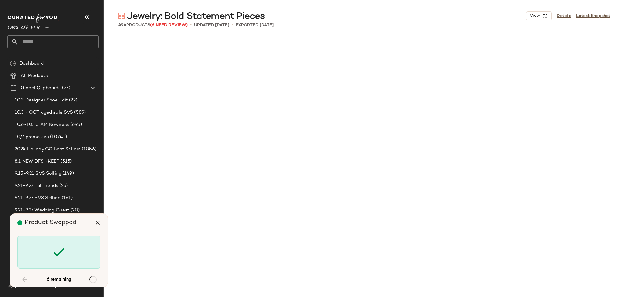
scroll to position [2239, 0]
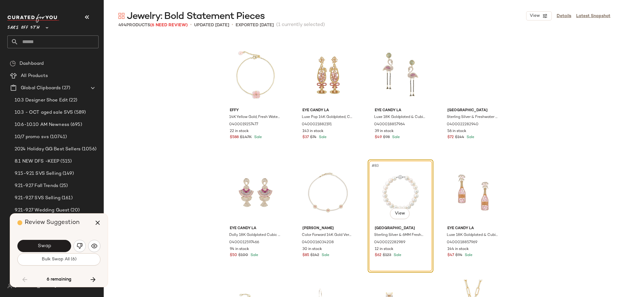
click at [56, 260] on span "Bulk Swap All (6)" at bounding box center [58, 259] width 35 height 5
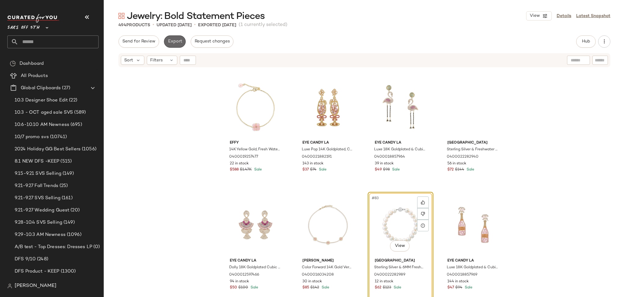
click at [175, 43] on span "Export" at bounding box center [175, 41] width 14 height 5
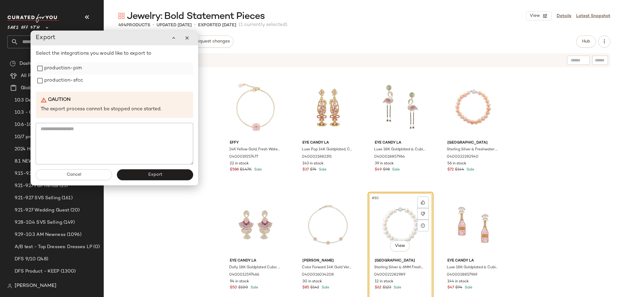
click at [70, 69] on label "production-pim" at bounding box center [63, 68] width 38 height 12
click at [70, 76] on label "production-sfcc" at bounding box center [63, 80] width 39 height 12
click at [143, 176] on button "Export" at bounding box center [155, 174] width 76 height 11
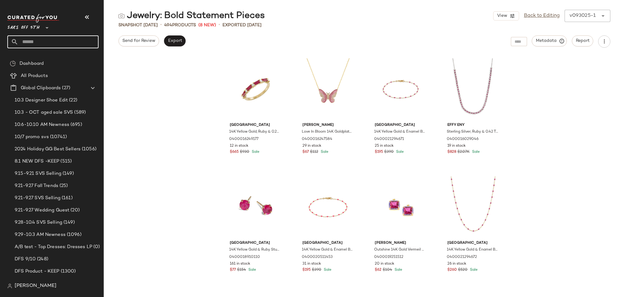
click at [73, 36] on input "text" at bounding box center [58, 41] width 80 height 13
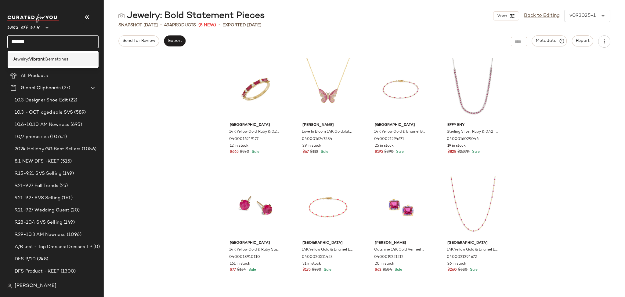
type input "*******"
click at [61, 56] on span "Gemstones" at bounding box center [57, 59] width 24 height 6
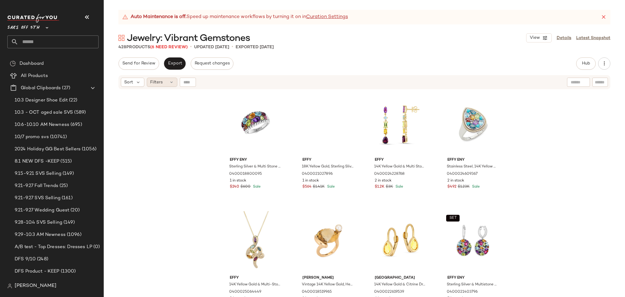
click at [168, 82] on div "Filters" at bounding box center [162, 82] width 31 height 9
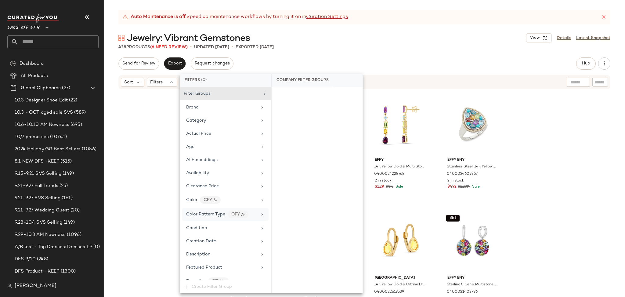
scroll to position [258, 0]
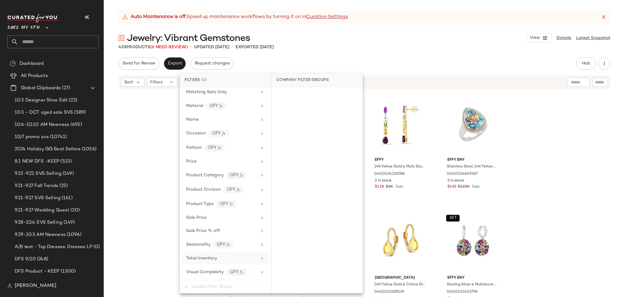
click at [209, 259] on span "Total Inventory" at bounding box center [201, 258] width 31 height 5
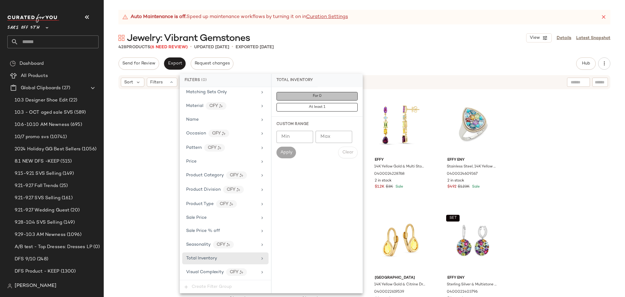
click at [301, 95] on button "For 0" at bounding box center [317, 96] width 81 height 9
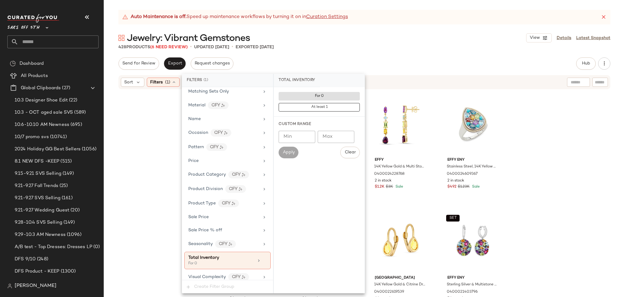
click at [354, 67] on div "Send for Review Export Request changes Hub Send for Review External Review Inte…" at bounding box center [364, 63] width 492 height 12
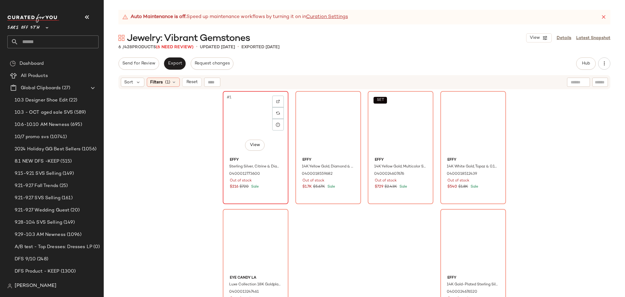
click at [238, 123] on div "#1 View" at bounding box center [255, 124] width 61 height 62
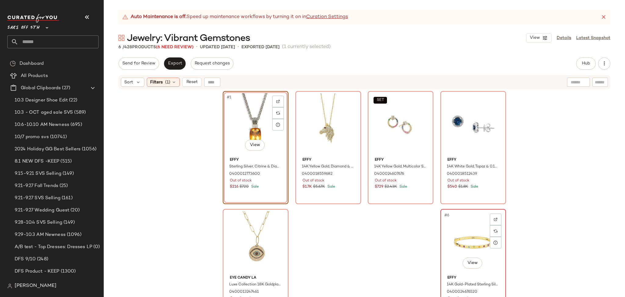
click at [472, 240] on div "#6 View" at bounding box center [473, 242] width 61 height 62
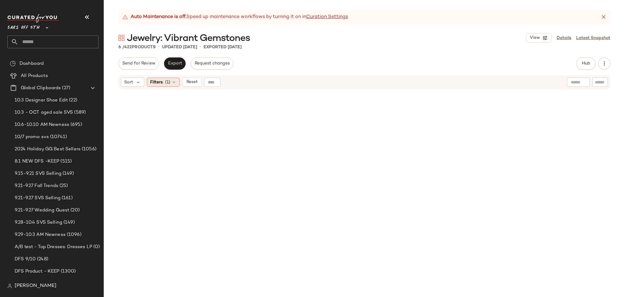
click at [169, 85] on span "(1)" at bounding box center [167, 82] width 5 height 6
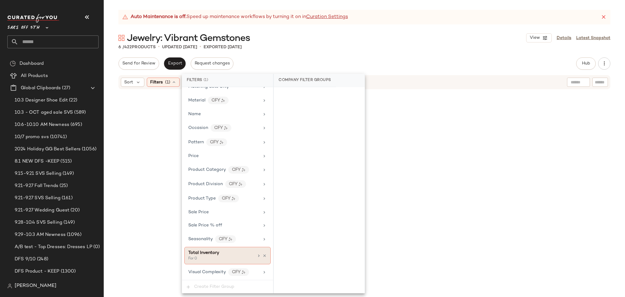
scroll to position [264, 0]
click at [259, 257] on div at bounding box center [261, 255] width 10 height 5
click at [263, 255] on icon at bounding box center [265, 255] width 4 height 4
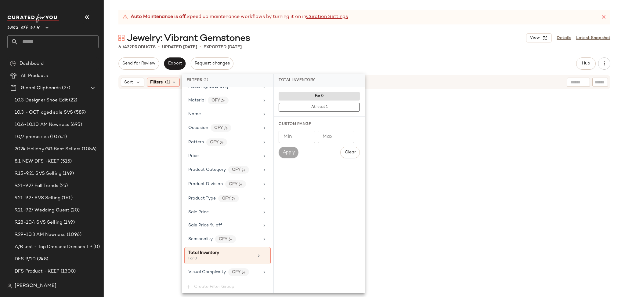
scroll to position [259, 0]
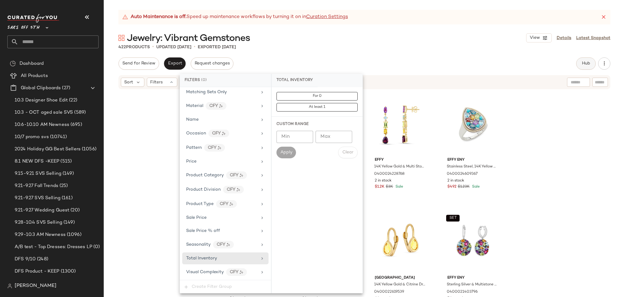
click at [587, 69] on button "Hub" at bounding box center [586, 63] width 20 height 12
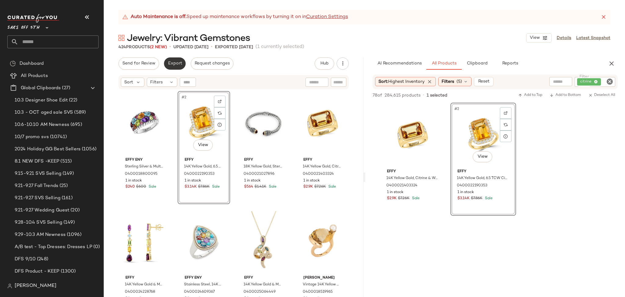
click at [173, 58] on button "Export" at bounding box center [175, 63] width 22 height 12
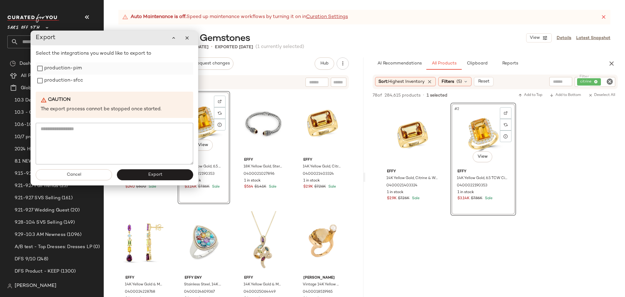
click at [70, 72] on label "production-pim" at bounding box center [63, 68] width 38 height 12
click at [71, 80] on label "production-sfcc" at bounding box center [63, 80] width 39 height 12
click at [153, 179] on button "Export" at bounding box center [155, 174] width 76 height 11
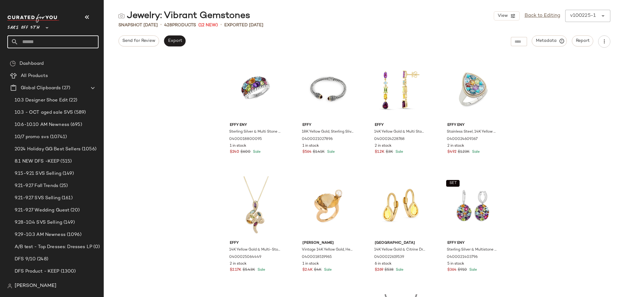
click at [81, 40] on input "text" at bounding box center [58, 41] width 80 height 13
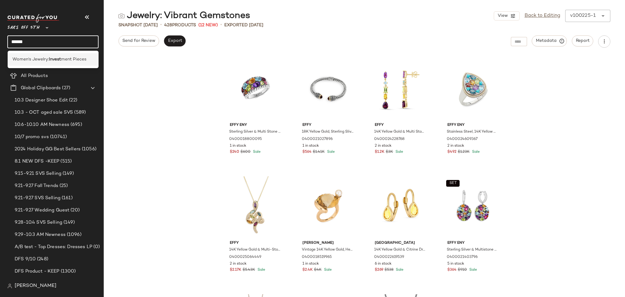
type input "******"
click at [77, 60] on span "ment Pieces" at bounding box center [73, 59] width 25 height 6
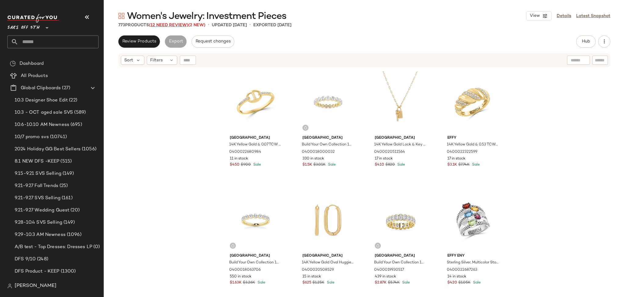
click at [177, 26] on span "(12 Need Review)" at bounding box center [168, 25] width 39 height 5
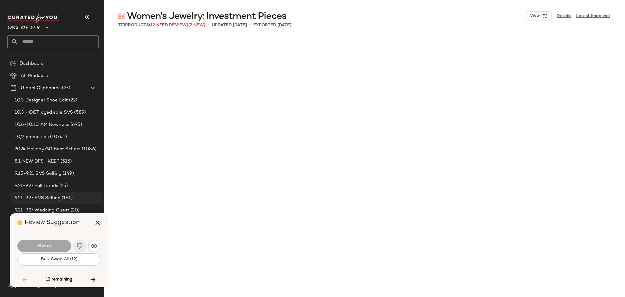
scroll to position [5892, 0]
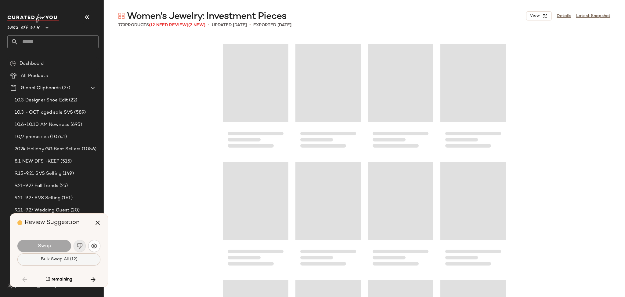
click at [73, 259] on span "Bulk Swap All (12)" at bounding box center [58, 259] width 37 height 5
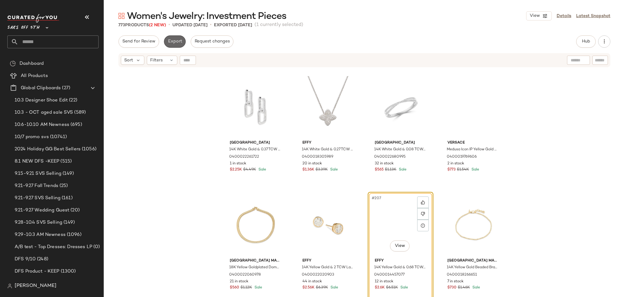
click at [175, 43] on span "Export" at bounding box center [175, 41] width 14 height 5
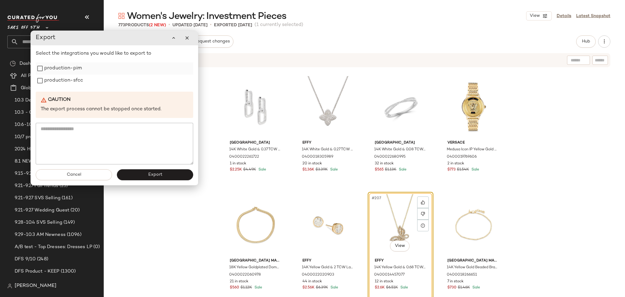
click at [75, 73] on label "production-pim" at bounding box center [63, 68] width 38 height 12
click at [75, 82] on label "production-sfcc" at bounding box center [63, 80] width 39 height 12
click at [150, 172] on span "Export" at bounding box center [155, 174] width 14 height 5
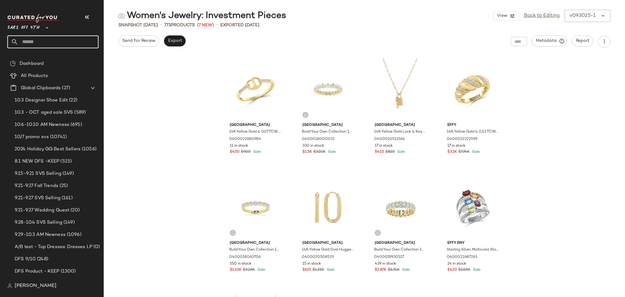
click at [49, 43] on input "text" at bounding box center [58, 41] width 80 height 13
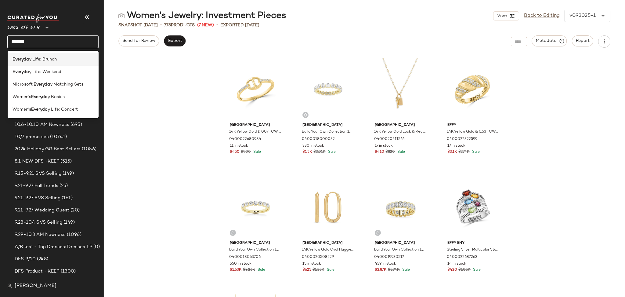
type input "*******"
click at [64, 60] on div "Everyda y Life: Brunch" at bounding box center [54, 59] width 82 height 6
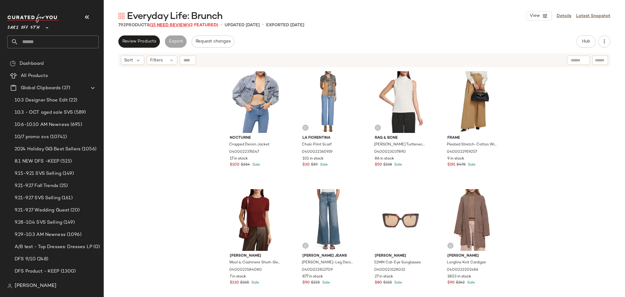
click at [176, 27] on span "(15 Need Review)" at bounding box center [169, 25] width 39 height 5
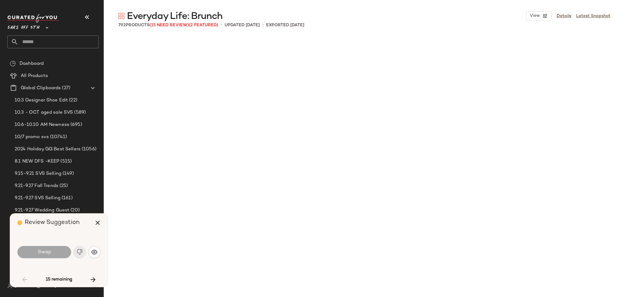
scroll to position [1414, 0]
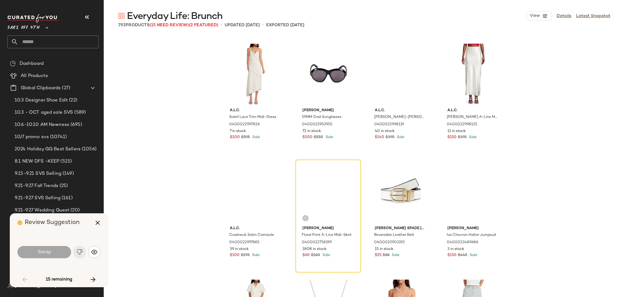
click at [53, 254] on div "Swap" at bounding box center [44, 252] width 54 height 12
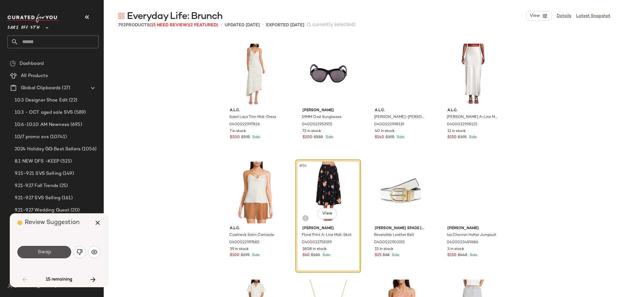
click at [53, 254] on button "Swap" at bounding box center [44, 252] width 54 height 12
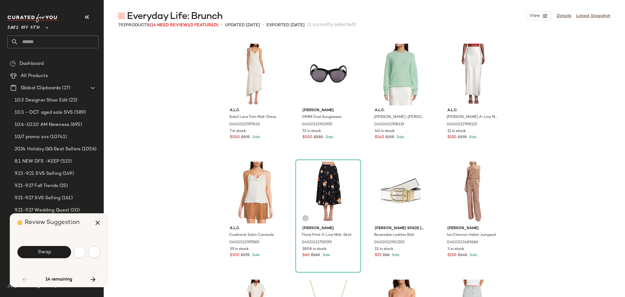
scroll to position [1649, 0]
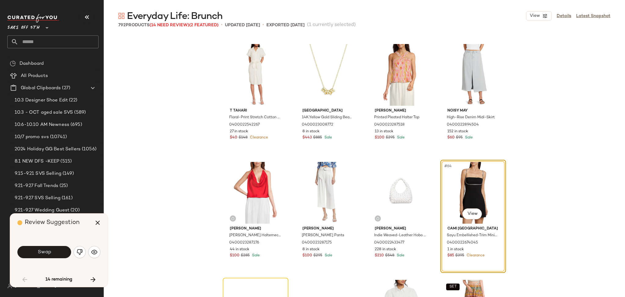
click at [53, 254] on button "Swap" at bounding box center [44, 252] width 54 height 12
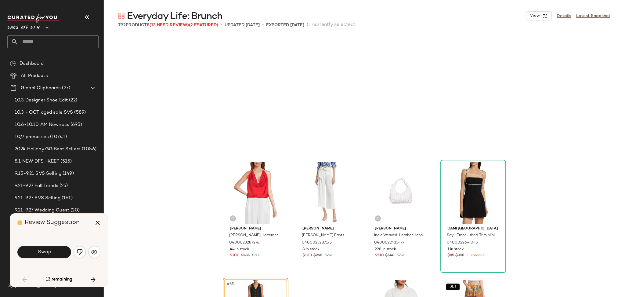
scroll to position [1767, 0]
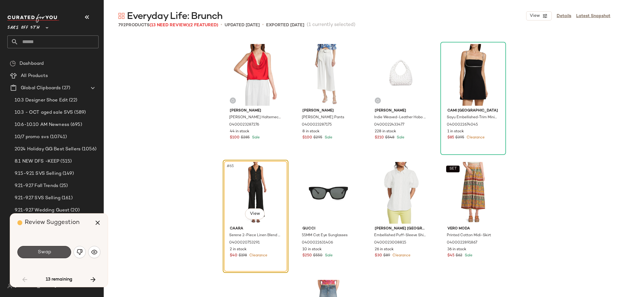
click at [53, 254] on button "Swap" at bounding box center [44, 252] width 54 height 12
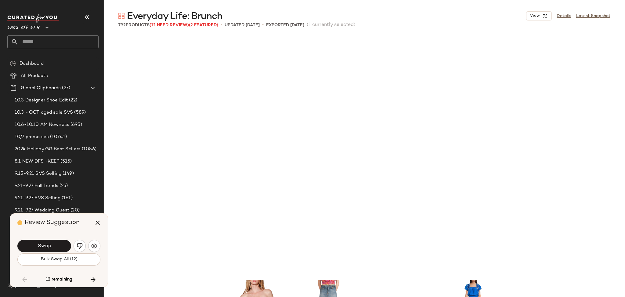
scroll to position [2003, 0]
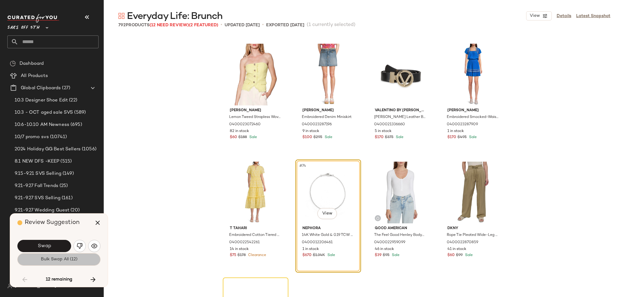
click at [56, 261] on span "Bulk Swap All (12)" at bounding box center [58, 259] width 37 height 5
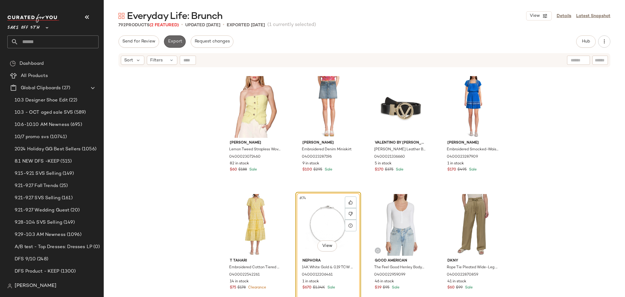
click at [172, 43] on span "Export" at bounding box center [175, 41] width 14 height 5
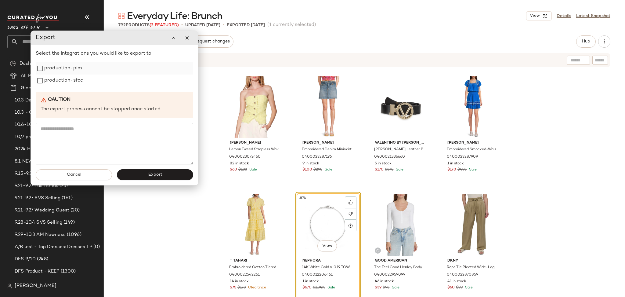
click at [65, 70] on label "production-pim" at bounding box center [63, 68] width 38 height 12
click at [65, 80] on label "production-sfcc" at bounding box center [63, 80] width 39 height 12
click at [143, 175] on button "Export" at bounding box center [155, 174] width 76 height 11
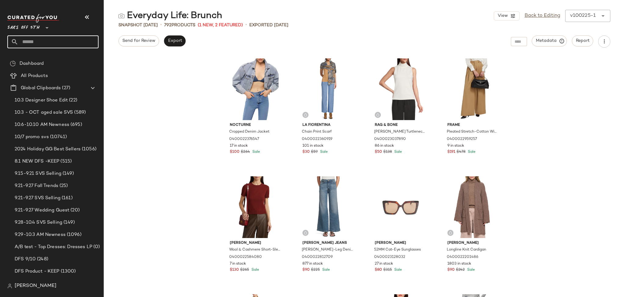
click at [79, 45] on input "text" at bounding box center [58, 41] width 80 height 13
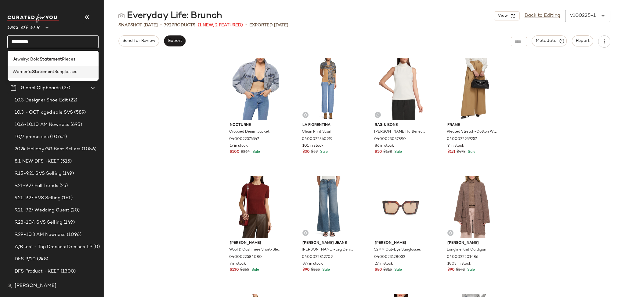
type input "*********"
click at [72, 71] on span "Sunglasses" at bounding box center [65, 72] width 23 height 6
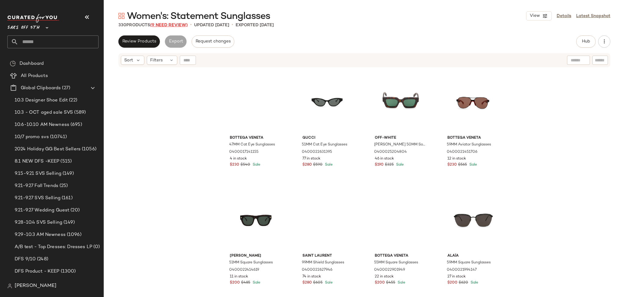
click at [175, 25] on span "(9 Need Review)" at bounding box center [169, 25] width 38 height 5
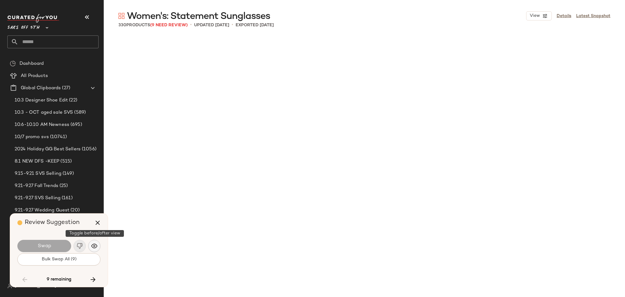
scroll to position [4006, 0]
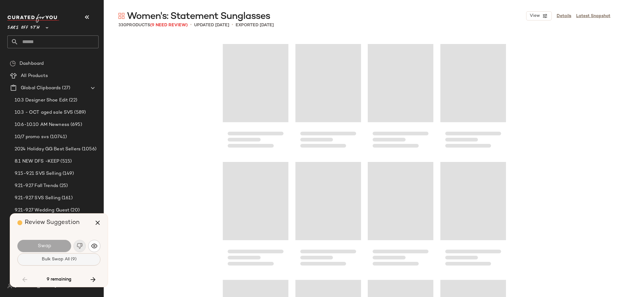
click at [82, 260] on button "Bulk Swap All (9)" at bounding box center [58, 259] width 83 height 12
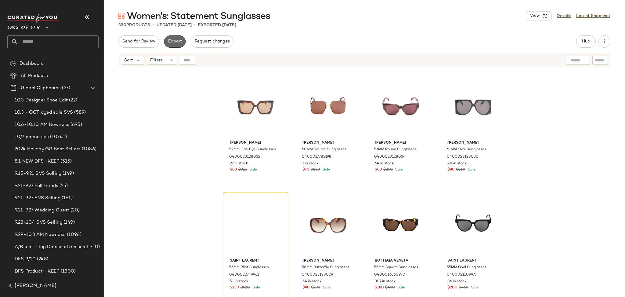
click at [179, 41] on span "Export" at bounding box center [175, 41] width 14 height 5
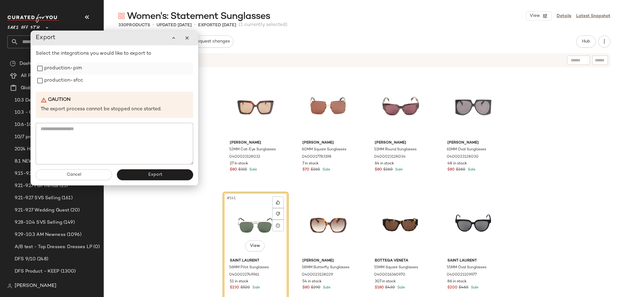
click at [74, 70] on label "production-pim" at bounding box center [63, 68] width 38 height 12
click at [74, 77] on label "production-sfcc" at bounding box center [63, 80] width 39 height 12
click at [140, 174] on button "Export" at bounding box center [155, 174] width 76 height 11
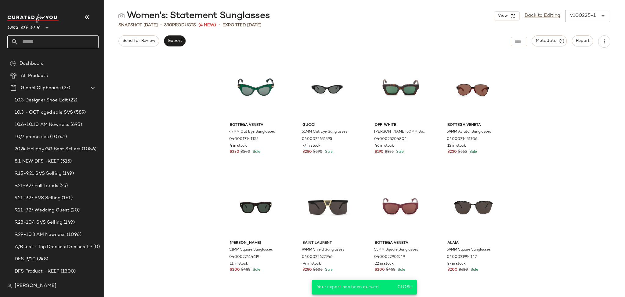
click at [67, 45] on input "text" at bounding box center [58, 41] width 80 height 13
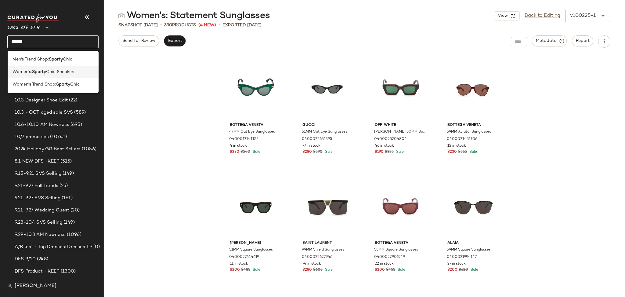
type input "******"
click at [61, 71] on span "Chic Sneakers" at bounding box center [60, 72] width 29 height 6
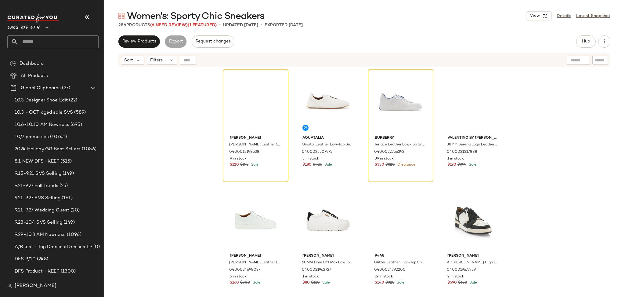
click at [168, 65] on div "Sort Filters" at bounding box center [364, 60] width 492 height 14
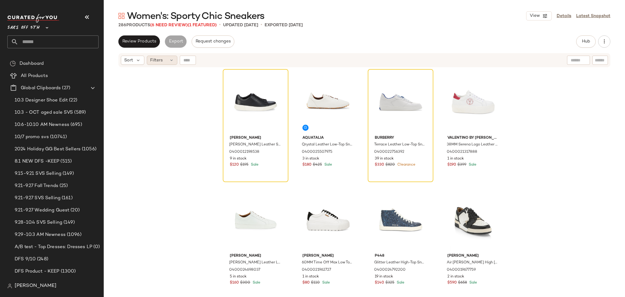
click at [168, 59] on div "Filters" at bounding box center [162, 60] width 31 height 9
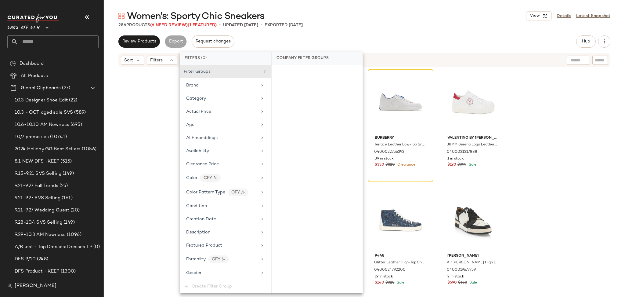
scroll to position [251, 0]
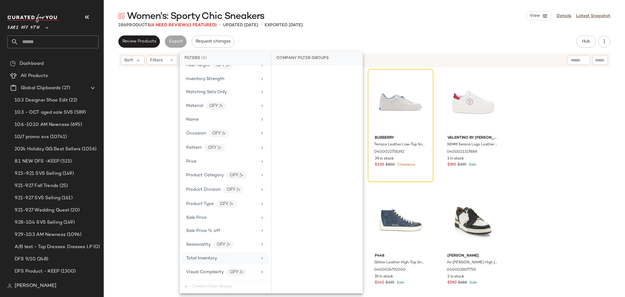
click at [218, 261] on div "Total Inventory" at bounding box center [225, 258] width 86 height 12
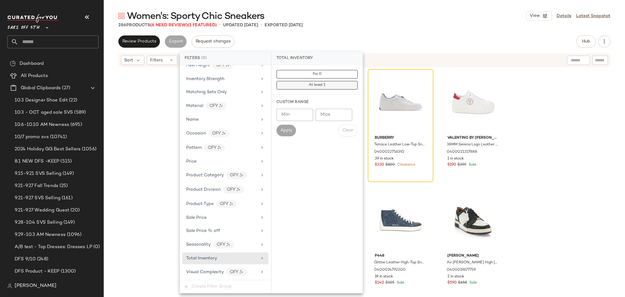
click at [318, 80] on div "For 0 At least 1" at bounding box center [317, 80] width 81 height 20
click at [319, 75] on span "For 0" at bounding box center [317, 74] width 9 height 4
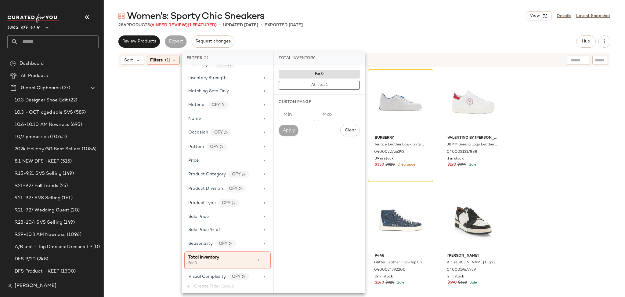
click at [385, 49] on div "Review Products Export Request changes Hub Send for Review External Review Inte…" at bounding box center [364, 165] width 521 height 261
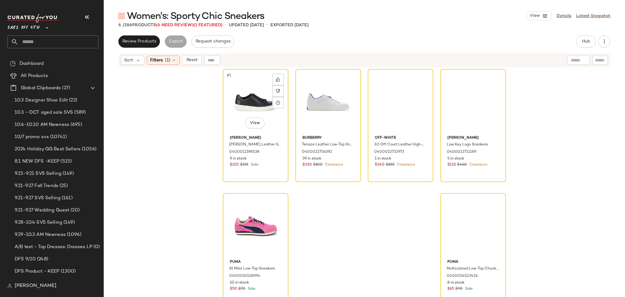
click at [233, 85] on div "#1 View" at bounding box center [255, 102] width 61 height 62
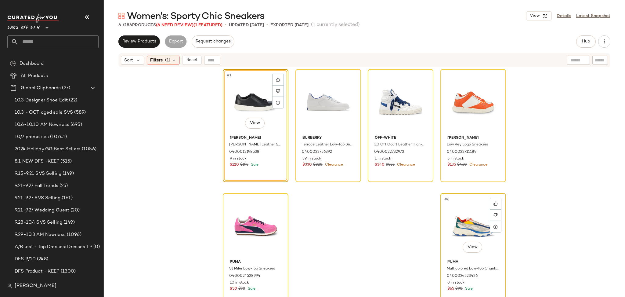
click at [446, 201] on span "#6" at bounding box center [447, 199] width 7 height 6
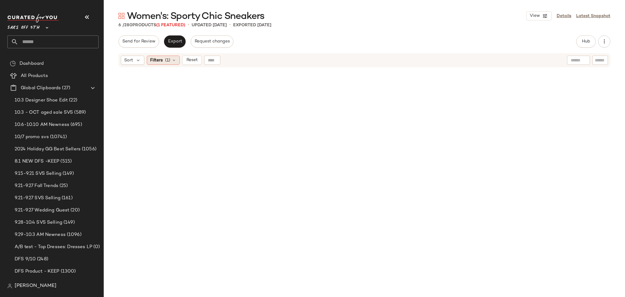
click at [172, 56] on div "Filters (1)" at bounding box center [163, 60] width 33 height 9
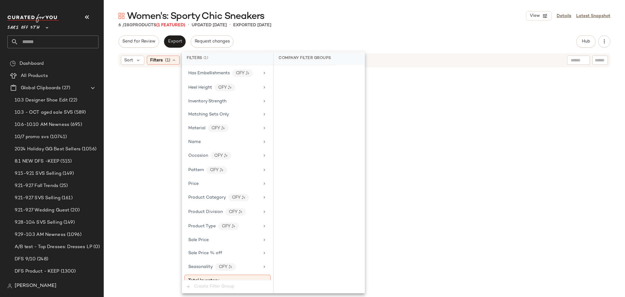
scroll to position [256, 0]
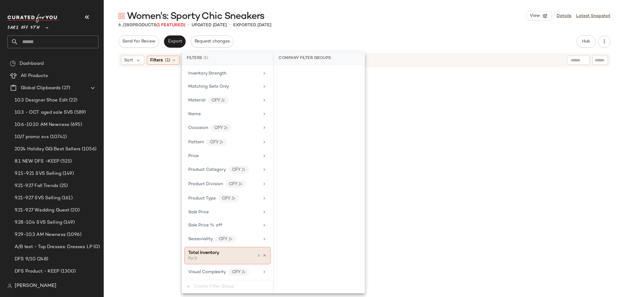
click at [263, 257] on icon at bounding box center [265, 255] width 4 height 4
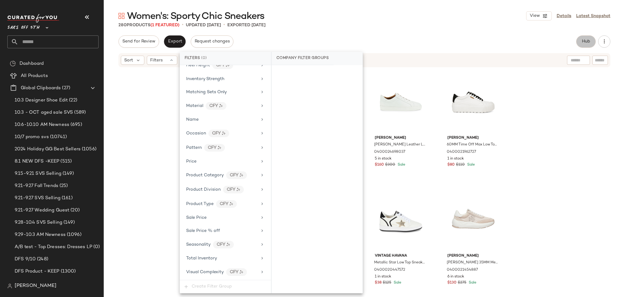
click at [585, 39] on span "Hub" at bounding box center [586, 41] width 9 height 5
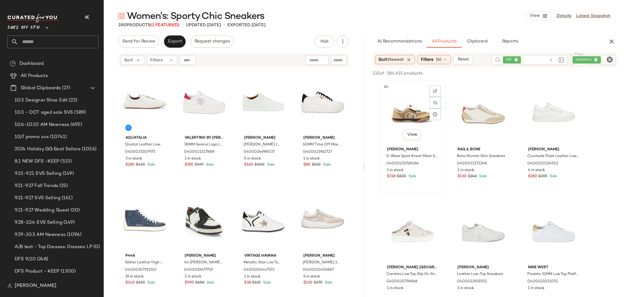
click at [404, 106] on div "#1 View" at bounding box center [412, 114] width 61 height 62
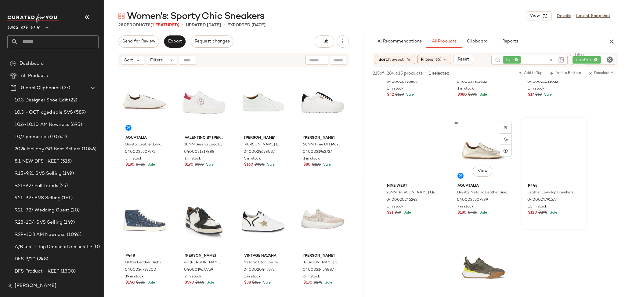
scroll to position [200, 0]
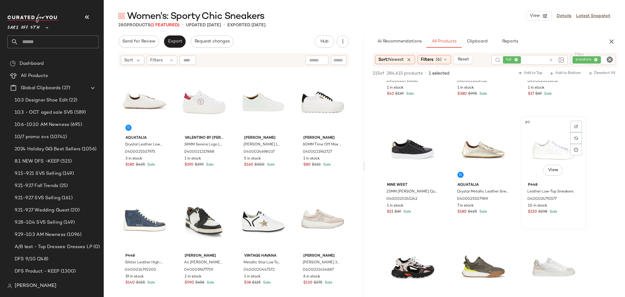
click at [546, 146] on div "#9 View" at bounding box center [553, 149] width 61 height 62
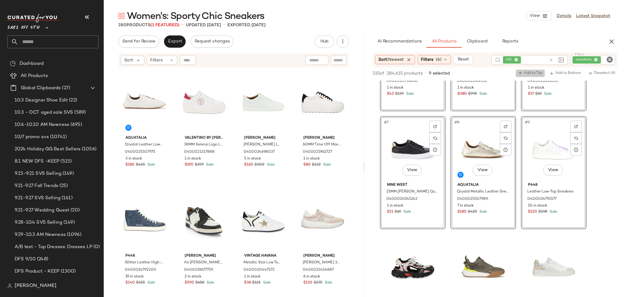
click at [523, 74] on span "Add to Top" at bounding box center [530, 73] width 24 height 4
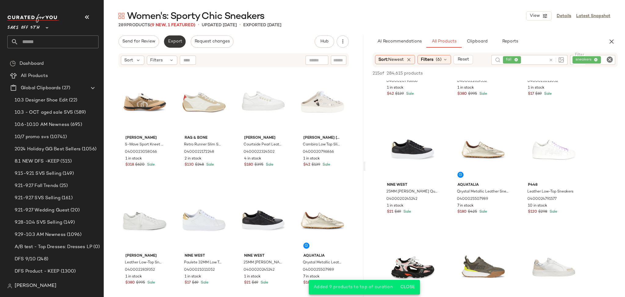
click at [177, 42] on span "Export" at bounding box center [175, 41] width 14 height 5
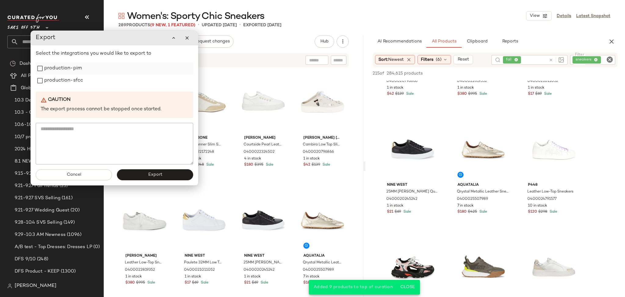
click at [69, 66] on label "production-pim" at bounding box center [63, 68] width 38 height 12
click at [69, 84] on label "production-sfcc" at bounding box center [63, 80] width 39 height 12
click at [142, 175] on button "Export" at bounding box center [155, 174] width 76 height 11
